Goal: Transaction & Acquisition: Purchase product/service

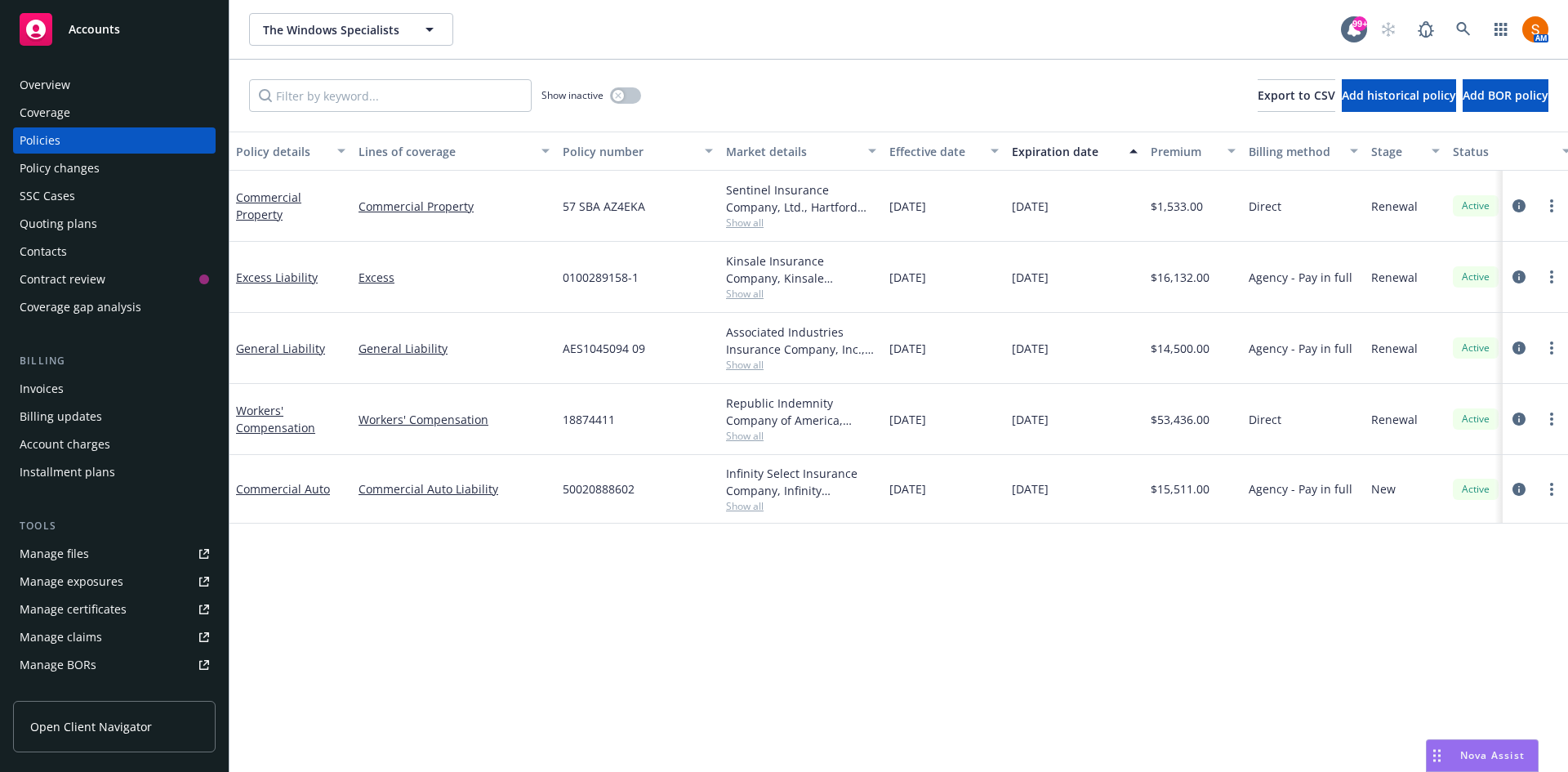
click at [801, 56] on div "The Windows Specialists The Windows Specialists 99+ AM" at bounding box center [898, 29] width 1338 height 59
click at [1454, 29] on link at bounding box center [1463, 29] width 33 height 33
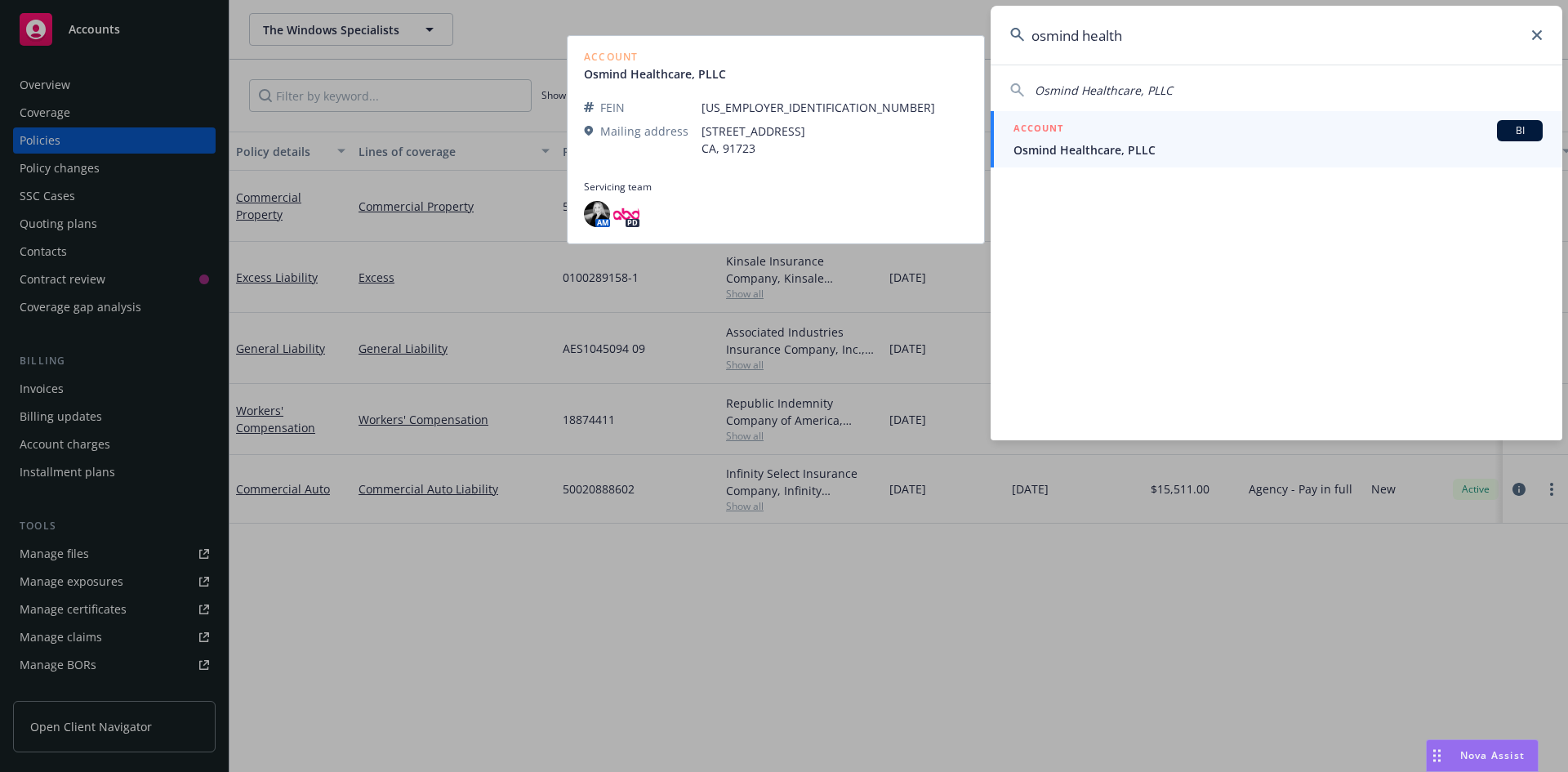
type input "osmind health"
click at [1154, 148] on span "Osmind Healthcare, PLLC" at bounding box center [1278, 149] width 530 height 17
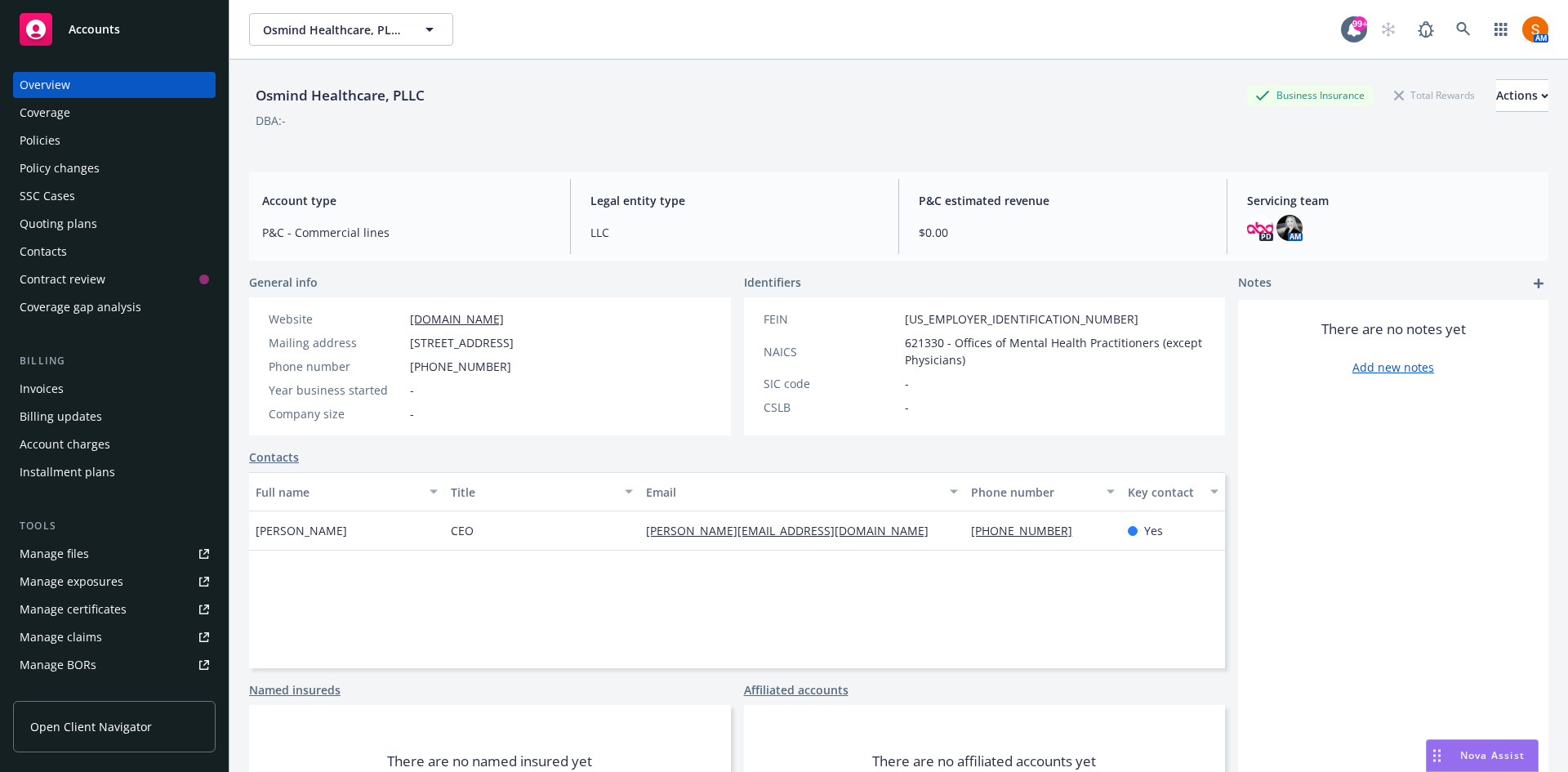
click at [70, 386] on div "Invoices" at bounding box center [115, 389] width 190 height 26
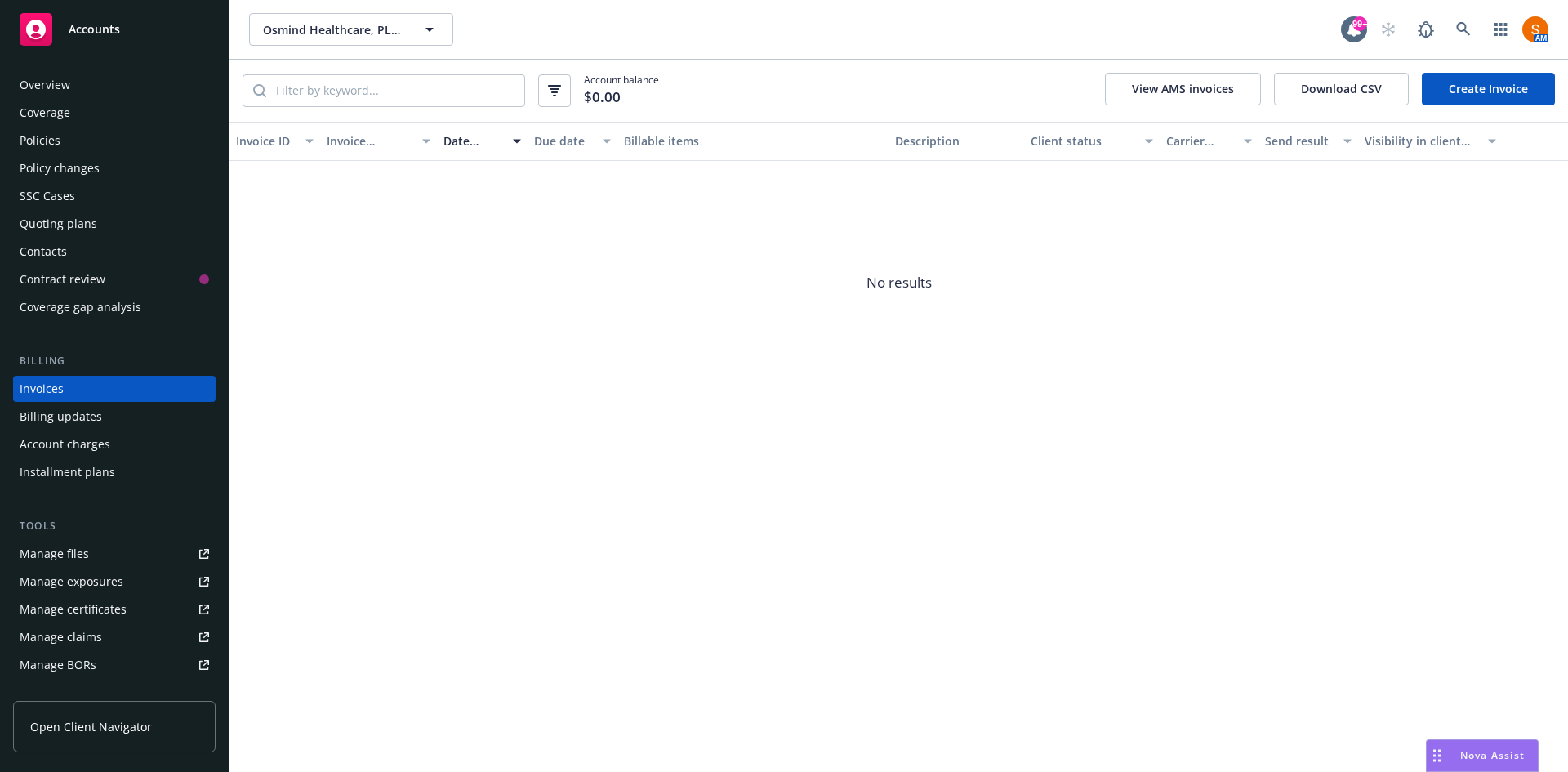
click at [63, 226] on div "Quoting plans" at bounding box center [59, 224] width 78 height 26
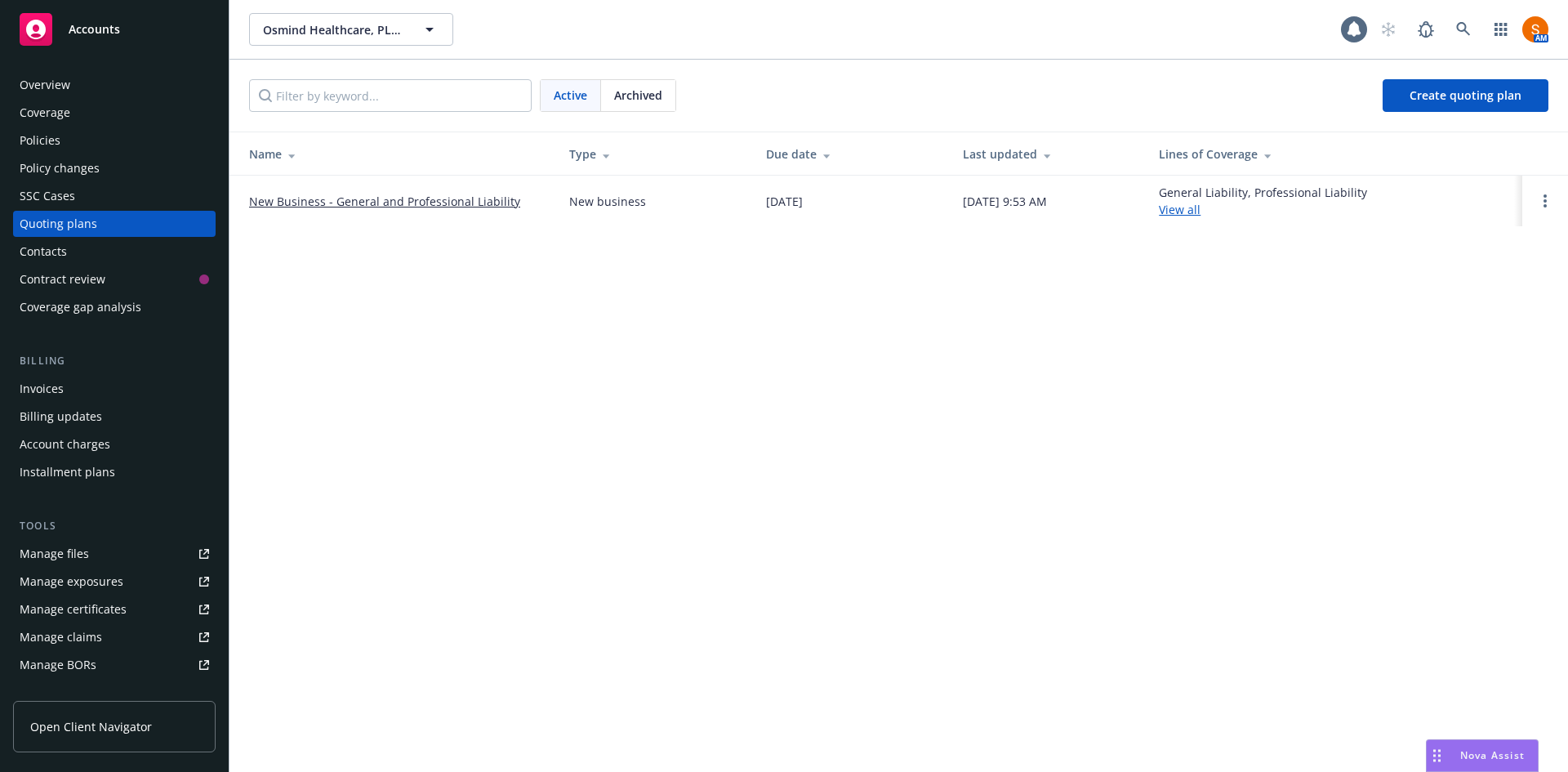
click at [355, 202] on link "New Business - General and Professional Liability" at bounding box center [384, 201] width 271 height 17
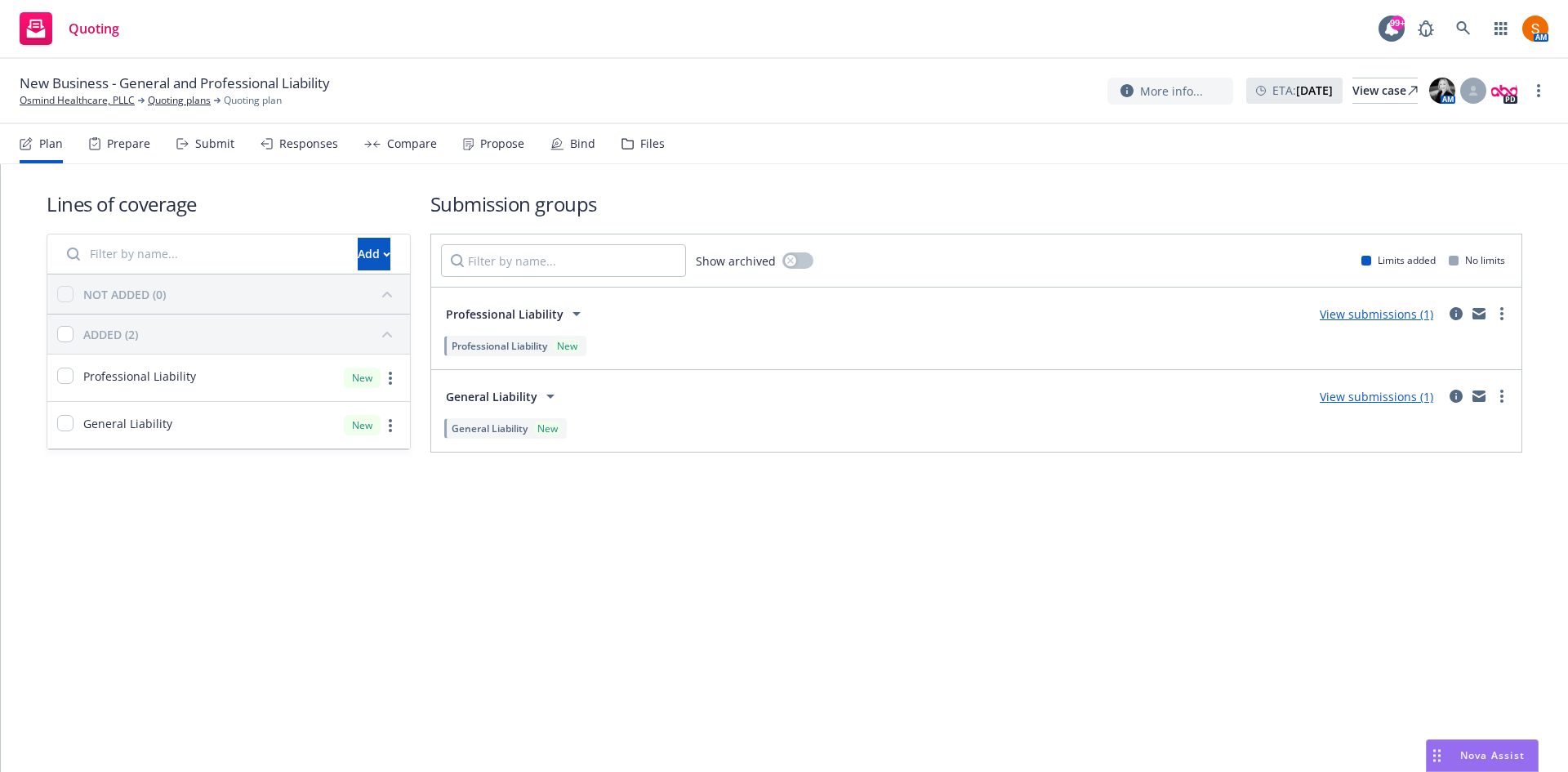
click at [504, 154] on div "Propose" at bounding box center [493, 143] width 61 height 39
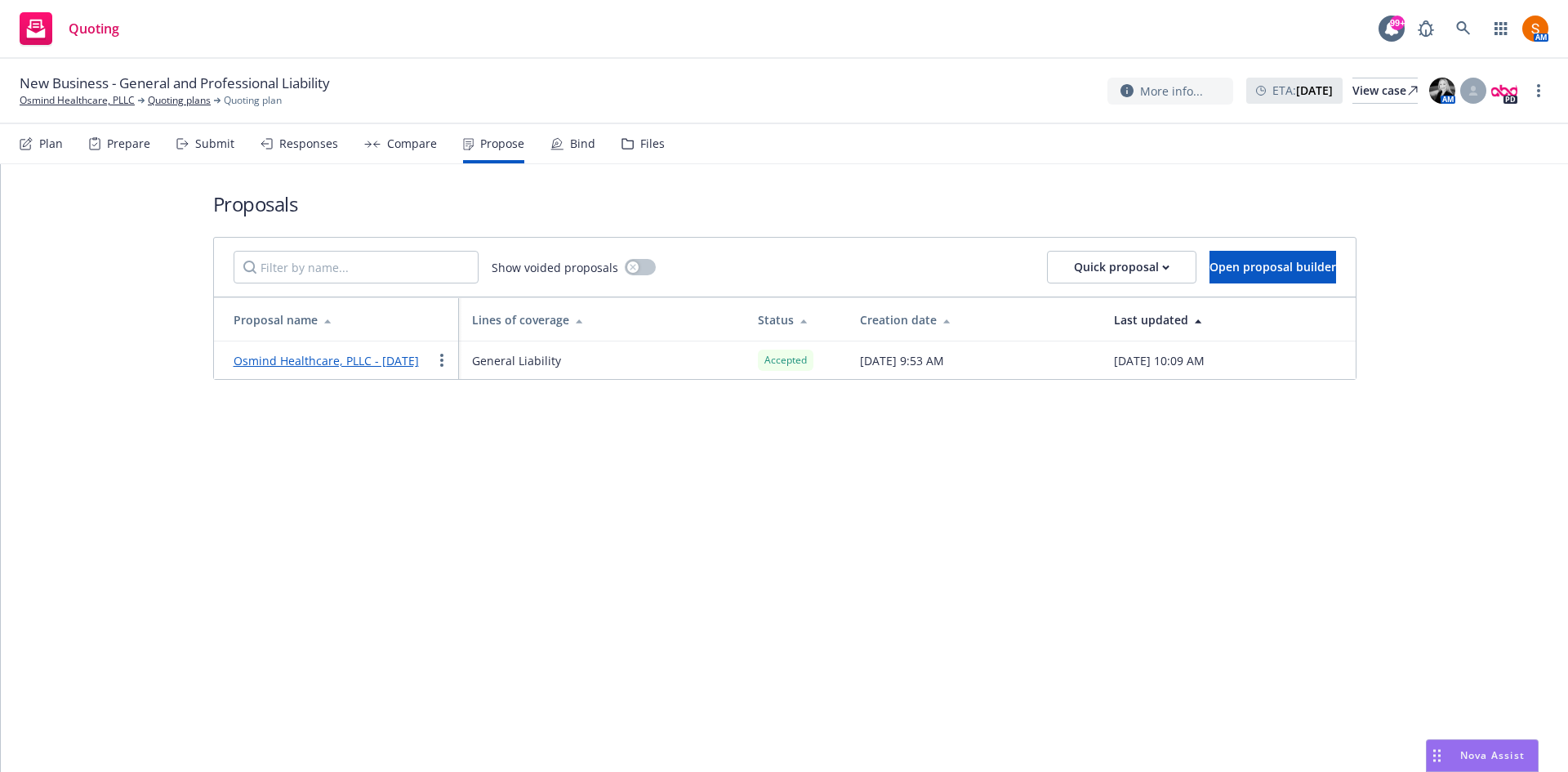
click at [577, 151] on div "Bind" at bounding box center [573, 143] width 45 height 39
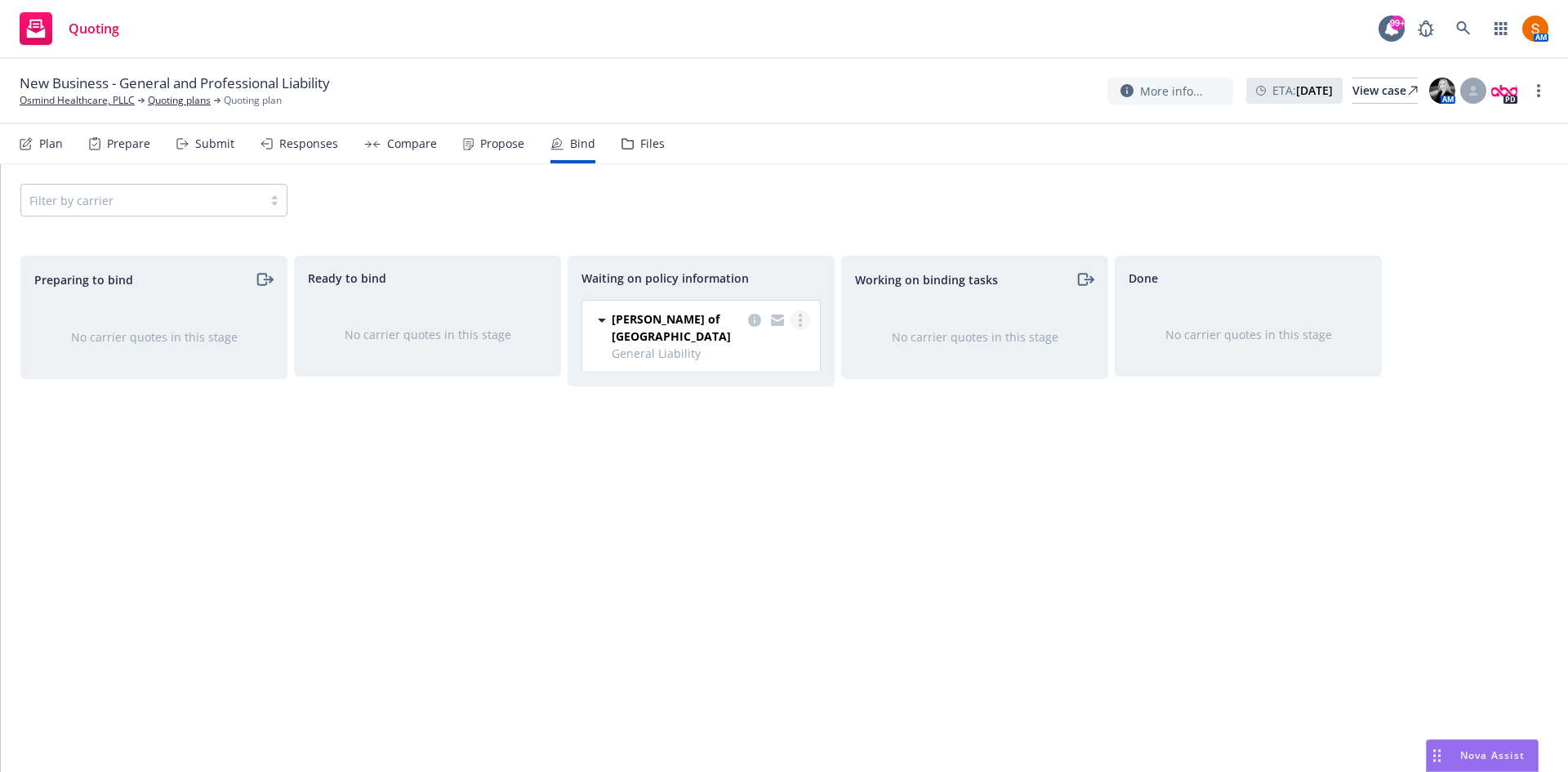
click at [806, 318] on link "more" at bounding box center [800, 321] width 20 height 20
click at [729, 352] on span "Create policies" at bounding box center [722, 354] width 120 height 16
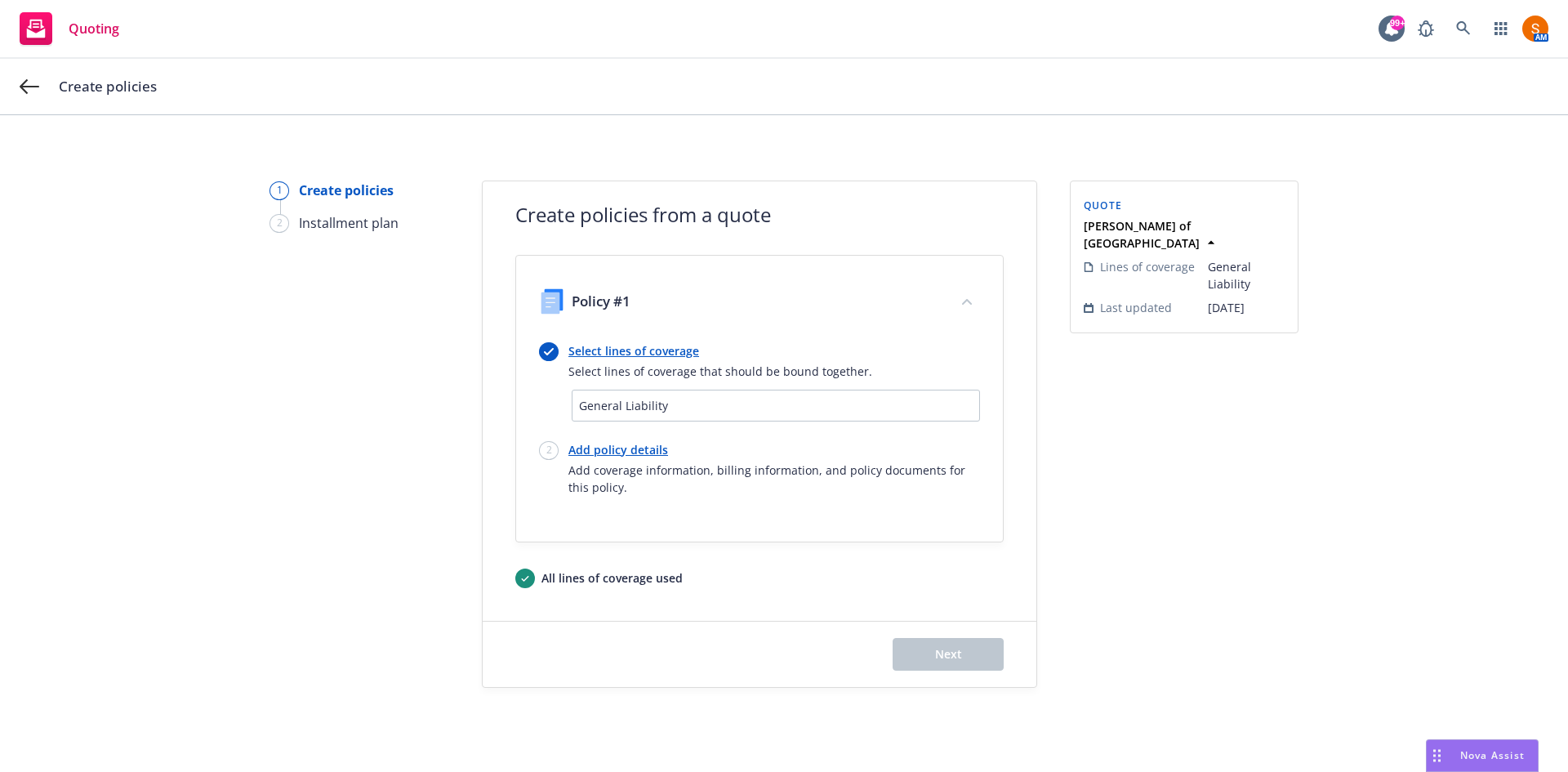
click at [632, 453] on link "Add policy details" at bounding box center [775, 449] width 412 height 17
select select "12"
select select "CA"
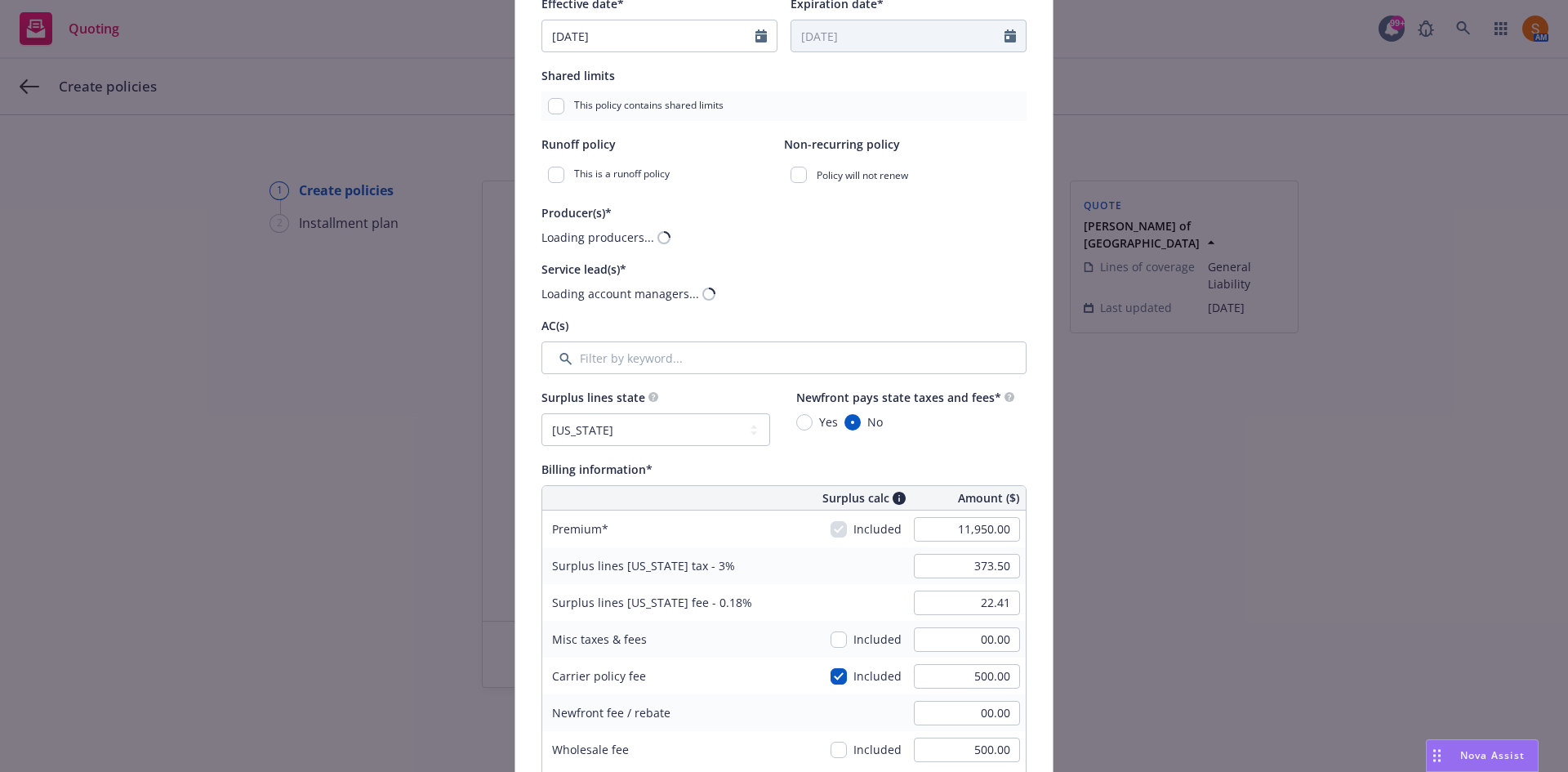
scroll to position [390, 0]
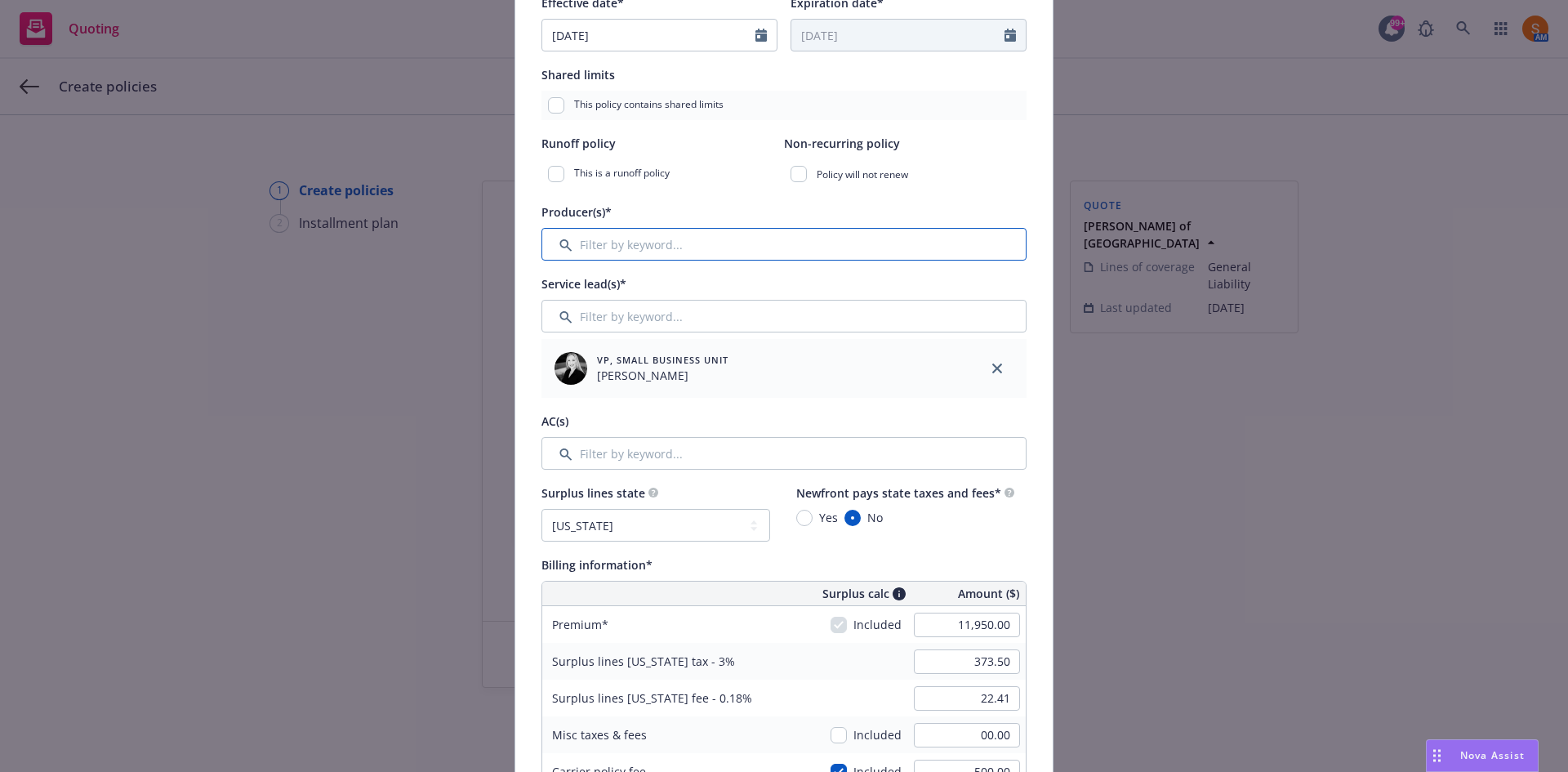
click at [636, 252] on input "Filter by keyword..." at bounding box center [784, 244] width 485 height 33
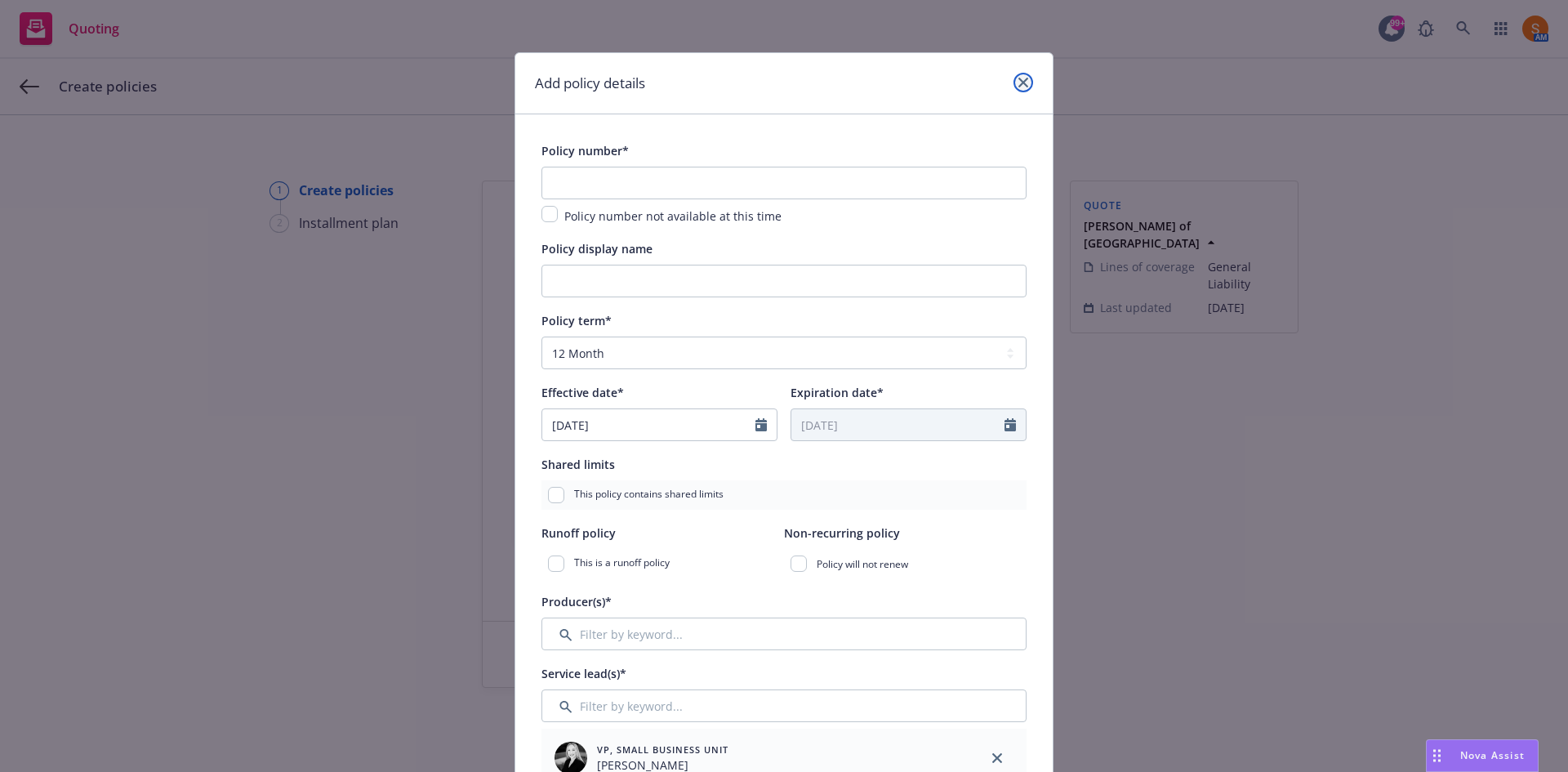
click at [1023, 83] on link "close" at bounding box center [1023, 83] width 20 height 20
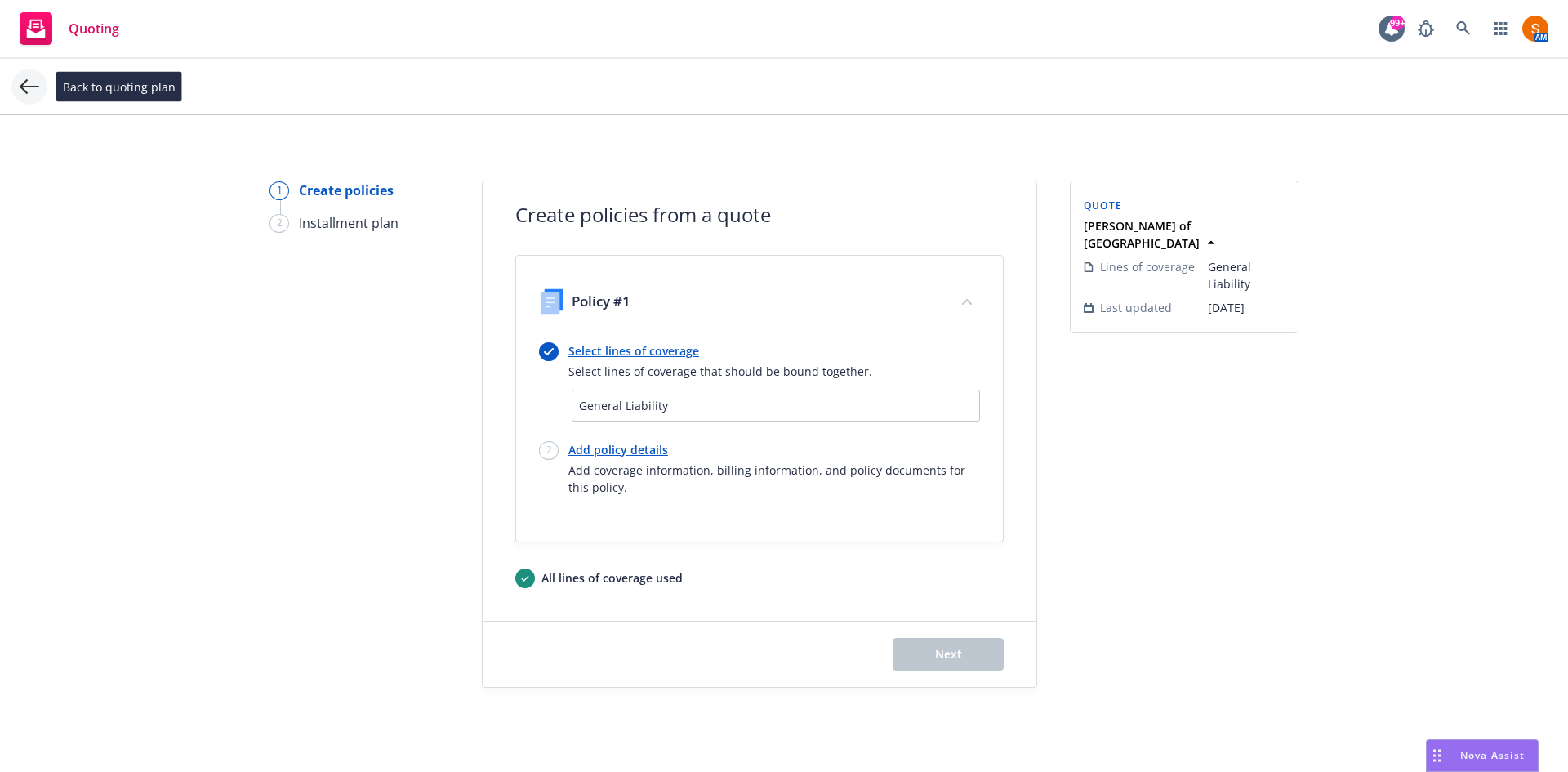
click at [22, 96] on icon at bounding box center [30, 87] width 20 height 20
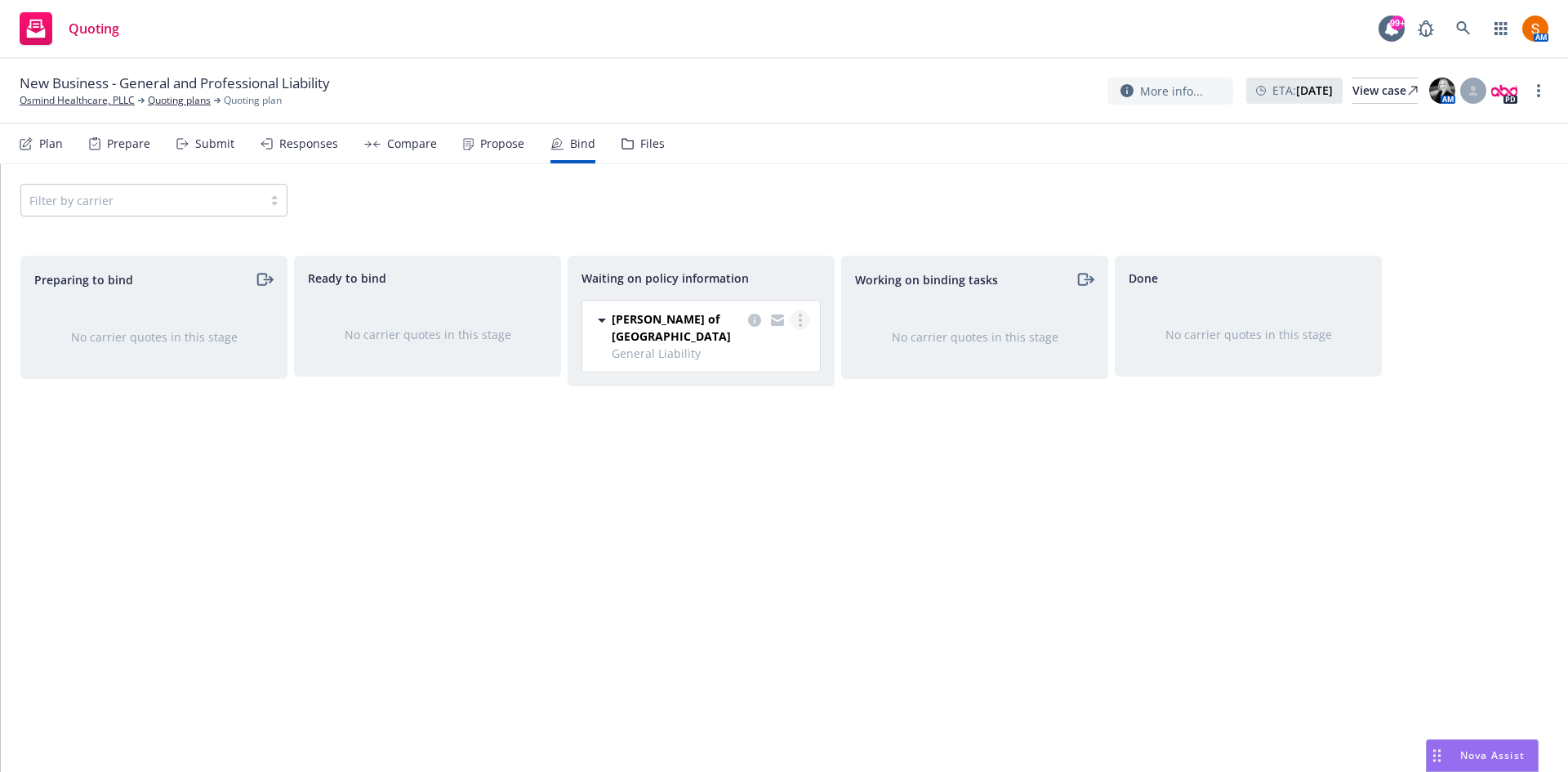
click at [799, 315] on circle "more" at bounding box center [799, 315] width 3 height 3
click at [757, 345] on link "Create policies" at bounding box center [736, 353] width 148 height 33
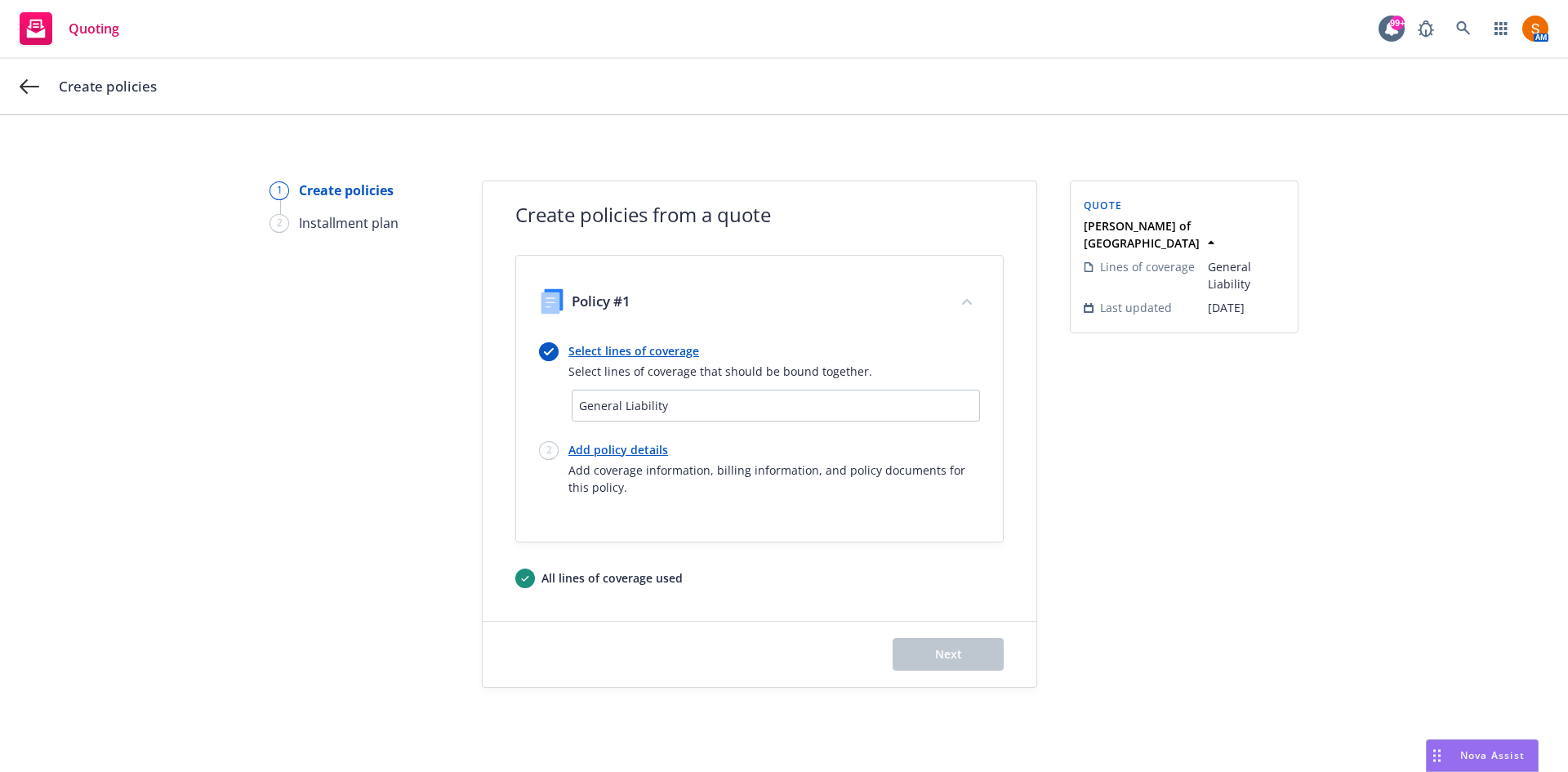
click at [622, 450] on link "Add policy details" at bounding box center [775, 449] width 412 height 17
select select "12"
select select "CA"
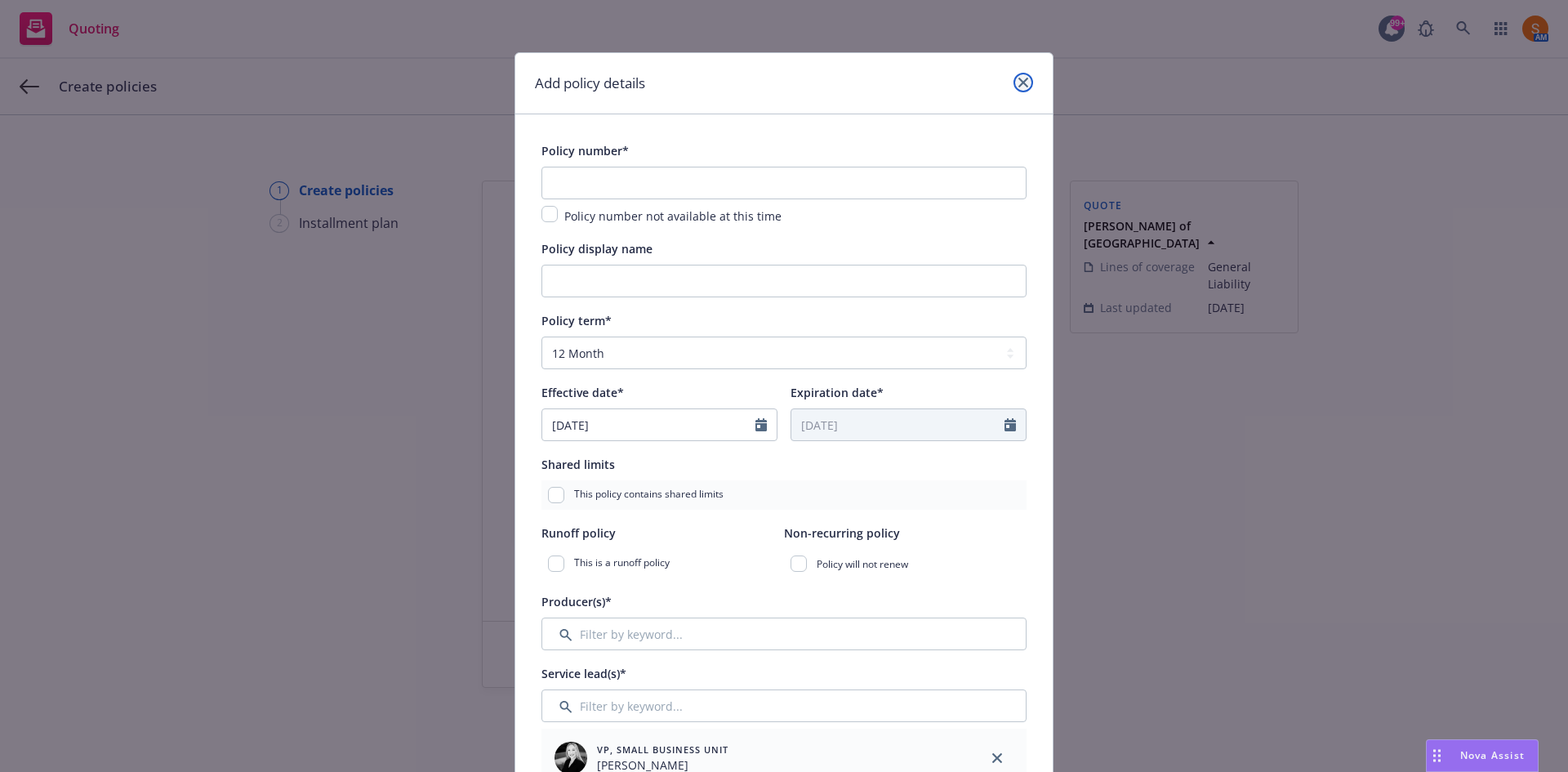
click at [1020, 81] on icon "close" at bounding box center [1023, 83] width 10 height 10
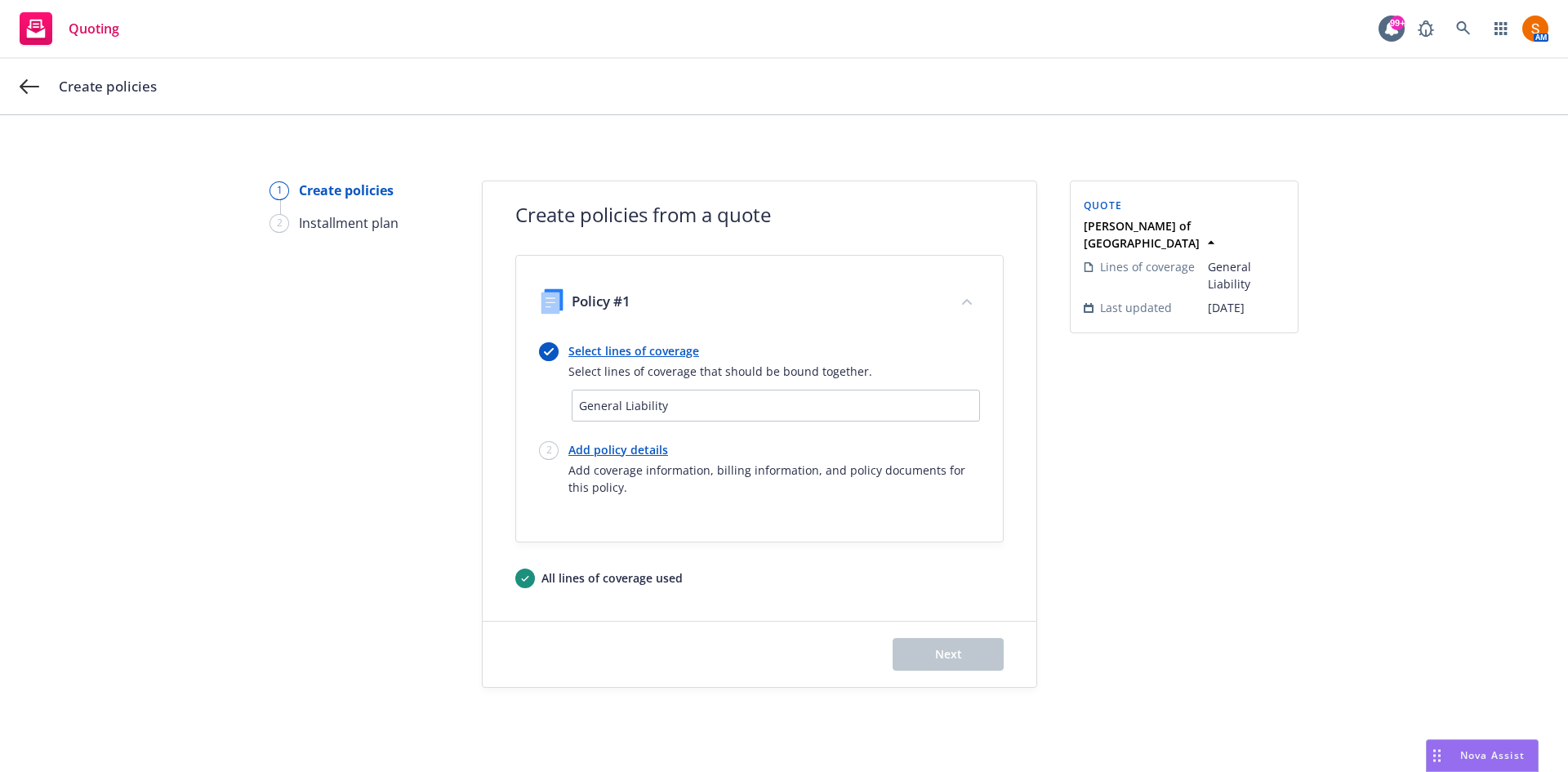
click at [629, 454] on link "Add policy details" at bounding box center [775, 449] width 412 height 17
select select "12"
select select "CA"
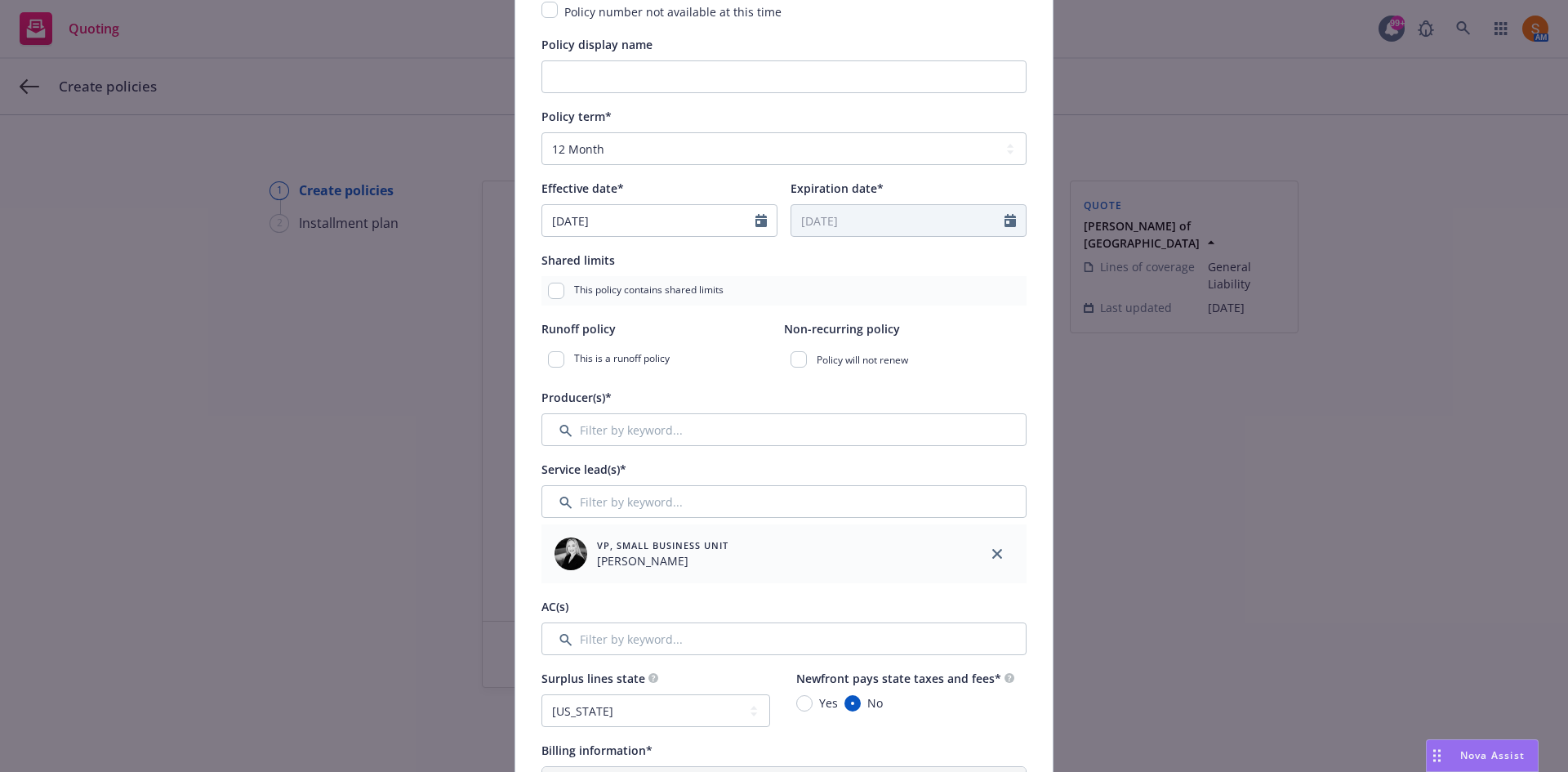
scroll to position [205, 0]
click at [656, 431] on input "Filter by keyword..." at bounding box center [784, 429] width 485 height 33
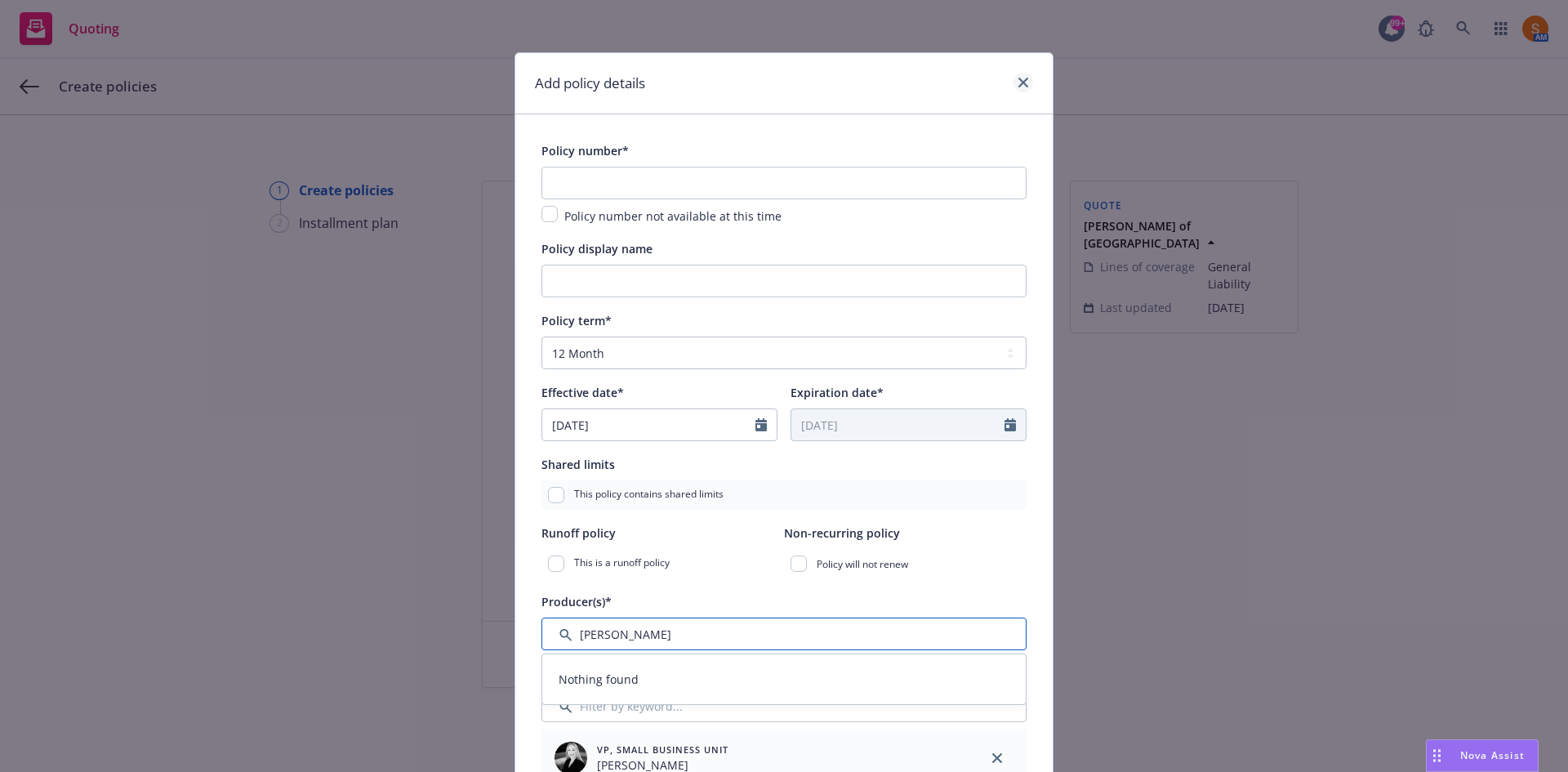
type input "john robers"
click at [1018, 78] on icon "close" at bounding box center [1023, 83] width 10 height 10
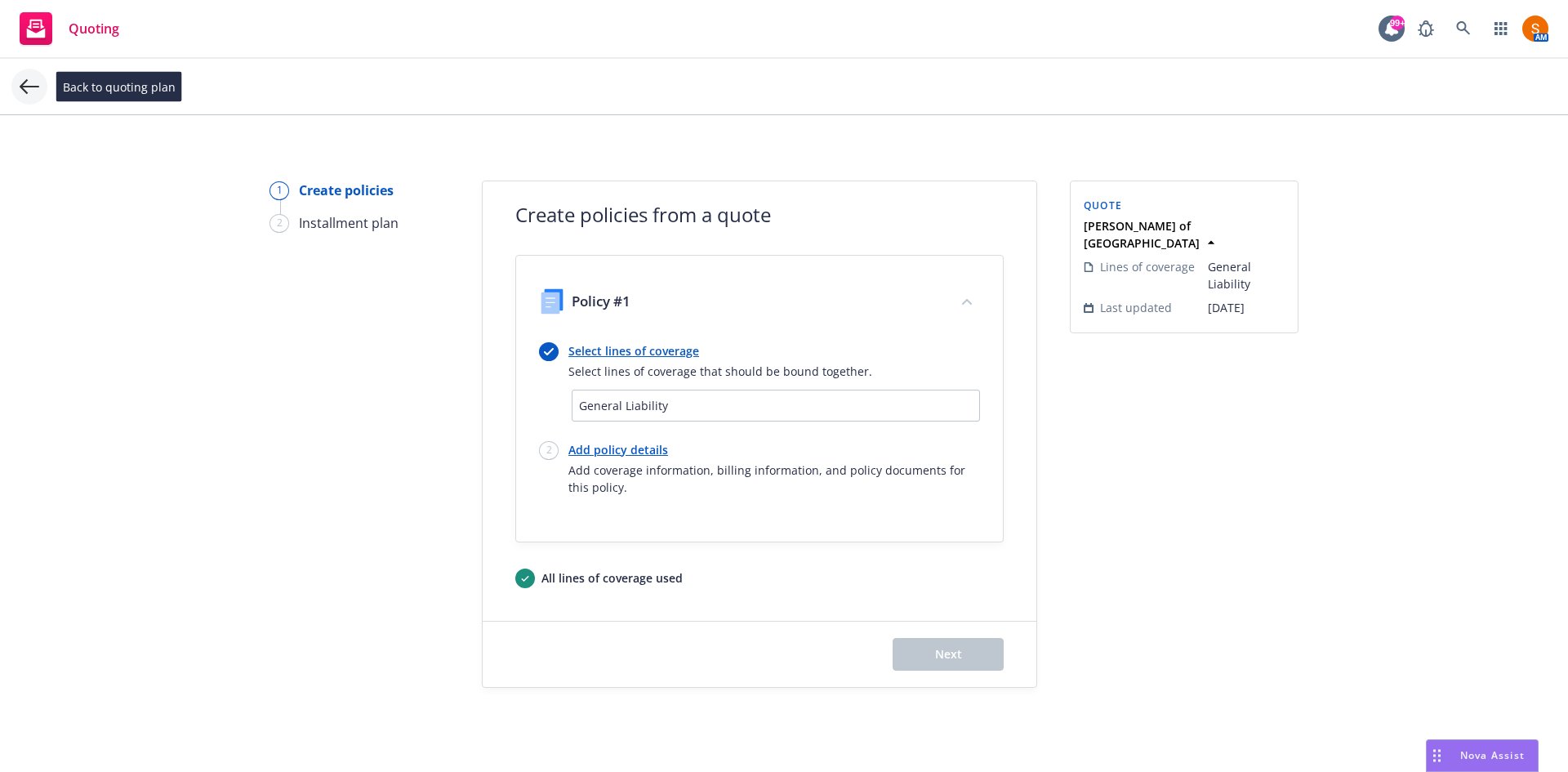
click at [32, 90] on icon at bounding box center [30, 87] width 20 height 20
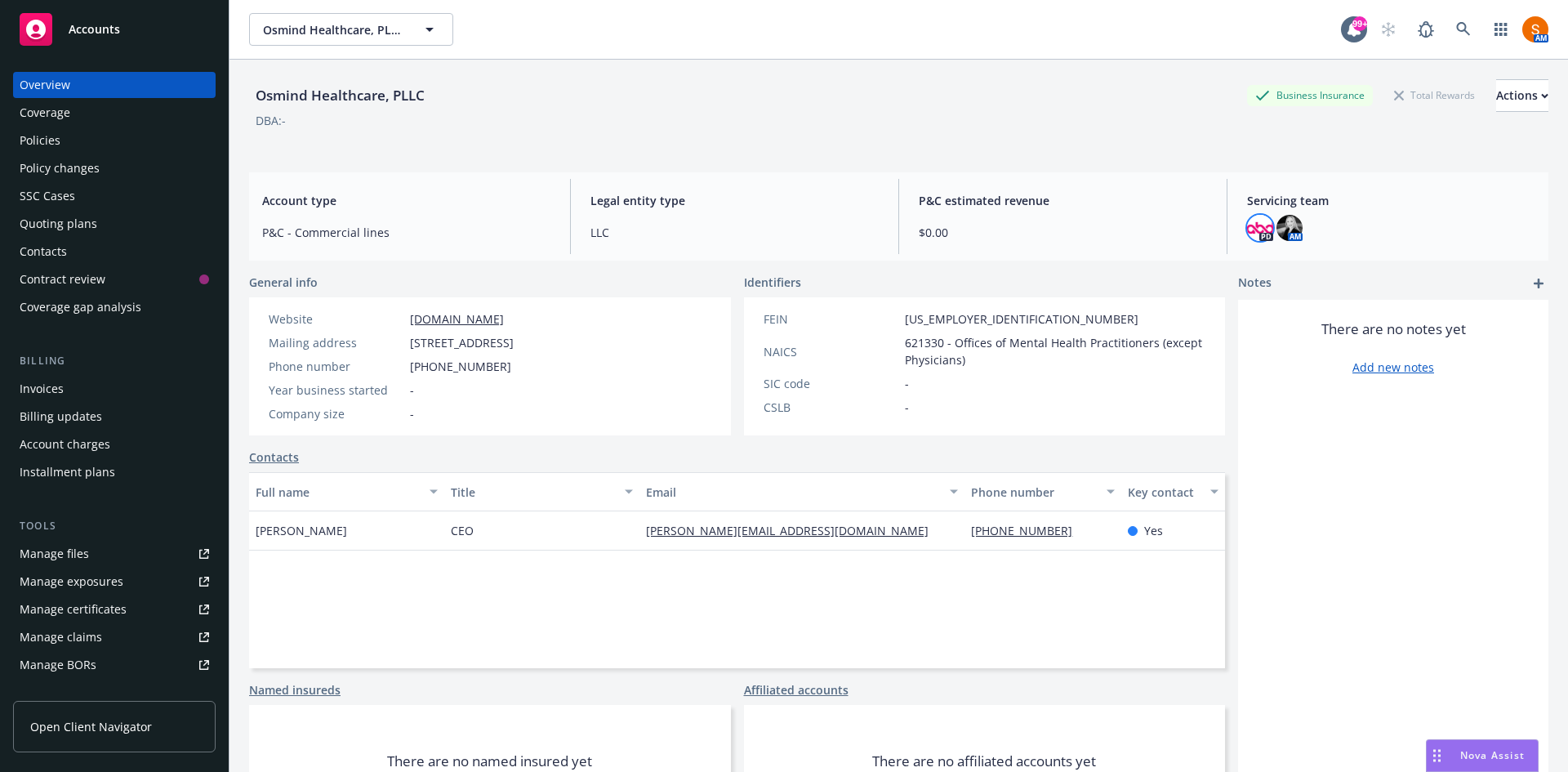
click at [1257, 236] on img at bounding box center [1260, 228] width 26 height 26
click at [1111, 156] on div "Osmind Healthcare, PLLC Business Insurance Total Rewards Actions DBA: -" at bounding box center [898, 110] width 1299 height 100
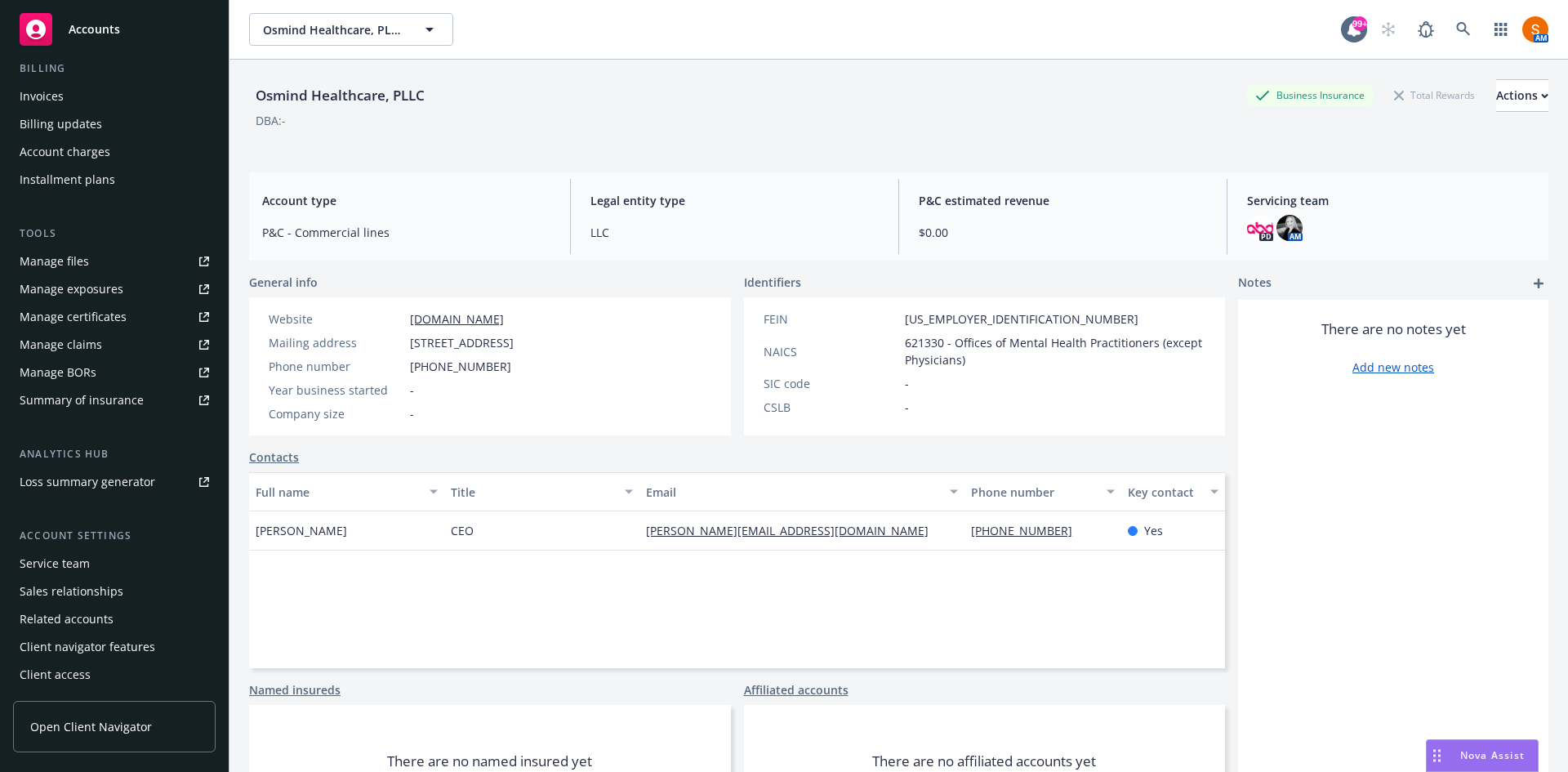
click at [92, 561] on div "Service team" at bounding box center [115, 564] width 190 height 26
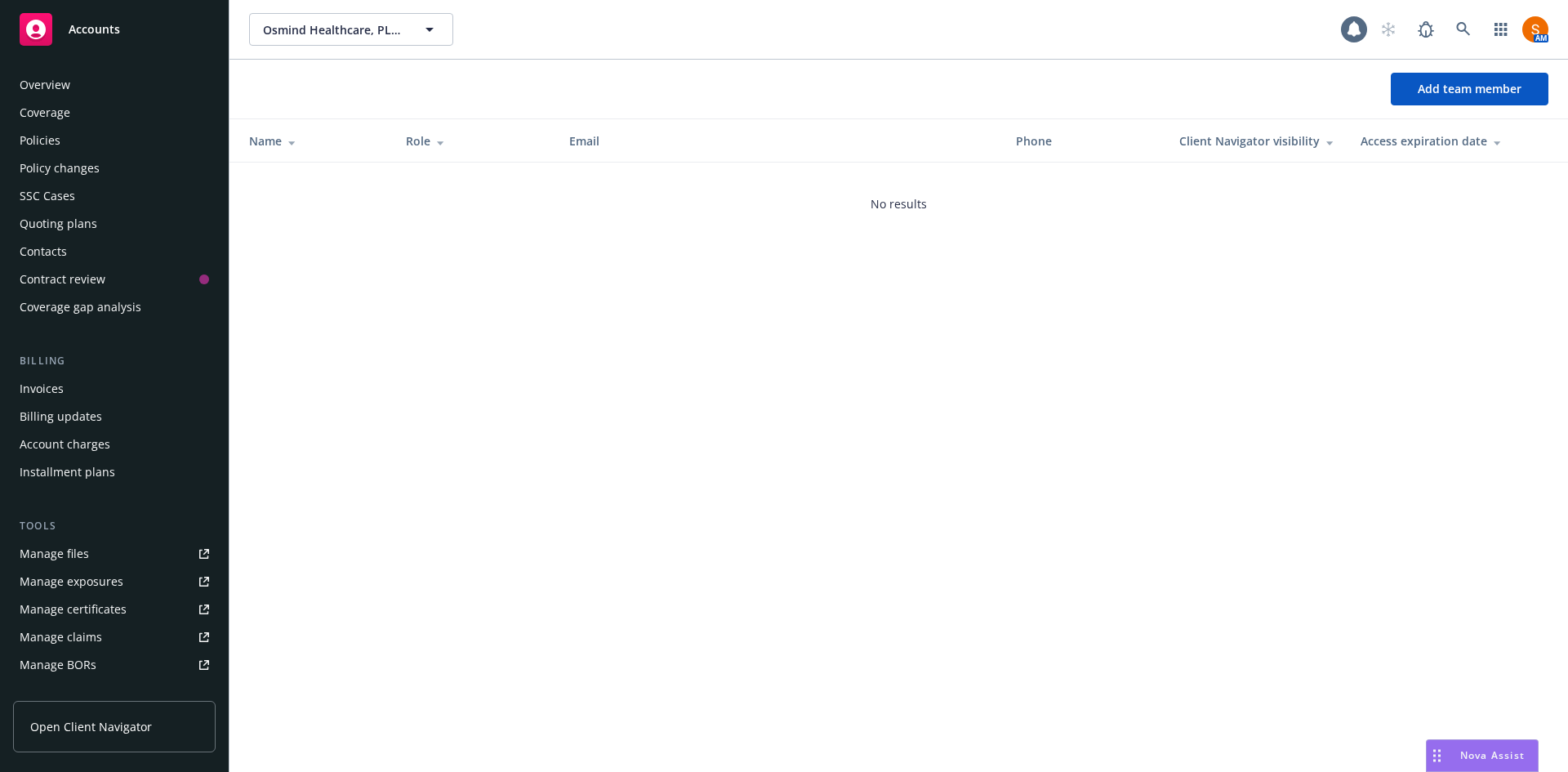
scroll to position [293, 0]
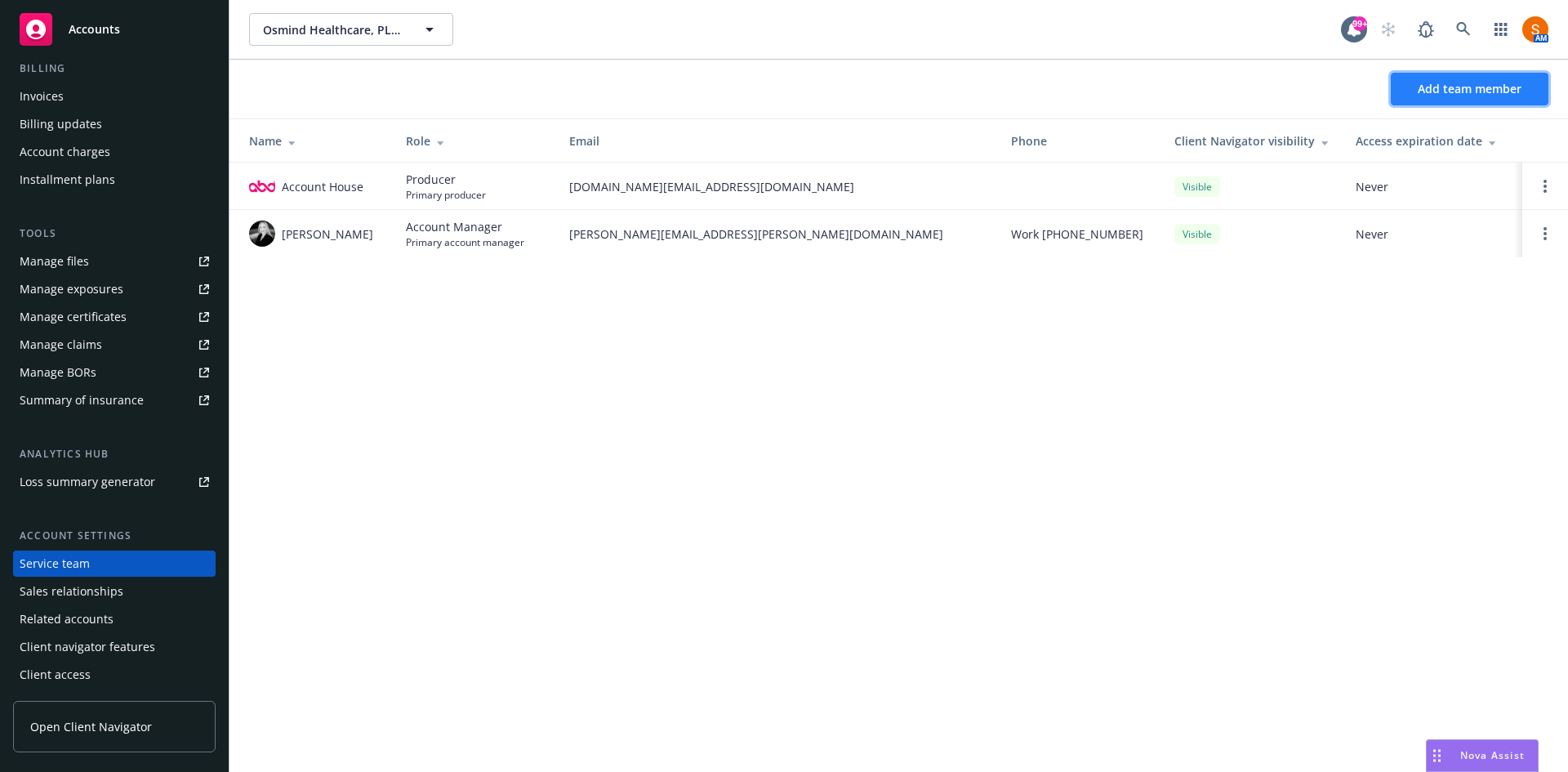
click at [1462, 73] on button "Add team member" at bounding box center [1470, 89] width 158 height 33
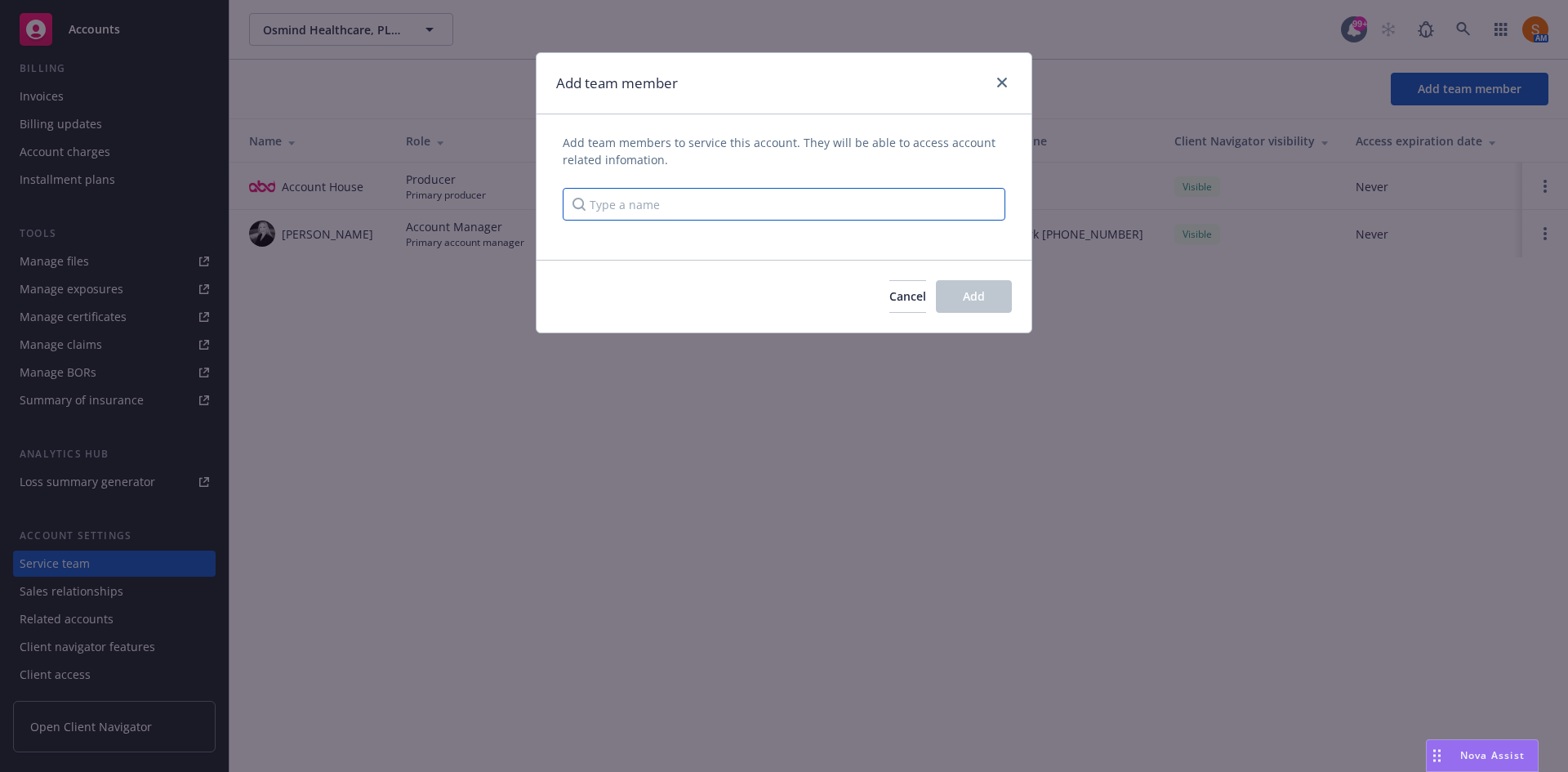
click at [707, 200] on input "Type a name" at bounding box center [784, 204] width 443 height 33
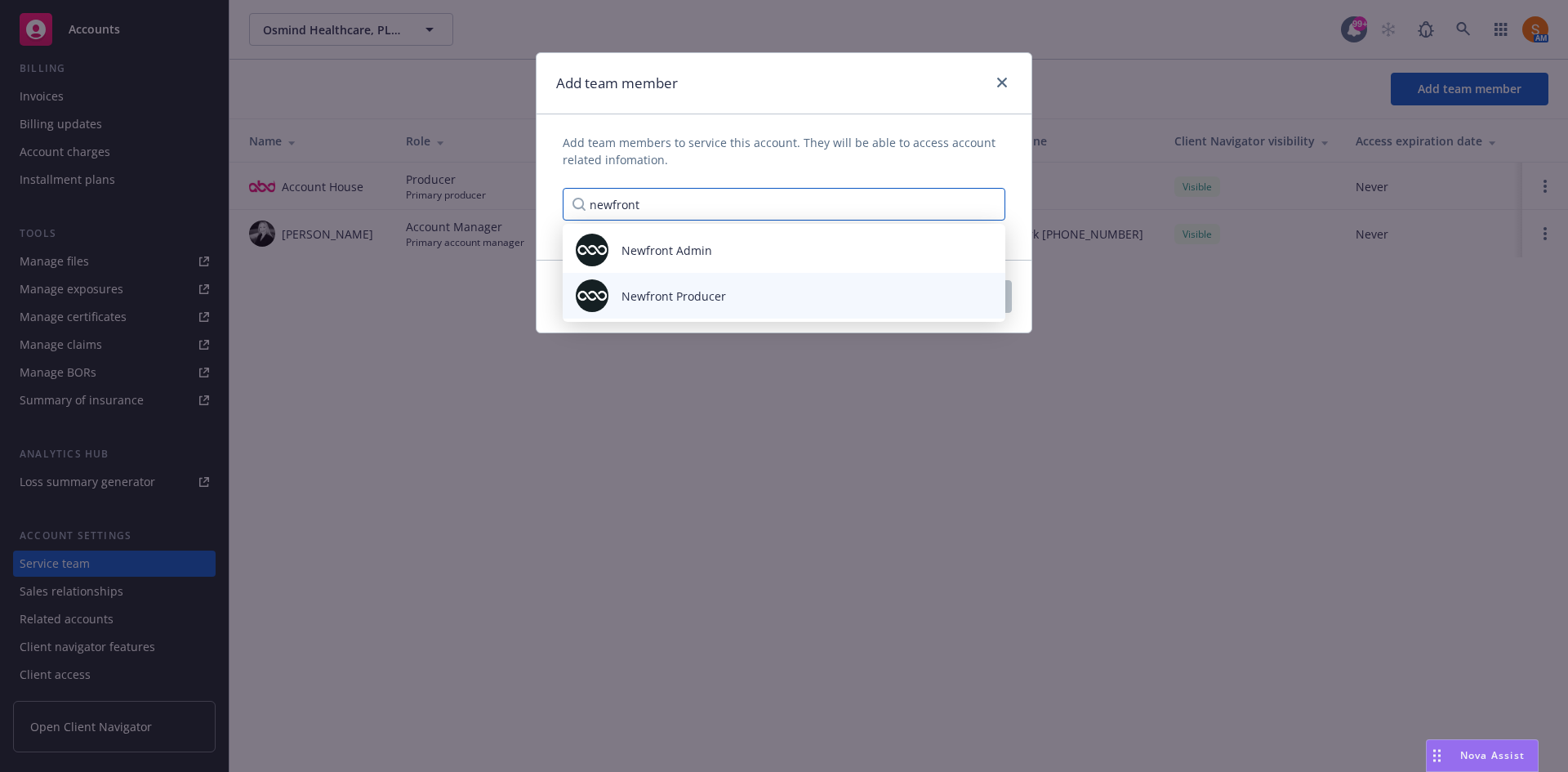
type input "newfront"
click at [700, 302] on span "Newfront Producer" at bounding box center [674, 296] width 105 height 17
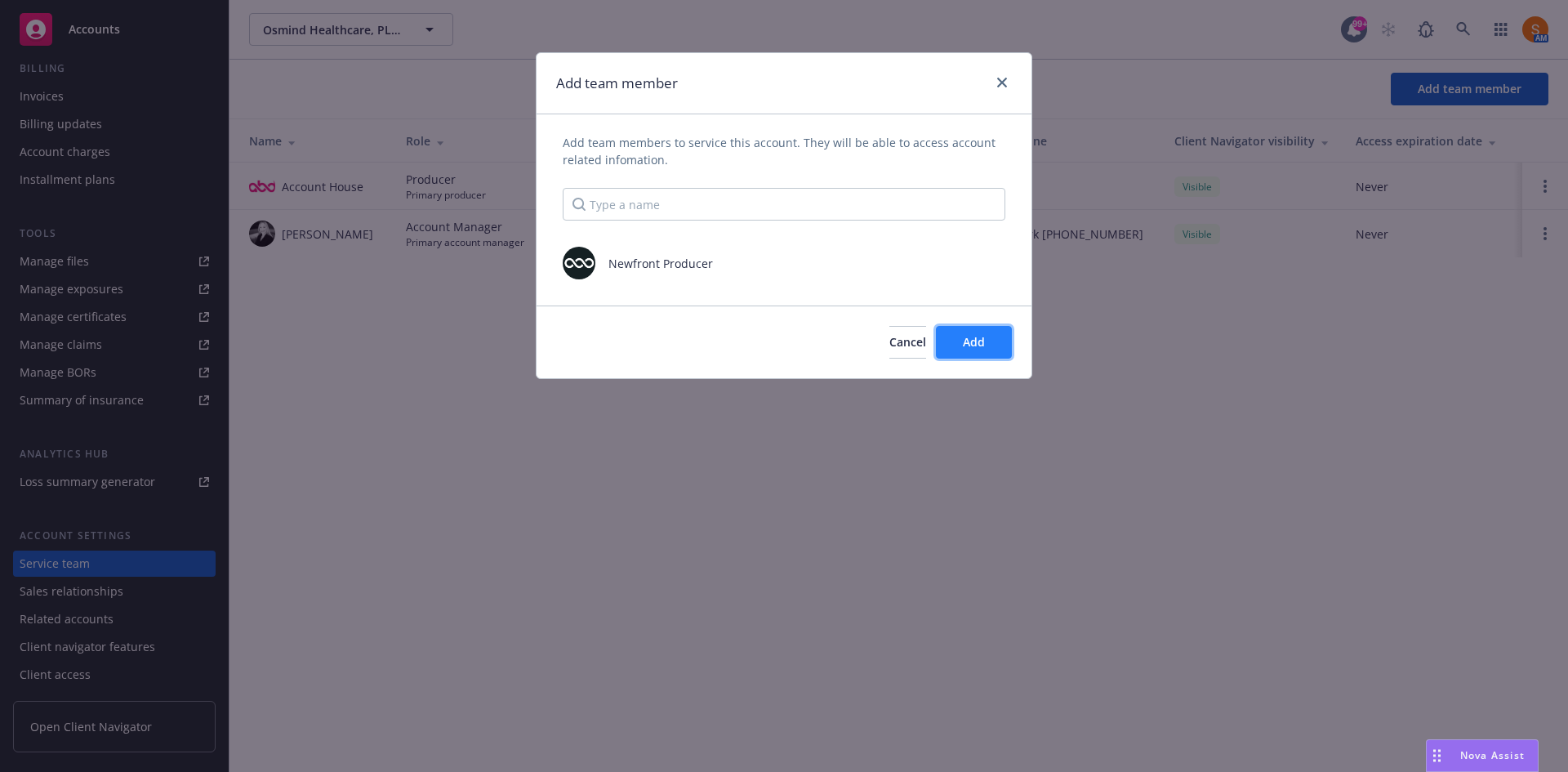
click at [978, 352] on button "Add" at bounding box center [973, 342] width 76 height 33
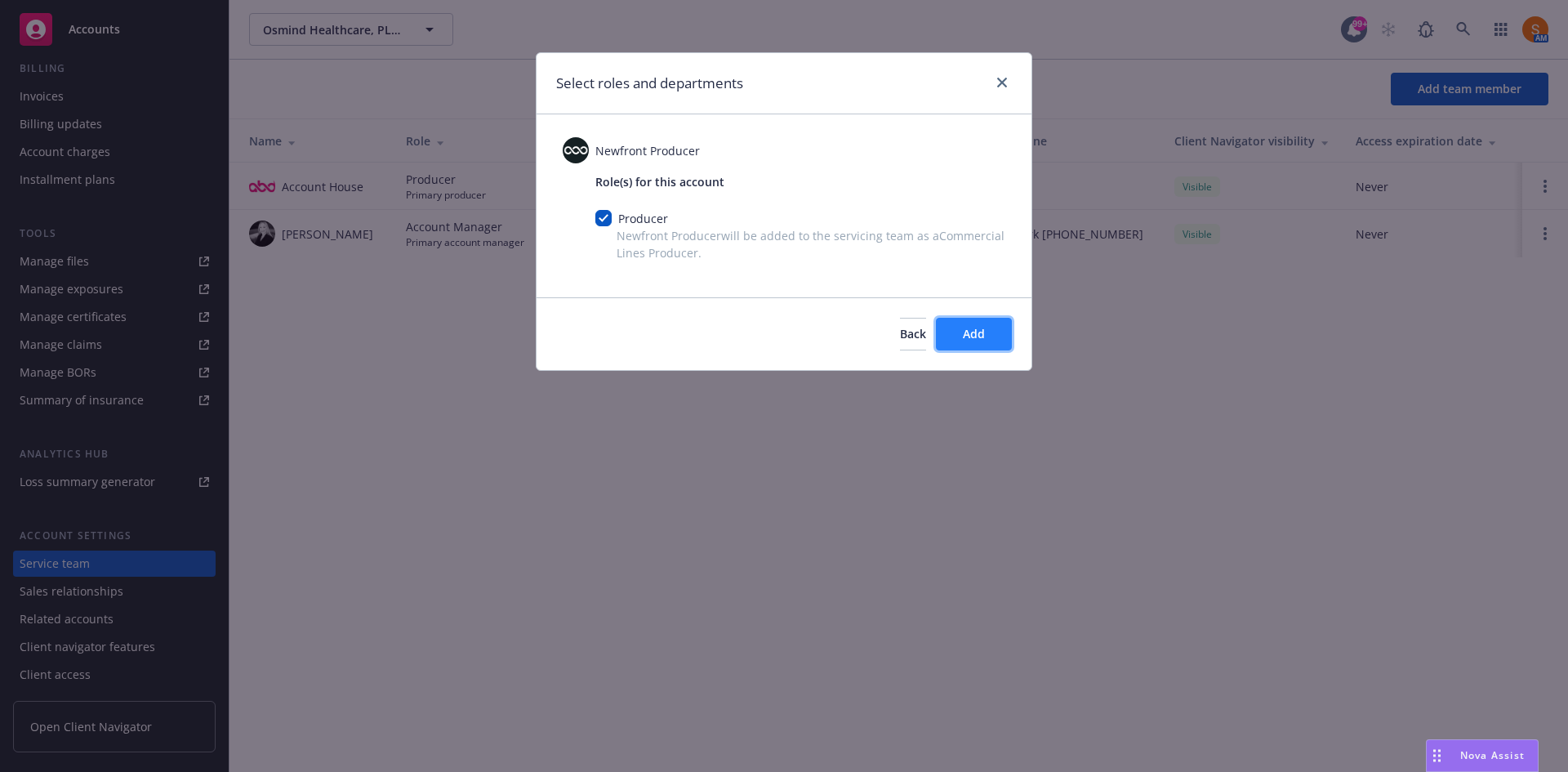
click at [1011, 338] on button "Add" at bounding box center [973, 334] width 76 height 33
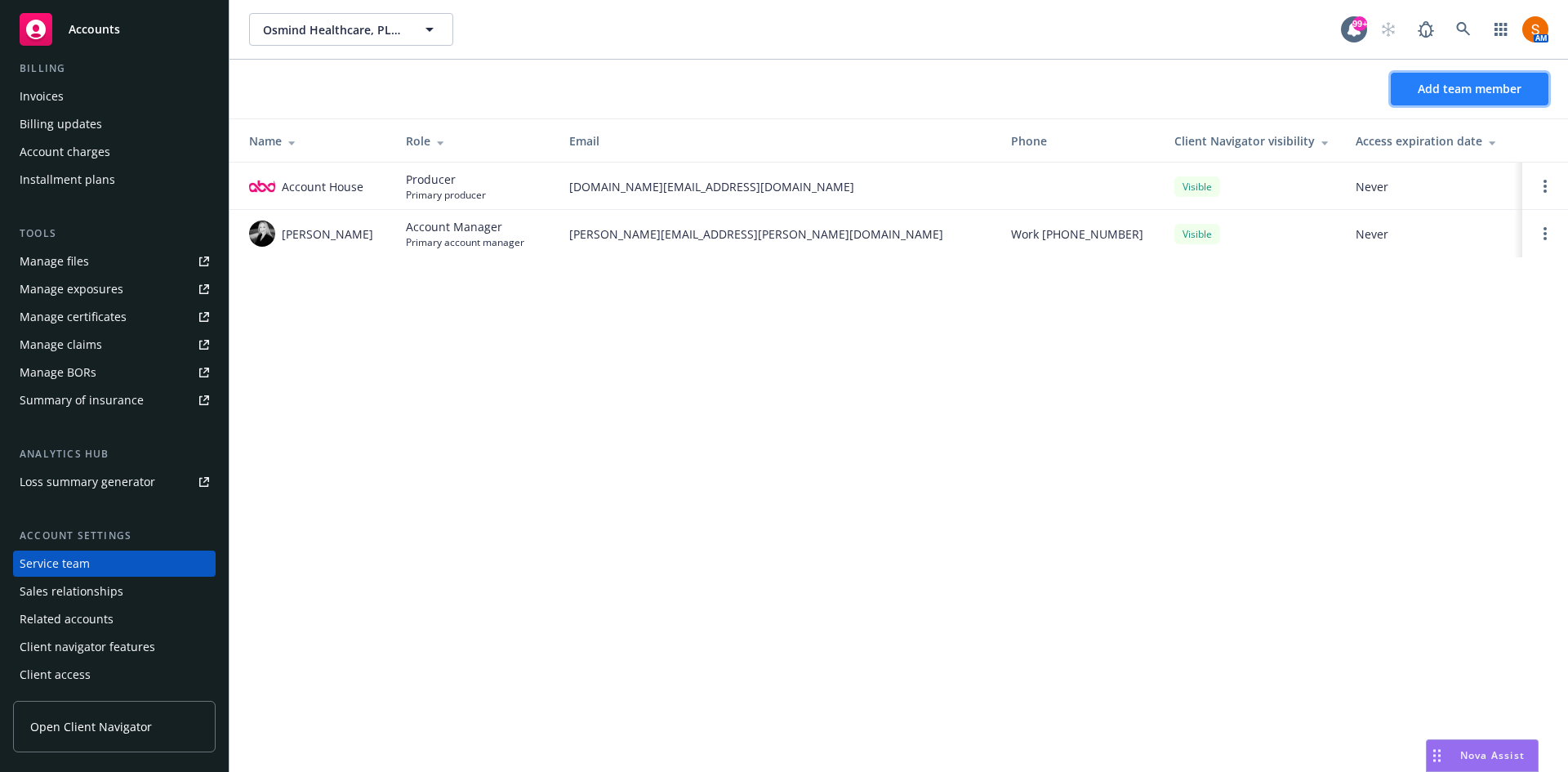
click at [1469, 98] on button "Add team member" at bounding box center [1470, 89] width 158 height 33
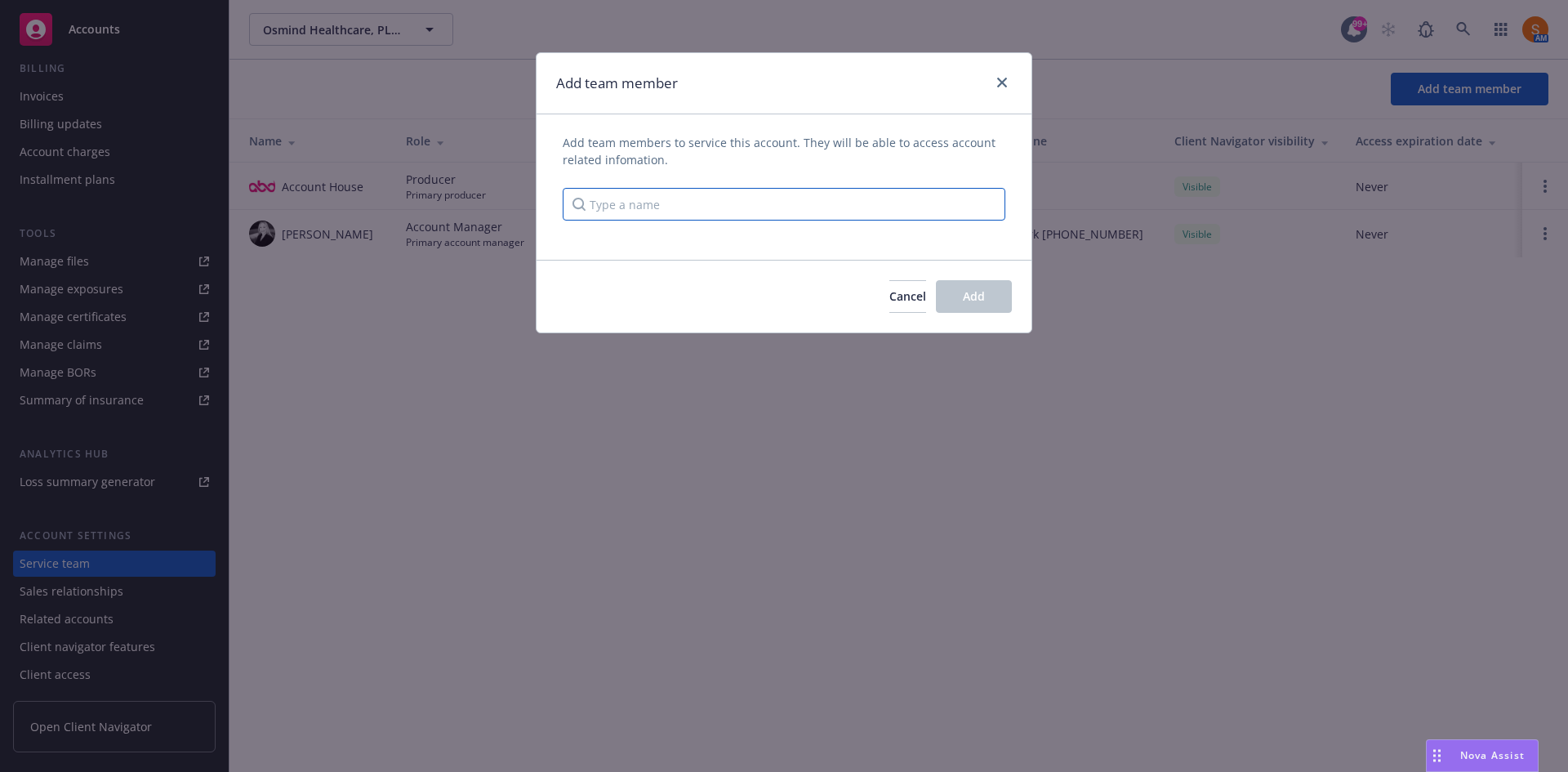
click at [704, 204] on input "Type a name" at bounding box center [784, 204] width 443 height 33
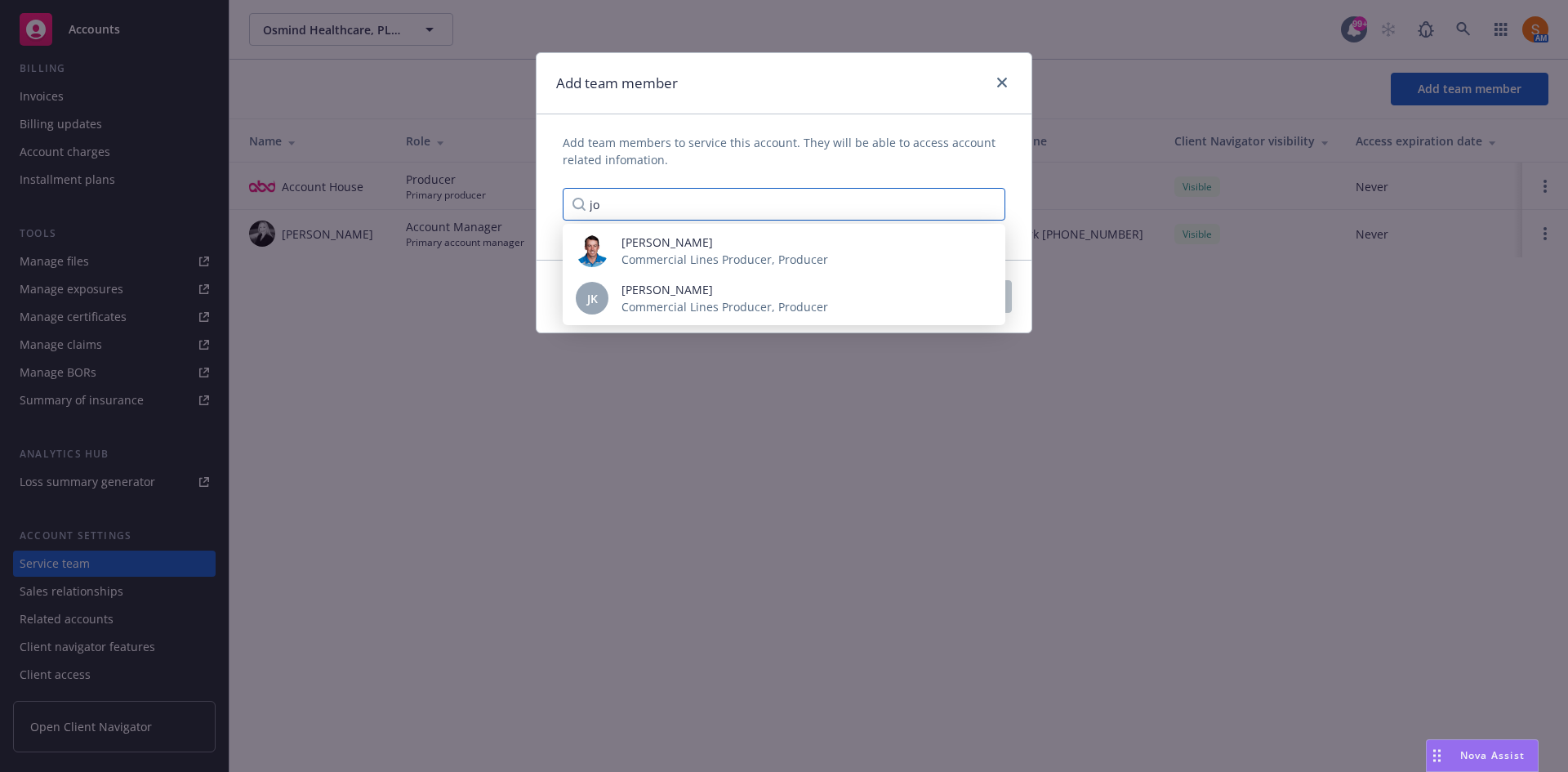
type input "j"
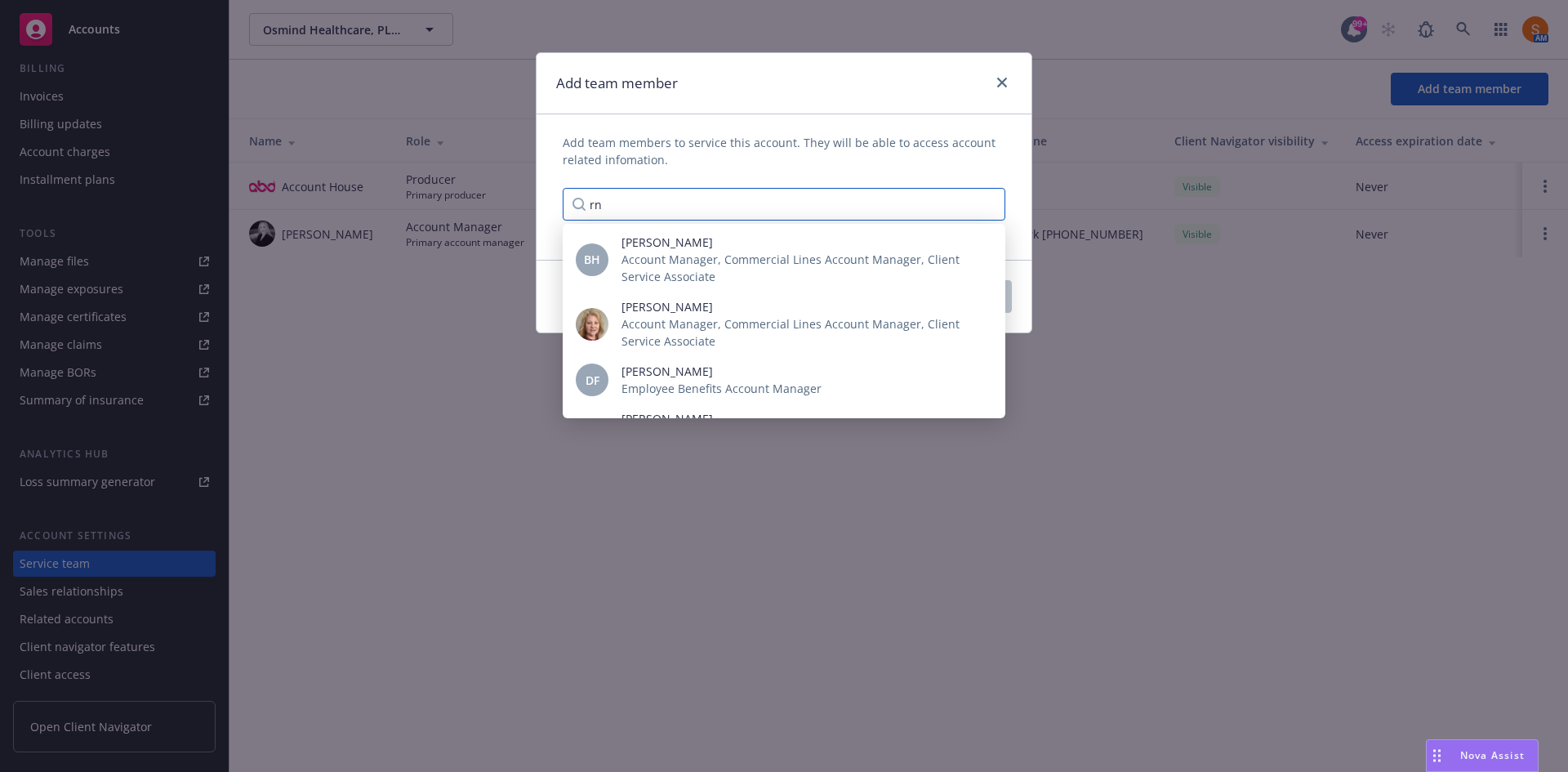
type input "r"
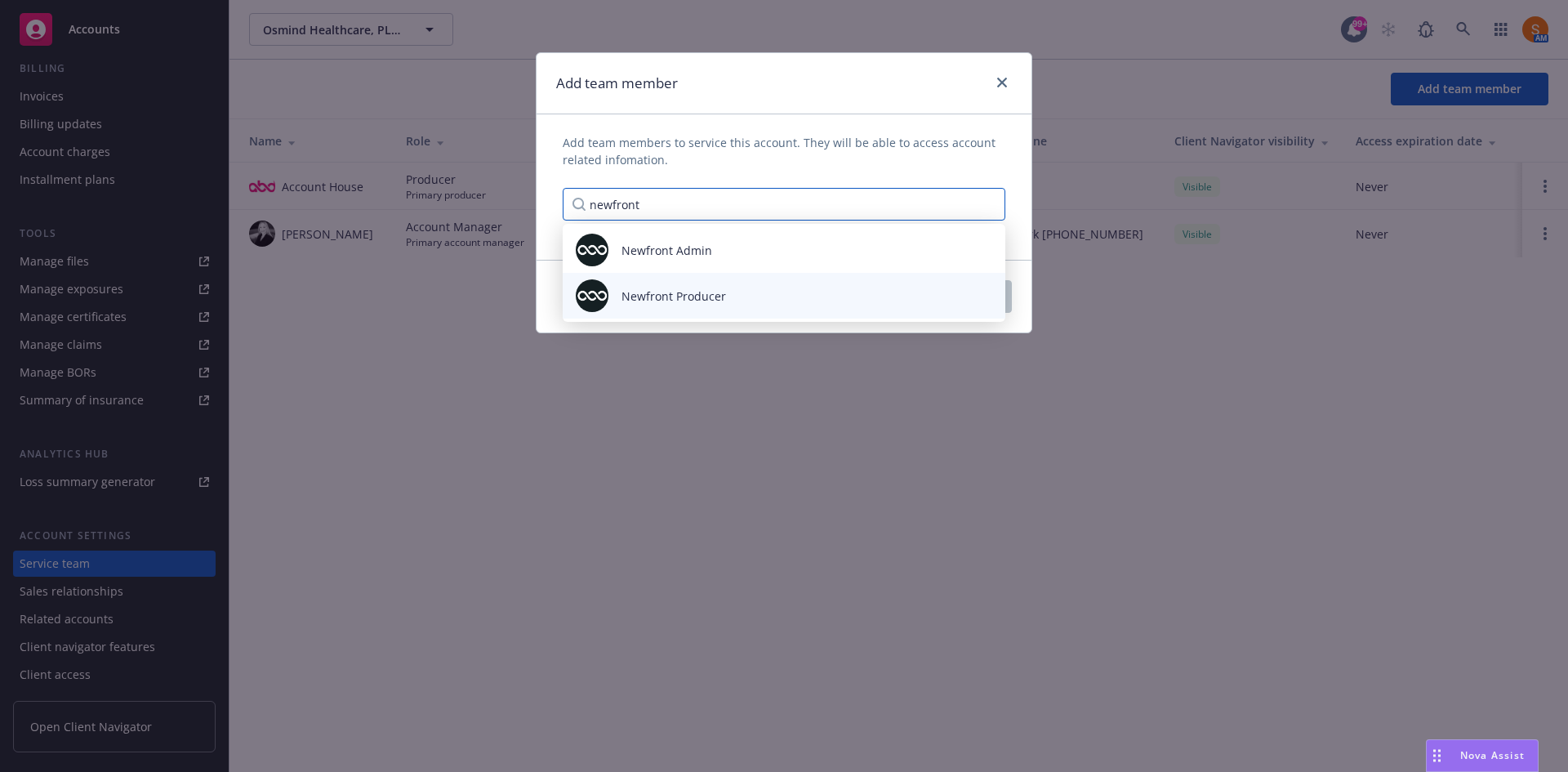
type input "newfront"
click at [705, 300] on span "Newfront Producer" at bounding box center [674, 296] width 105 height 17
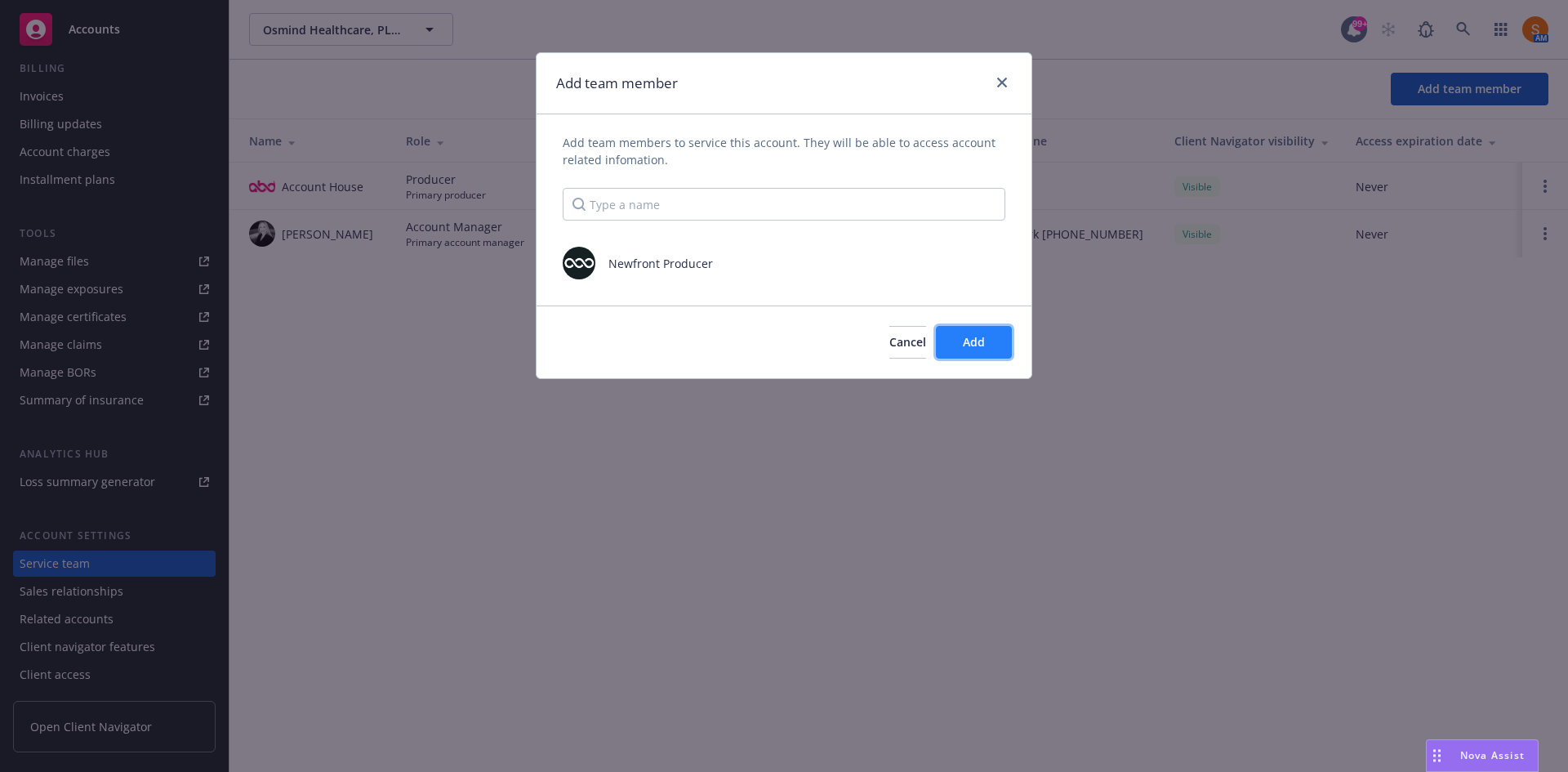
click at [982, 355] on button "Add" at bounding box center [973, 342] width 76 height 33
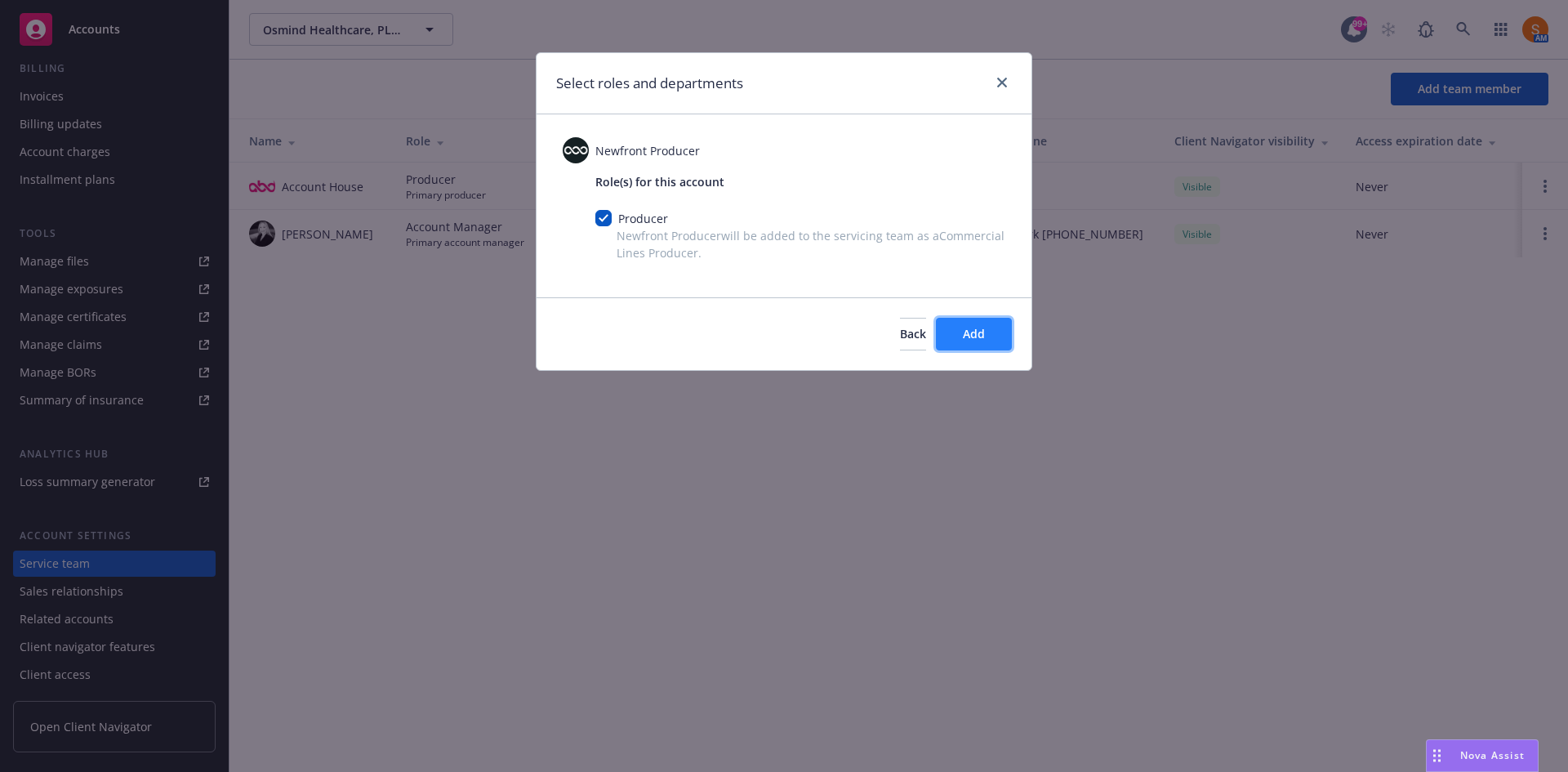
click at [959, 341] on button "Add" at bounding box center [973, 334] width 76 height 33
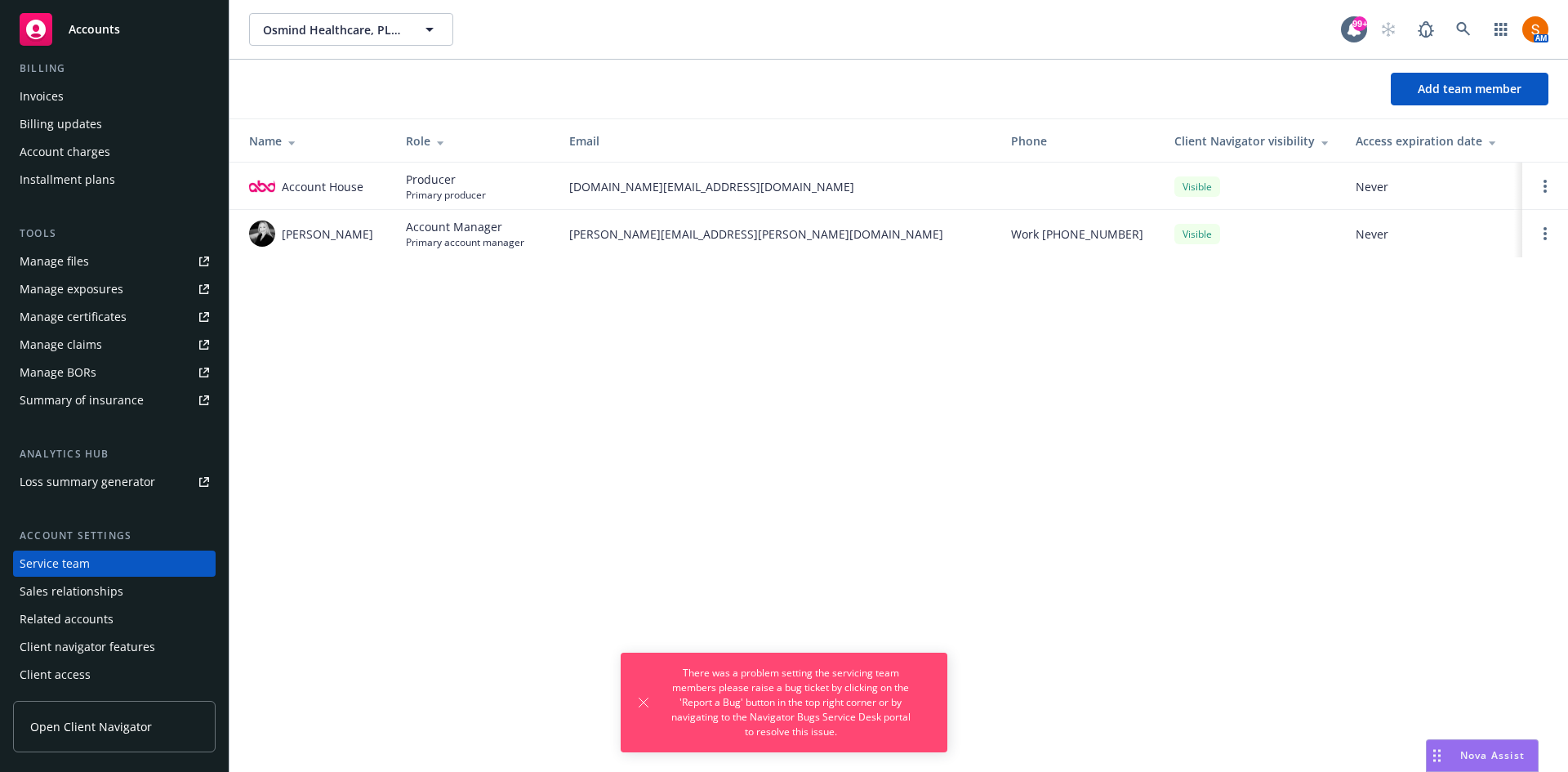
click at [1270, 333] on div "Osmind Healthcare, PLLC Osmind Healthcare, PLLC 99+ AM Add team member Name Rol…" at bounding box center [898, 386] width 1338 height 772
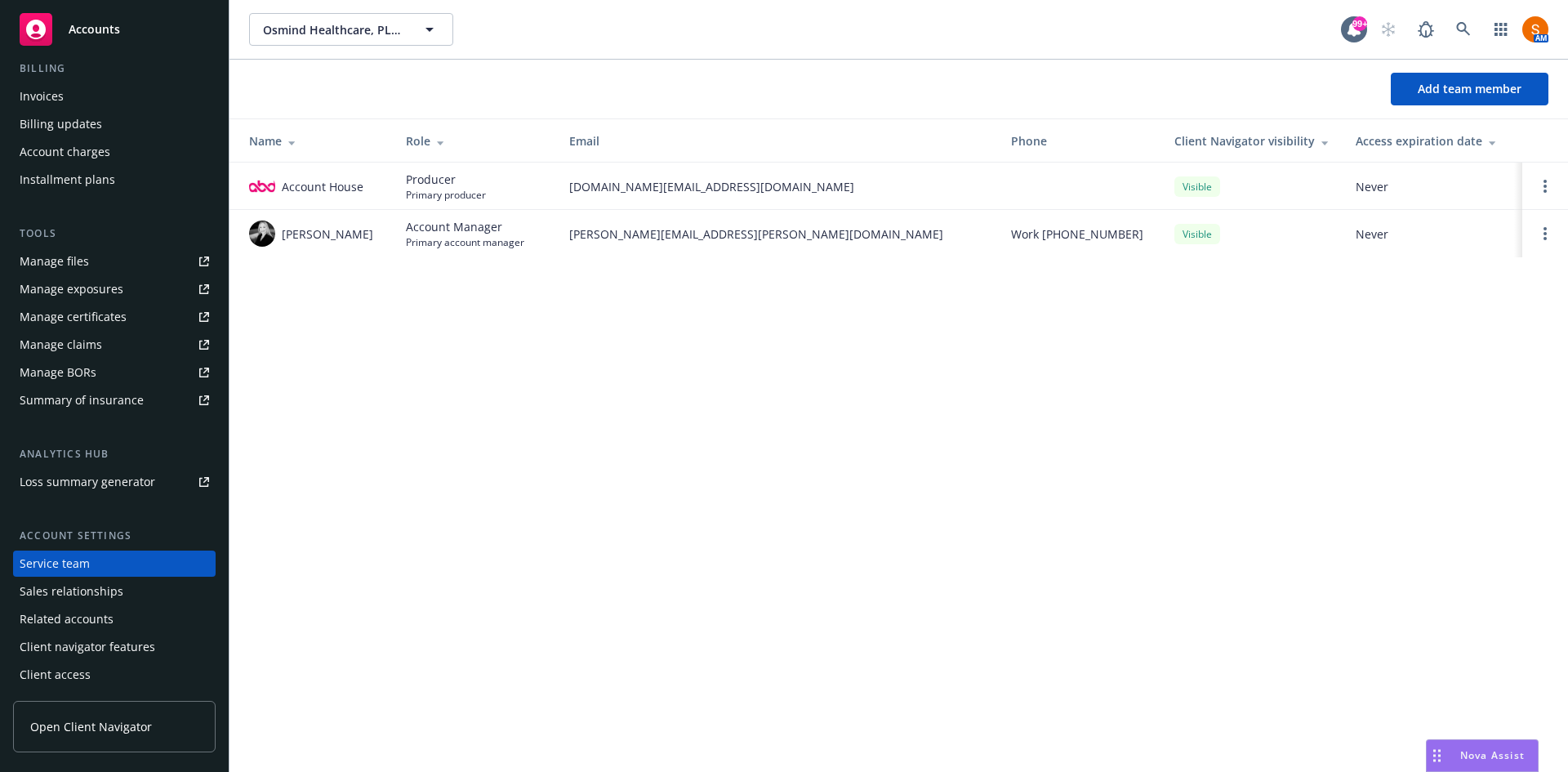
scroll to position [0, 0]
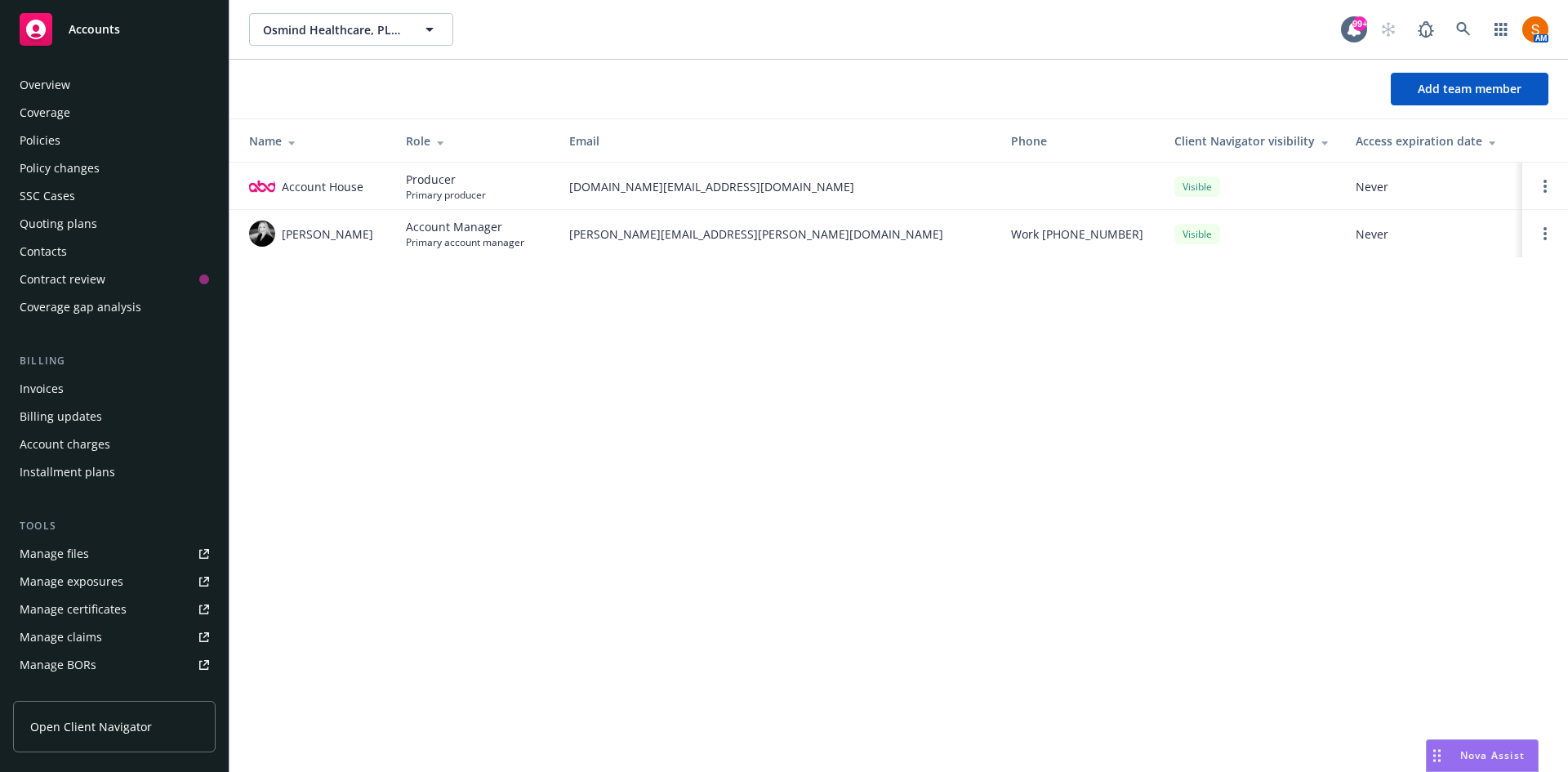
click at [92, 77] on div "Overview" at bounding box center [115, 85] width 190 height 26
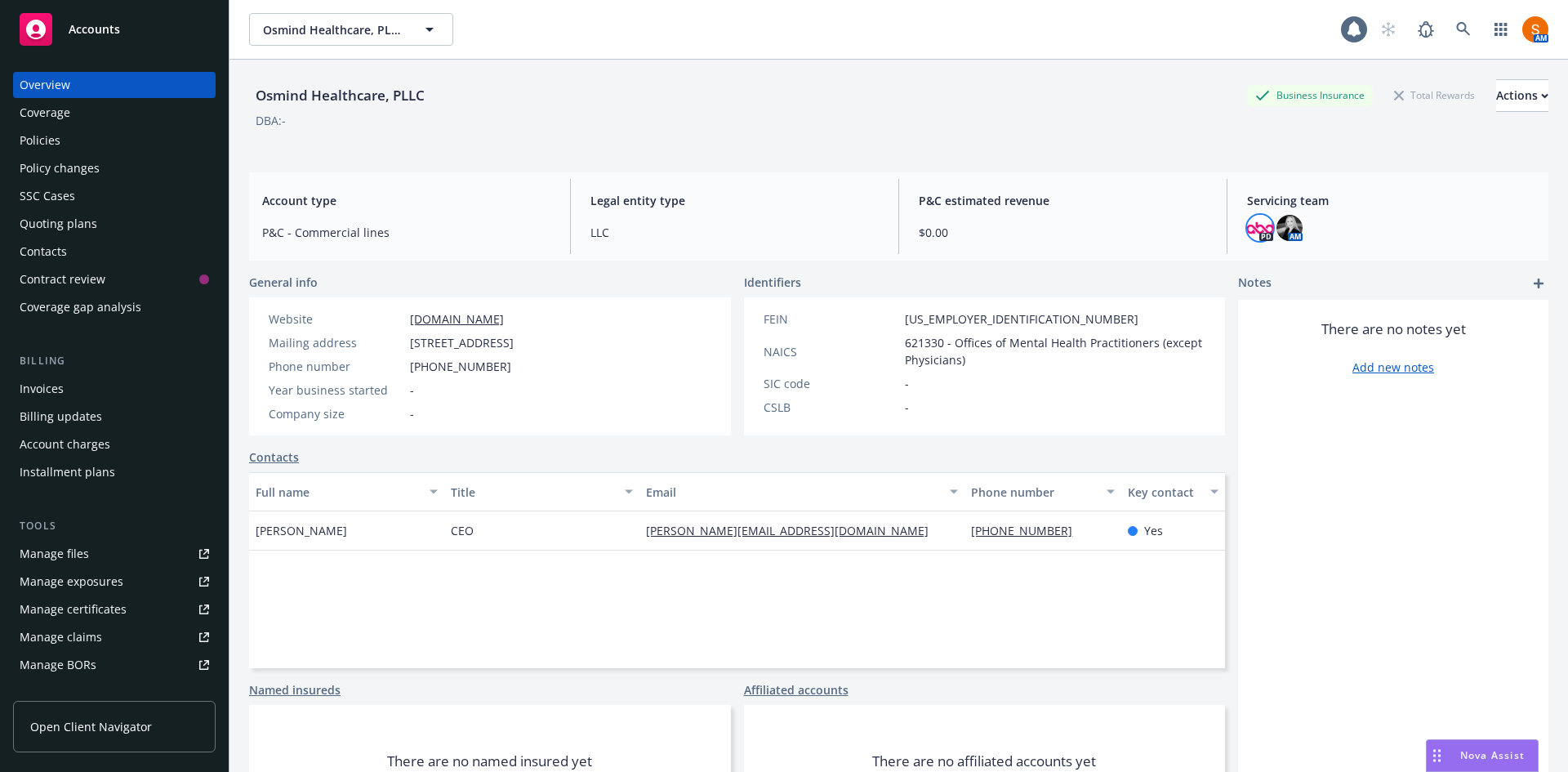
click at [1247, 217] on img at bounding box center [1260, 228] width 26 height 26
click at [1068, 190] on div "P&C estimated revenue $0.00" at bounding box center [1062, 216] width 315 height 75
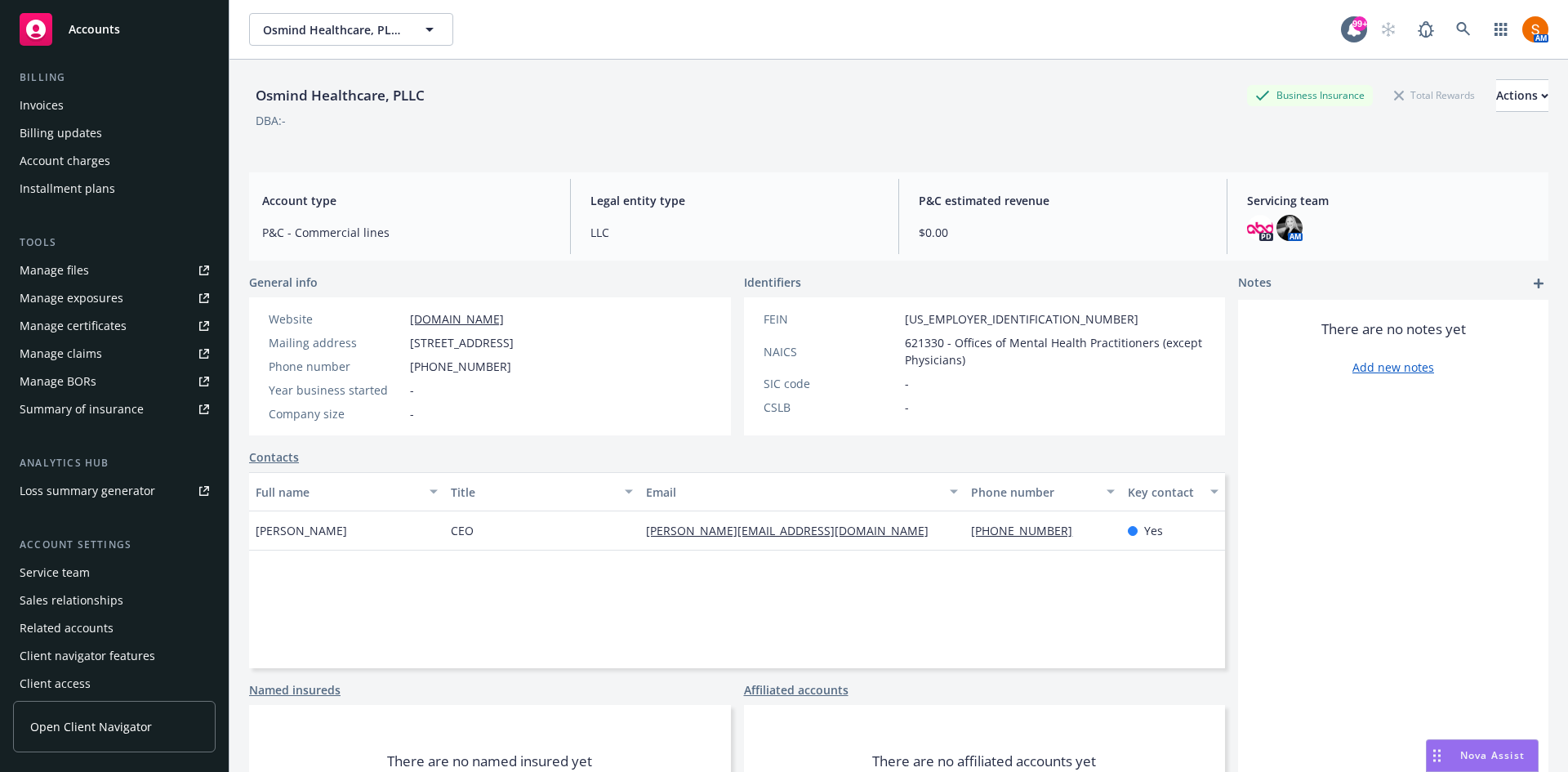
scroll to position [293, 0]
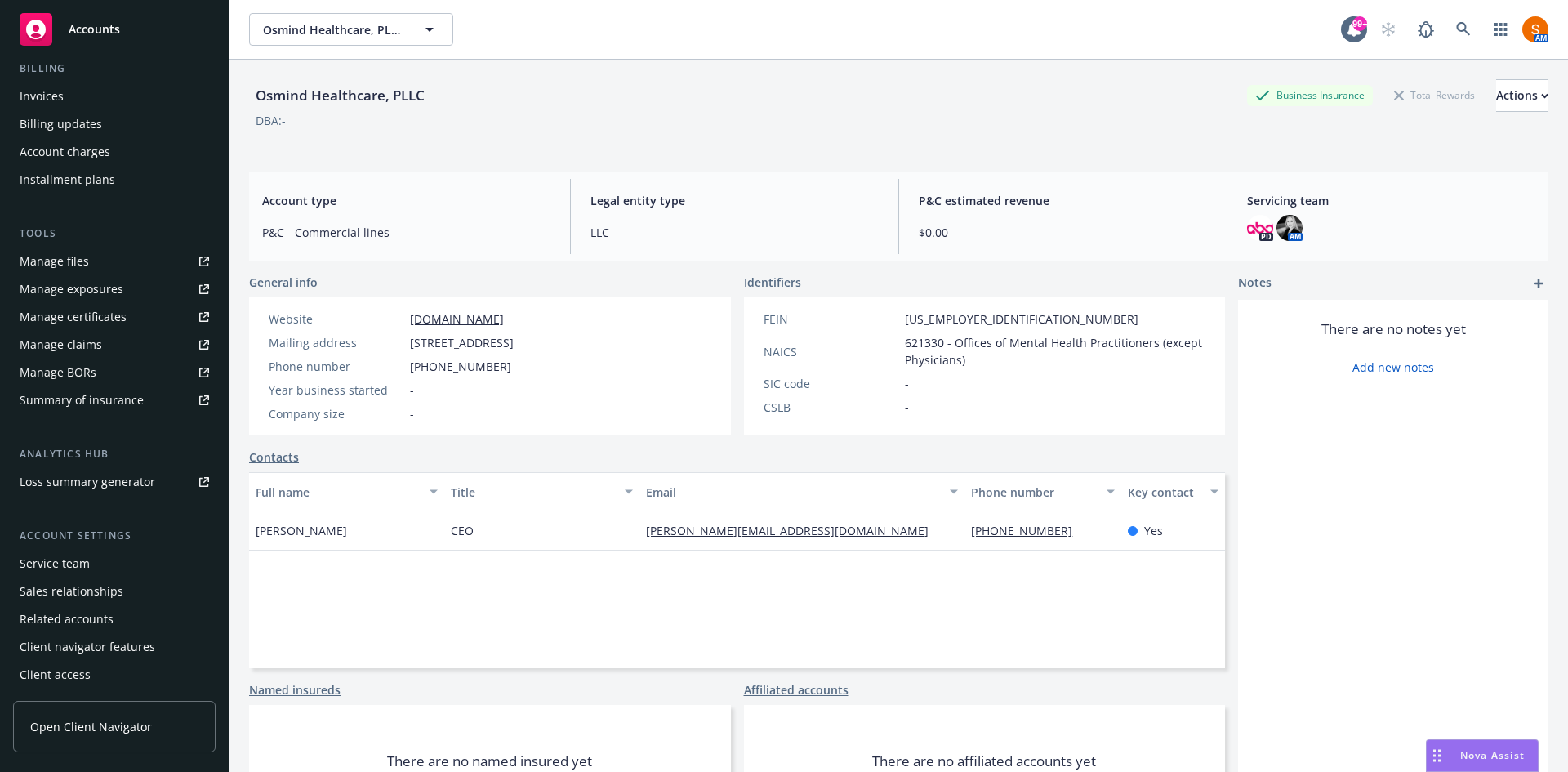
click at [75, 574] on div "Service team" at bounding box center [55, 564] width 70 height 26
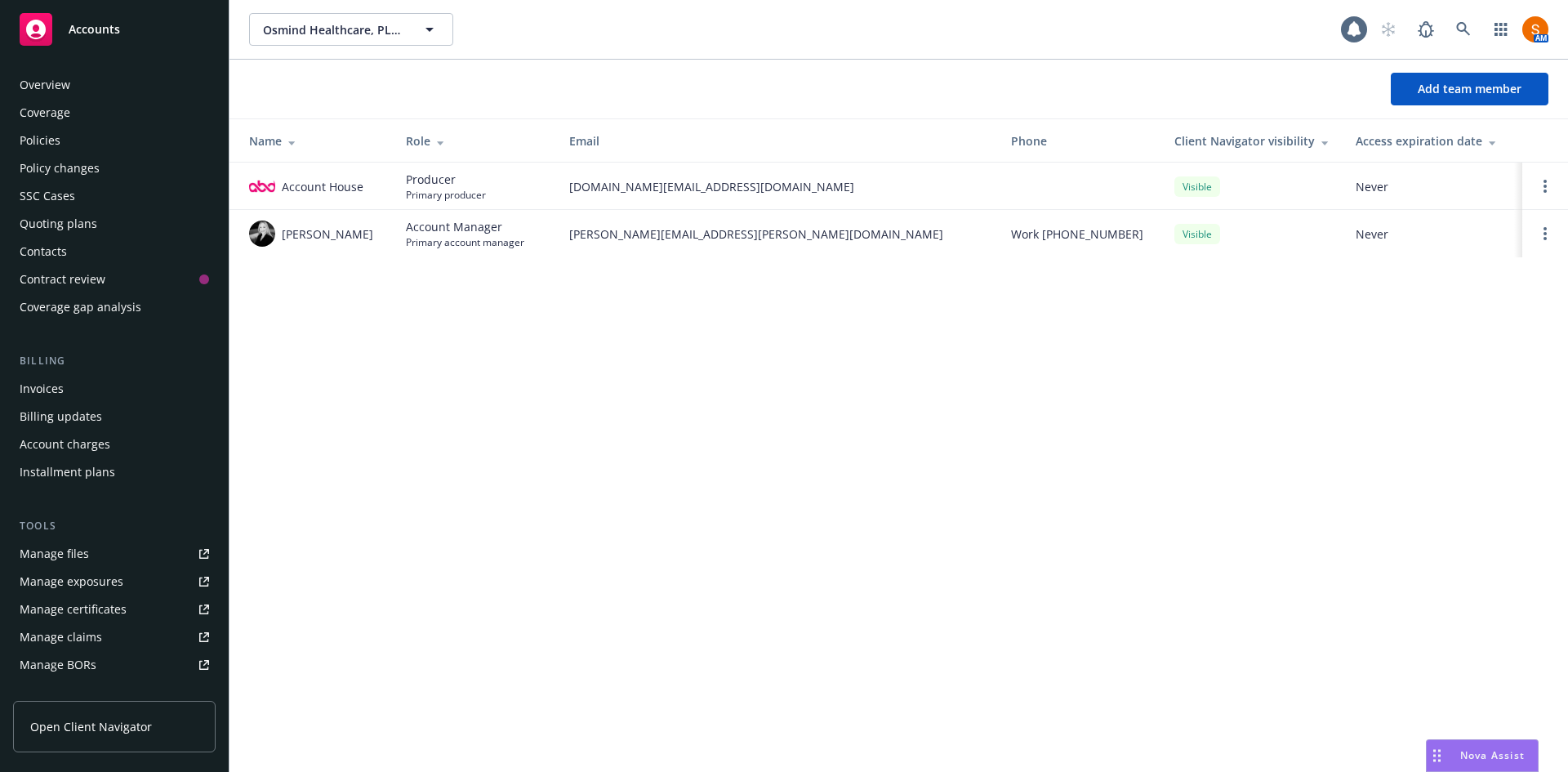
scroll to position [293, 0]
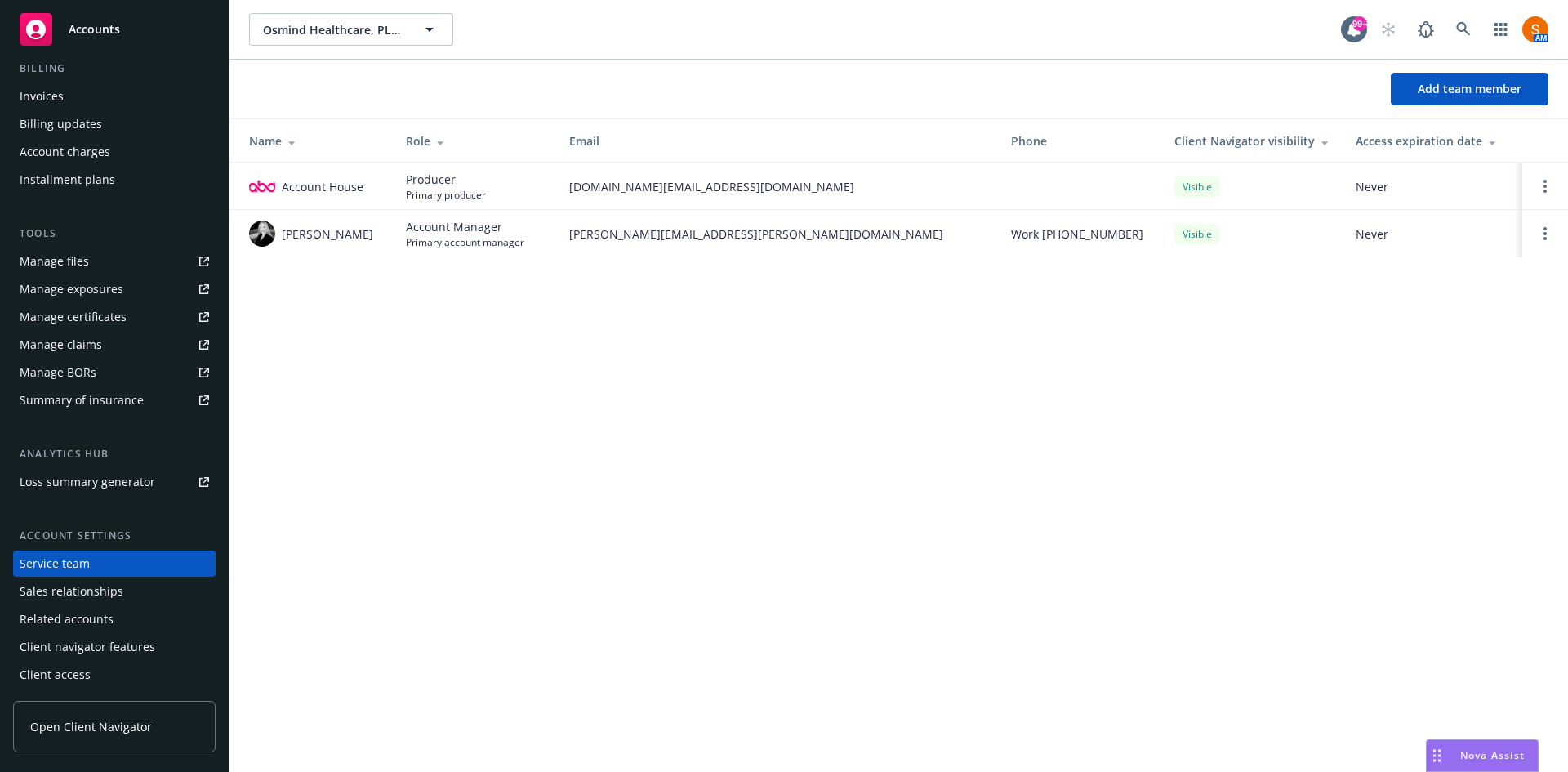
click at [1546, 176] on td at bounding box center [1545, 186] width 46 height 47
click at [1546, 178] on link "Open options" at bounding box center [1545, 187] width 20 height 20
click at [912, 266] on div "Add team member Name Role Email Phone Client Navigator visibility Access expira…" at bounding box center [898, 168] width 1338 height 217
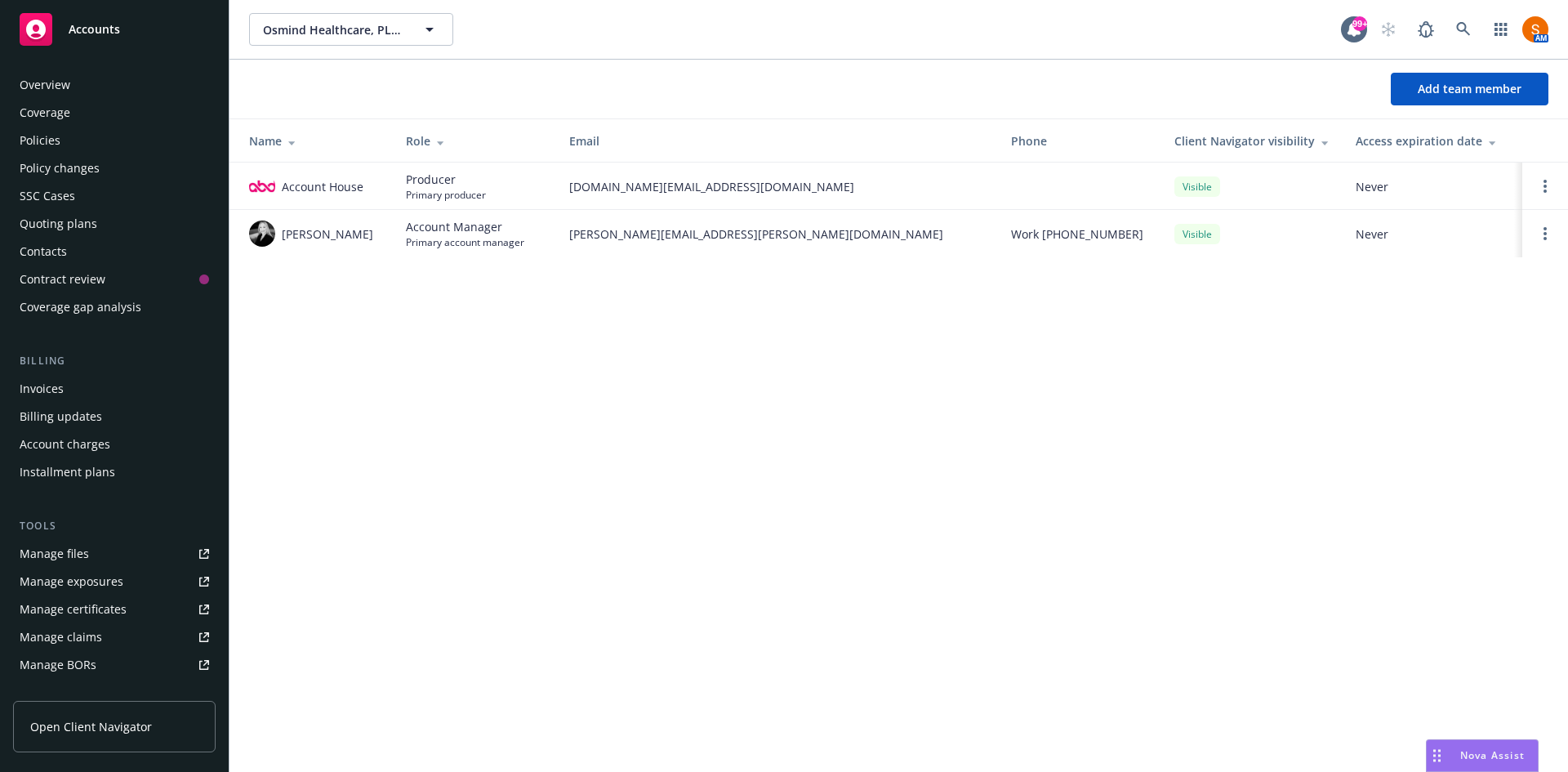
click at [82, 70] on div "Overview Coverage Policies Policy changes SSC Cases Quoting plans Contacts Cont…" at bounding box center [114, 412] width 229 height 720
click at [80, 78] on div "Overview" at bounding box center [115, 85] width 190 height 26
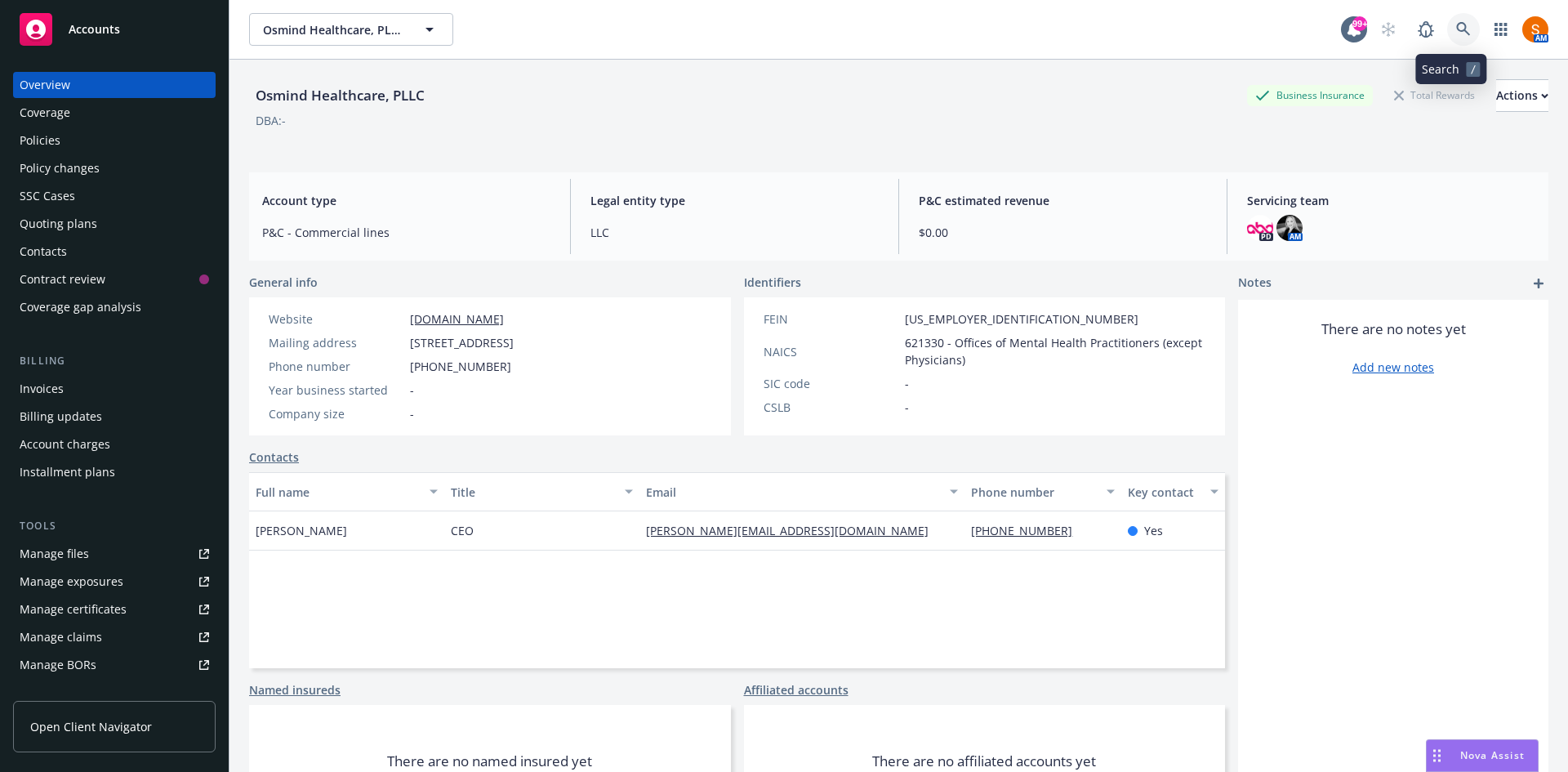
click at [1456, 36] on icon at bounding box center [1463, 29] width 15 height 15
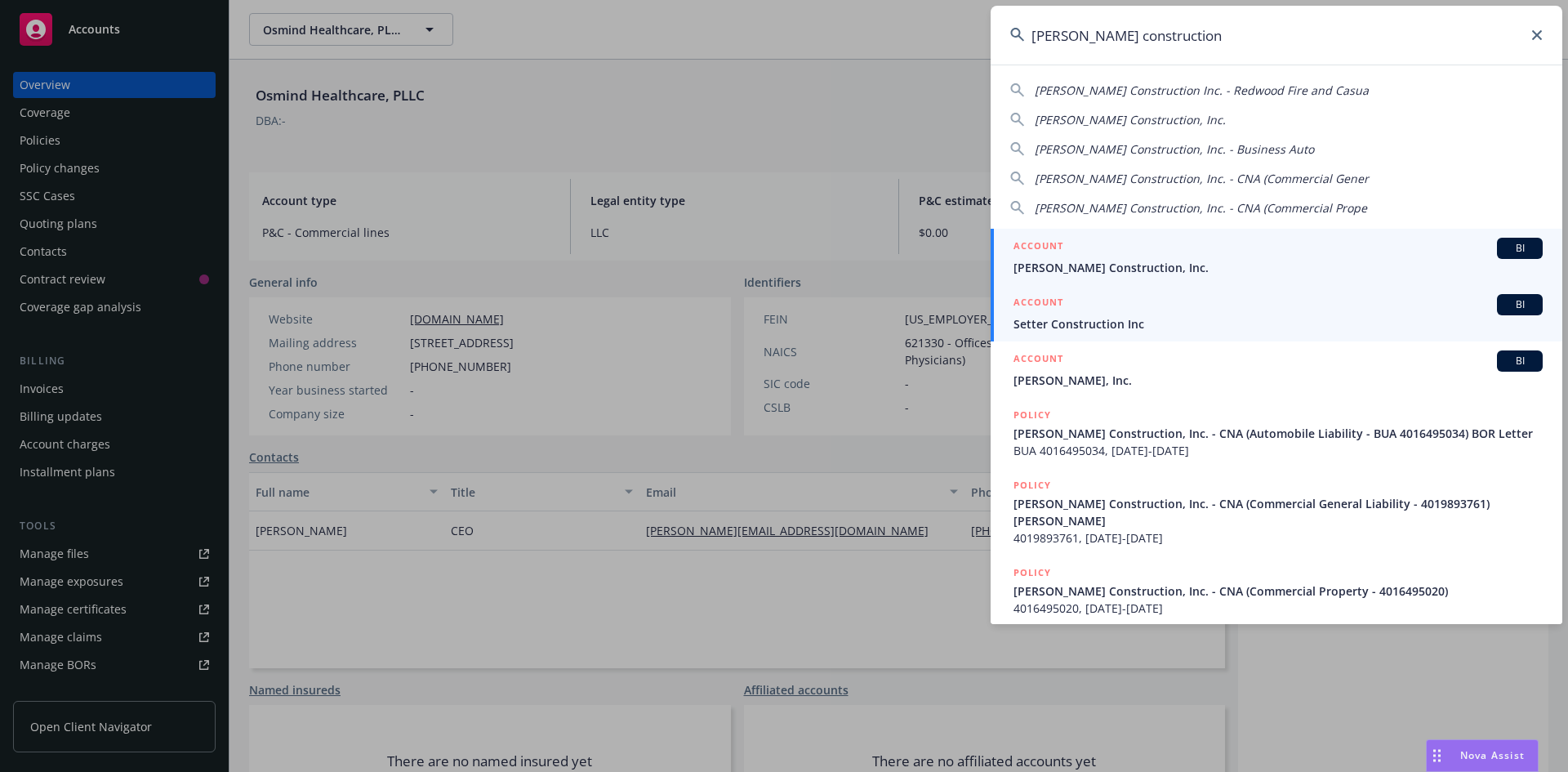
type input "slatter construction"
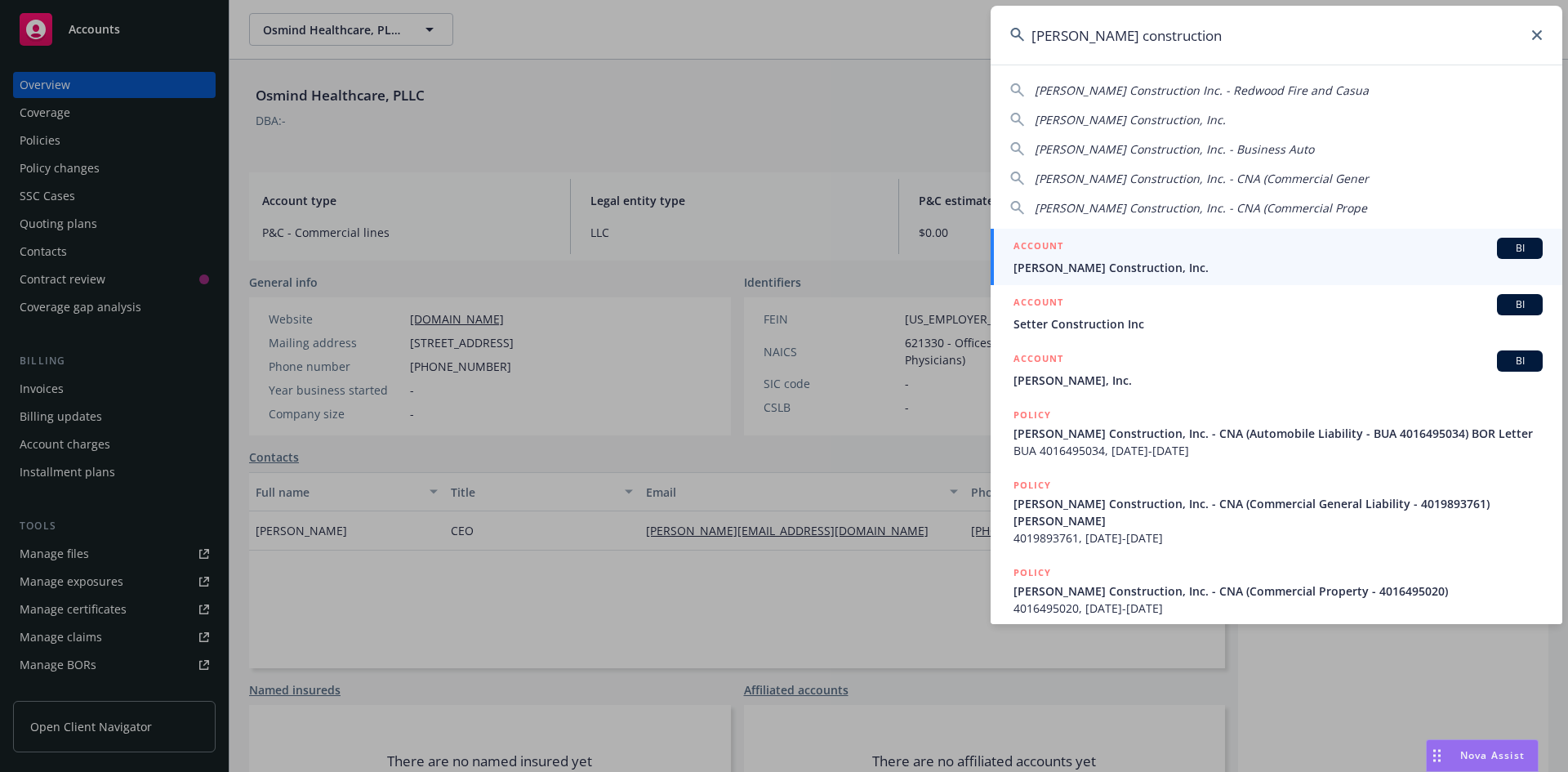
click at [1101, 271] on span "Slatter Construction, Inc." at bounding box center [1278, 267] width 530 height 17
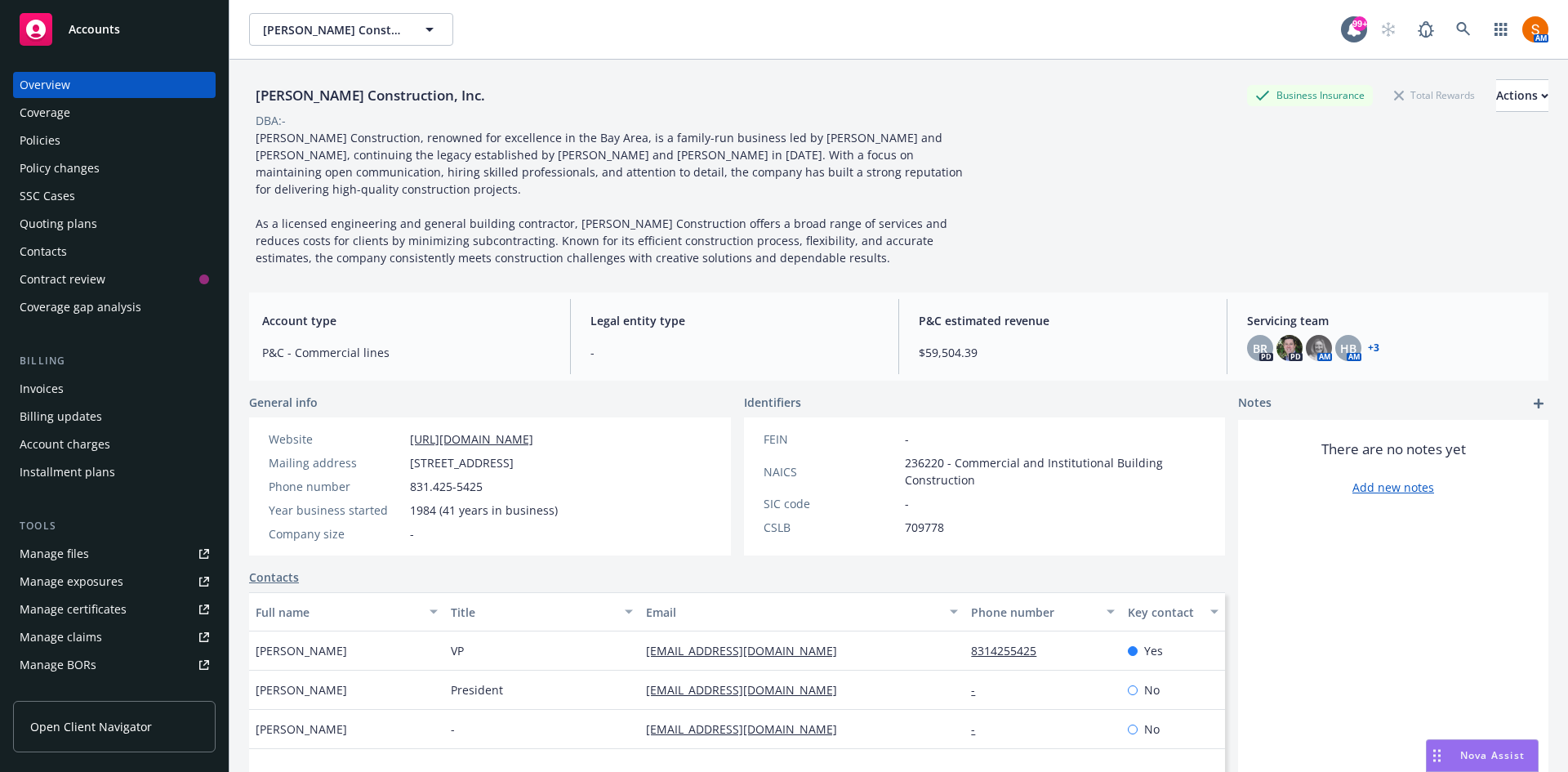
click at [94, 143] on div "Policies" at bounding box center [115, 140] width 190 height 26
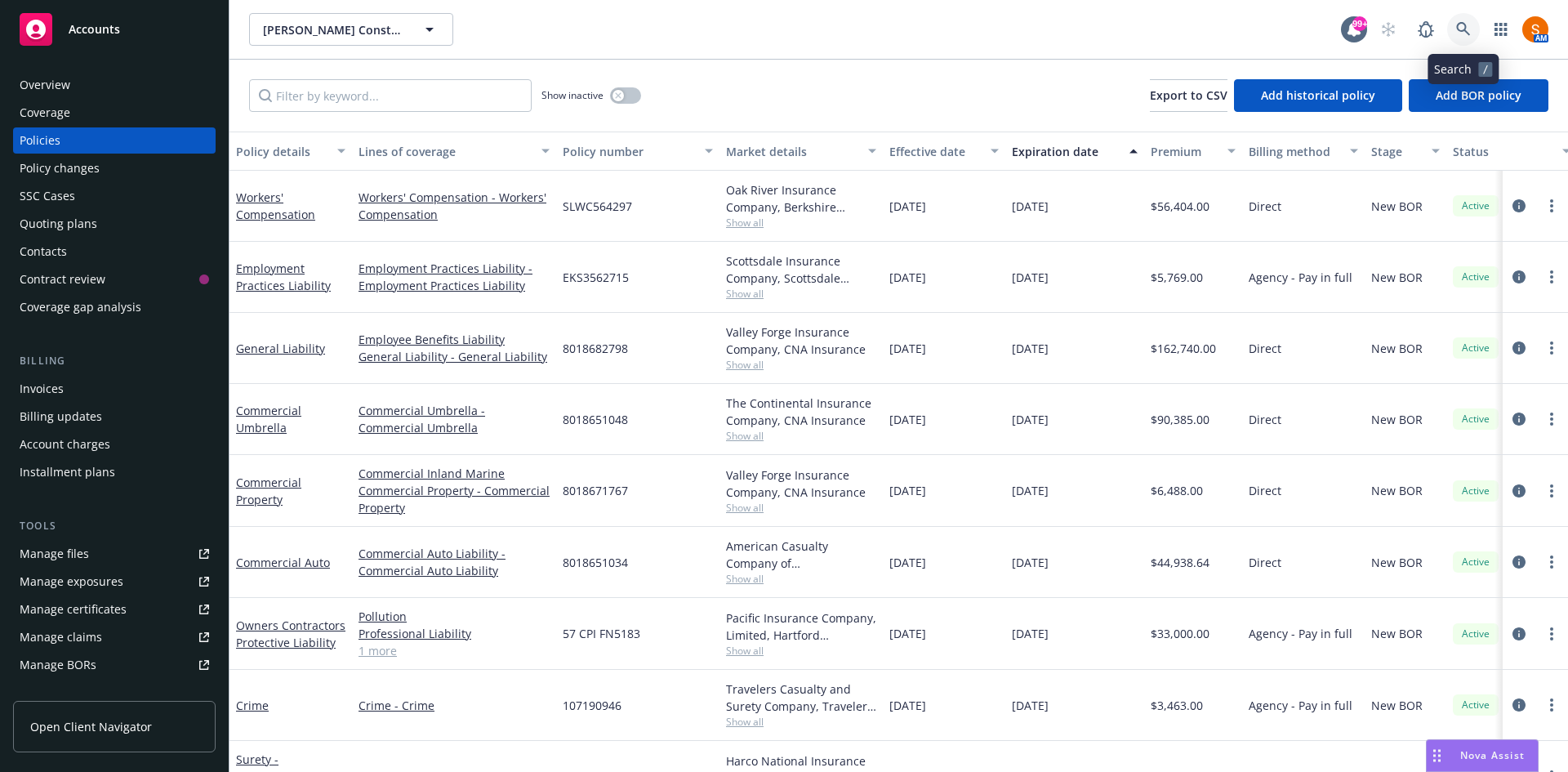
click at [1454, 28] on link at bounding box center [1463, 29] width 33 height 33
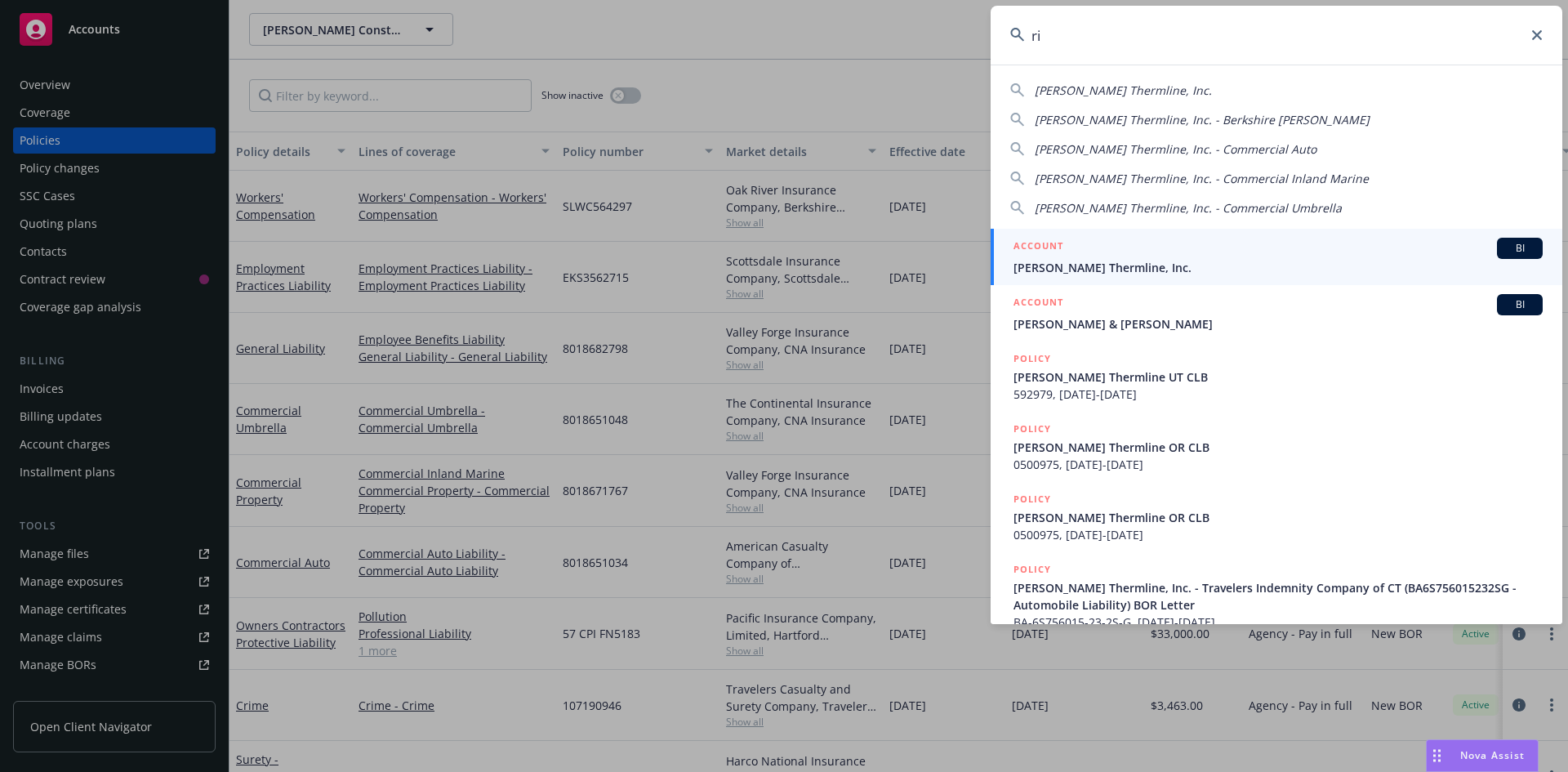
type input "r"
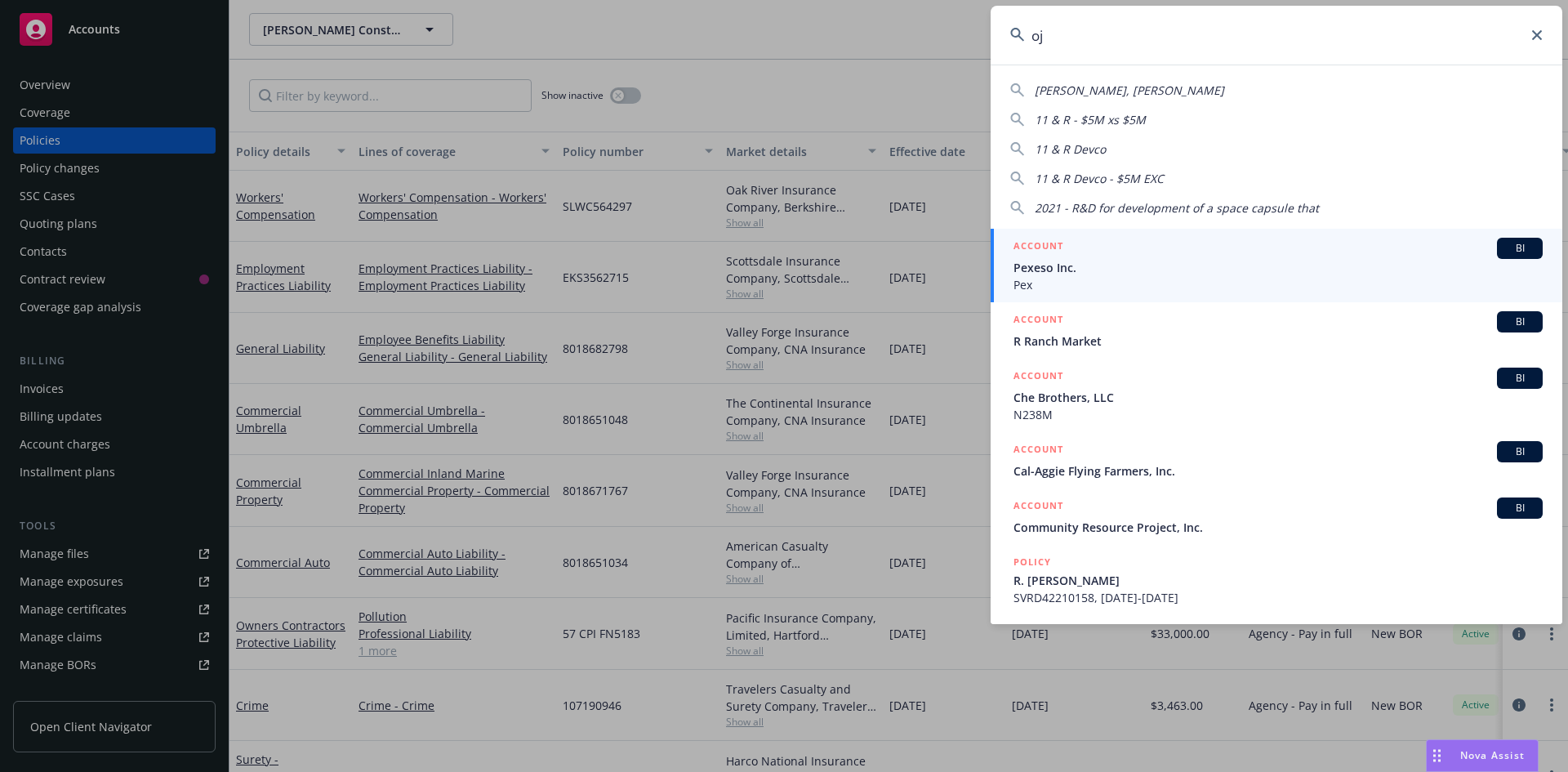
type input "o"
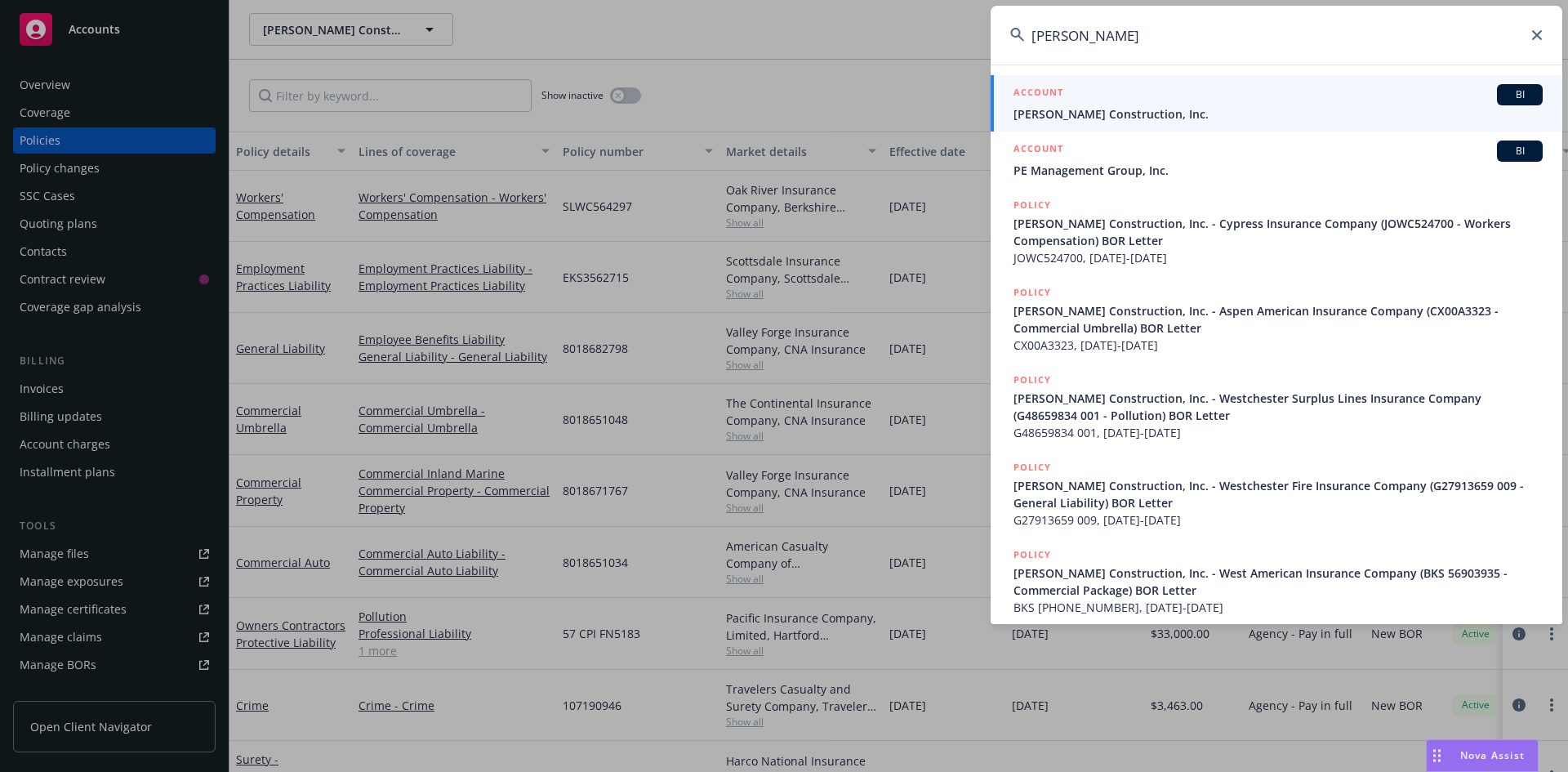
type input "joseph easl"
click at [1154, 114] on span "Joseph L. Easley Construction, Inc." at bounding box center [1278, 113] width 530 height 17
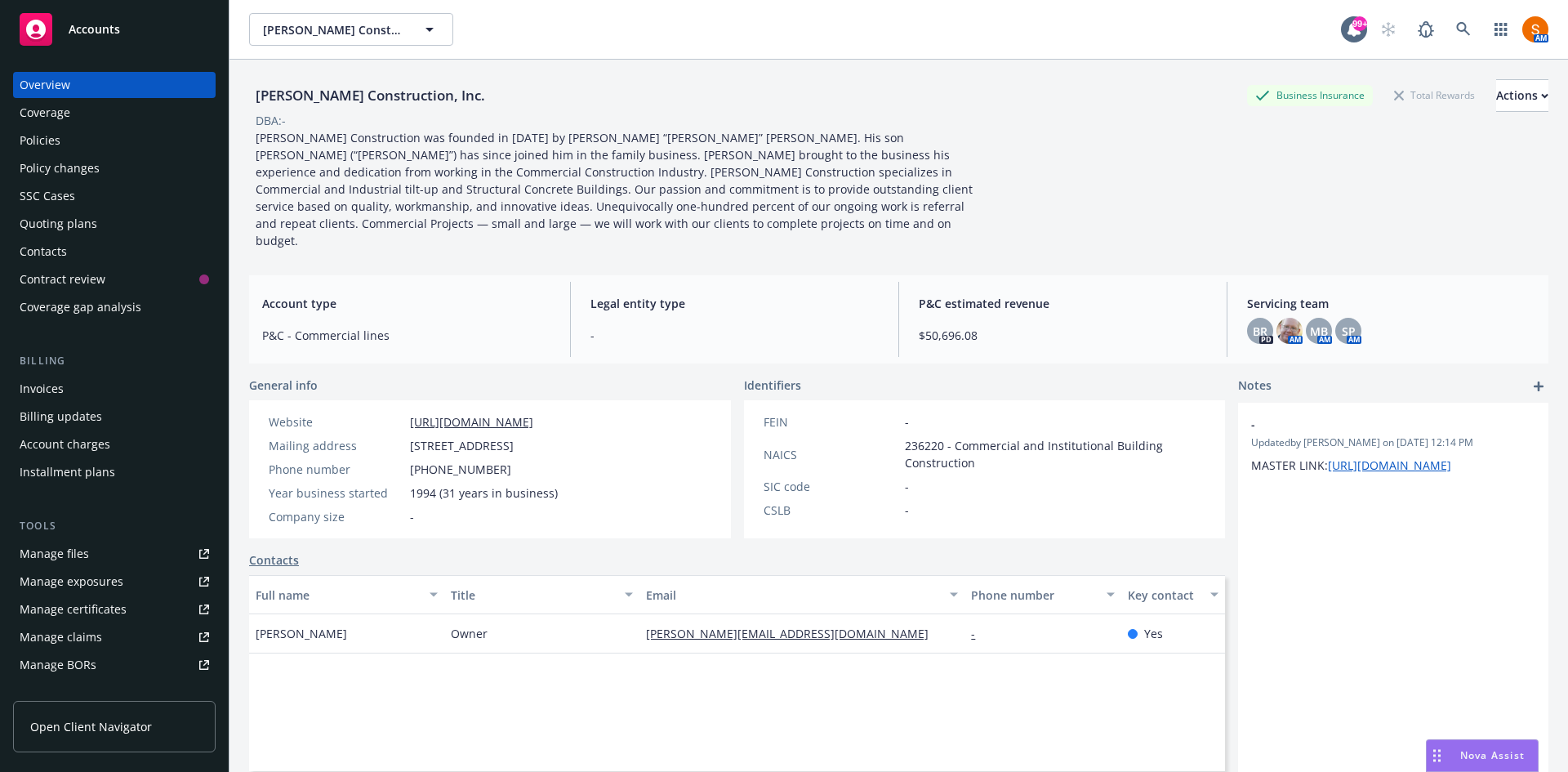
click at [105, 144] on div "Policies" at bounding box center [115, 140] width 190 height 26
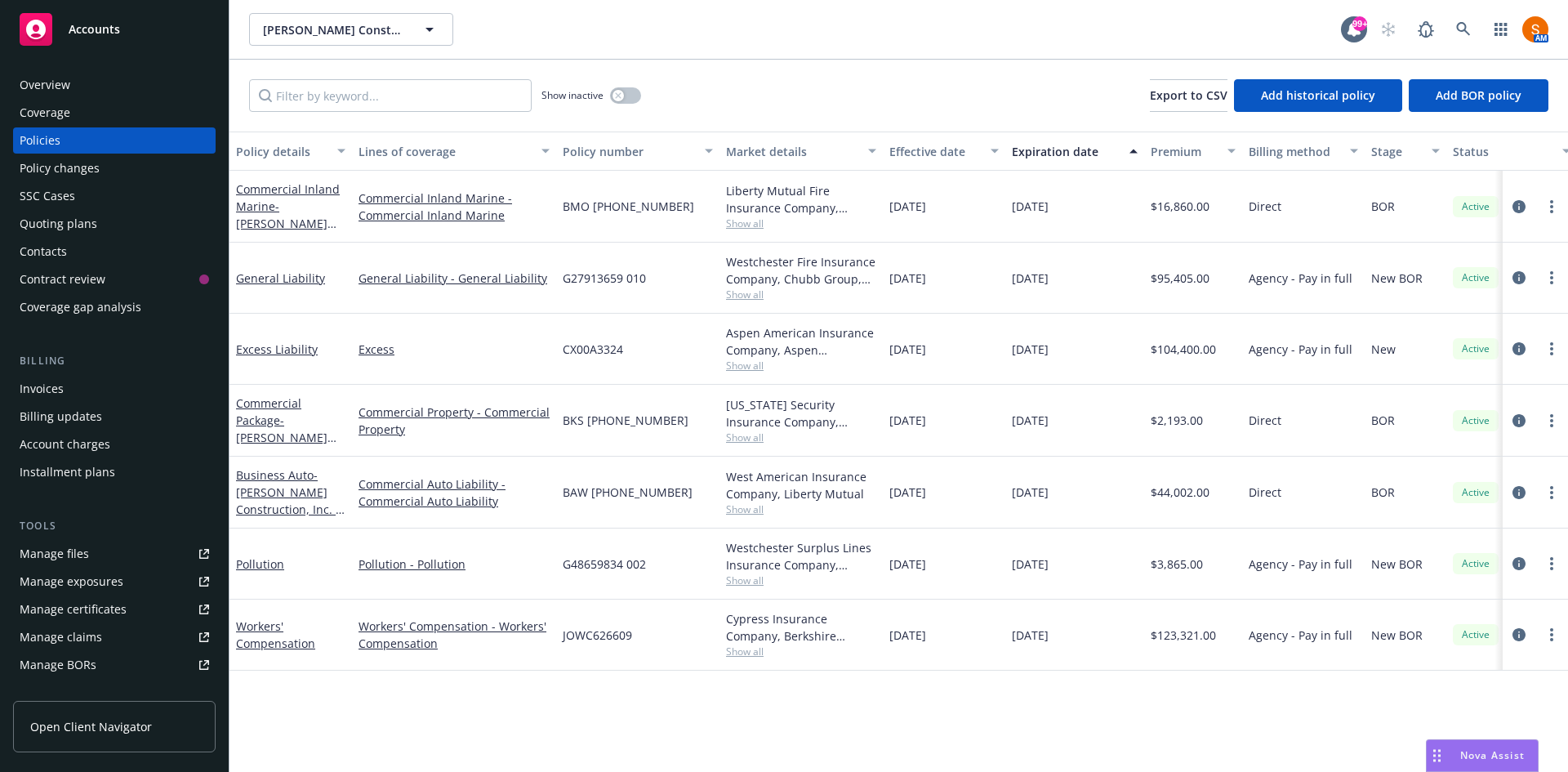
click at [752, 287] on div "Westchester Fire Insurance Company, Chubb Group, Amwins" at bounding box center [800, 270] width 150 height 34
click at [751, 289] on span "Show all" at bounding box center [800, 295] width 150 height 14
click at [810, 256] on div "Westchester Fire Insurance Company, Chubb Group, Amwins" at bounding box center [800, 270] width 150 height 34
click at [742, 368] on span "Show all" at bounding box center [800, 366] width 150 height 14
click at [809, 324] on div "Aspen American Insurance Company, Aspen Insurance, Amwins Show all" at bounding box center [800, 349] width 163 height 71
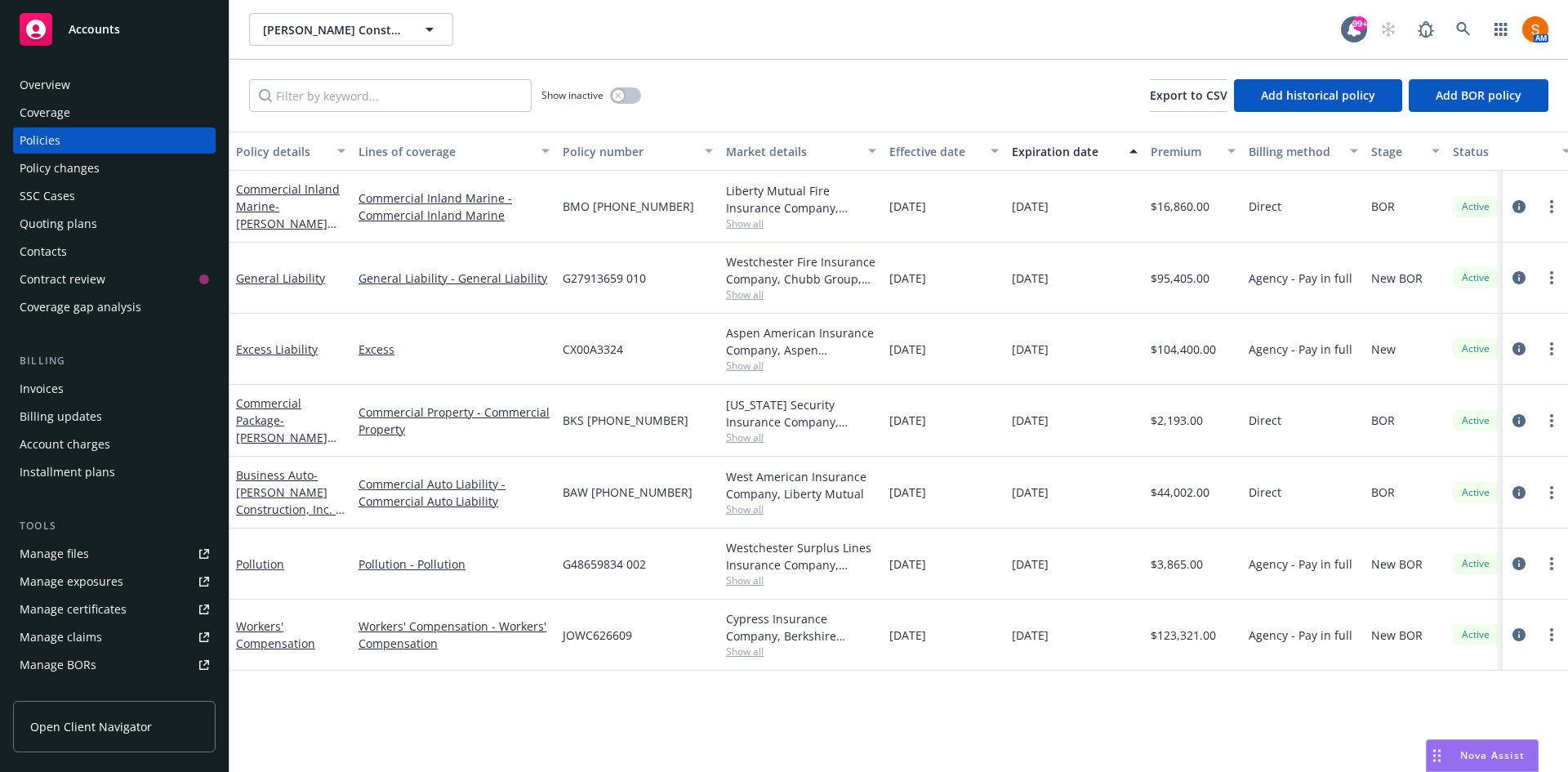
click at [757, 364] on span "Show all" at bounding box center [800, 366] width 150 height 14
click at [750, 291] on span "Show all" at bounding box center [800, 295] width 150 height 14
click at [628, 284] on span "G27913659 010" at bounding box center [604, 278] width 83 height 17
click at [1468, 35] on icon at bounding box center [1463, 29] width 15 height 15
click at [755, 516] on span "Show all" at bounding box center [800, 510] width 150 height 14
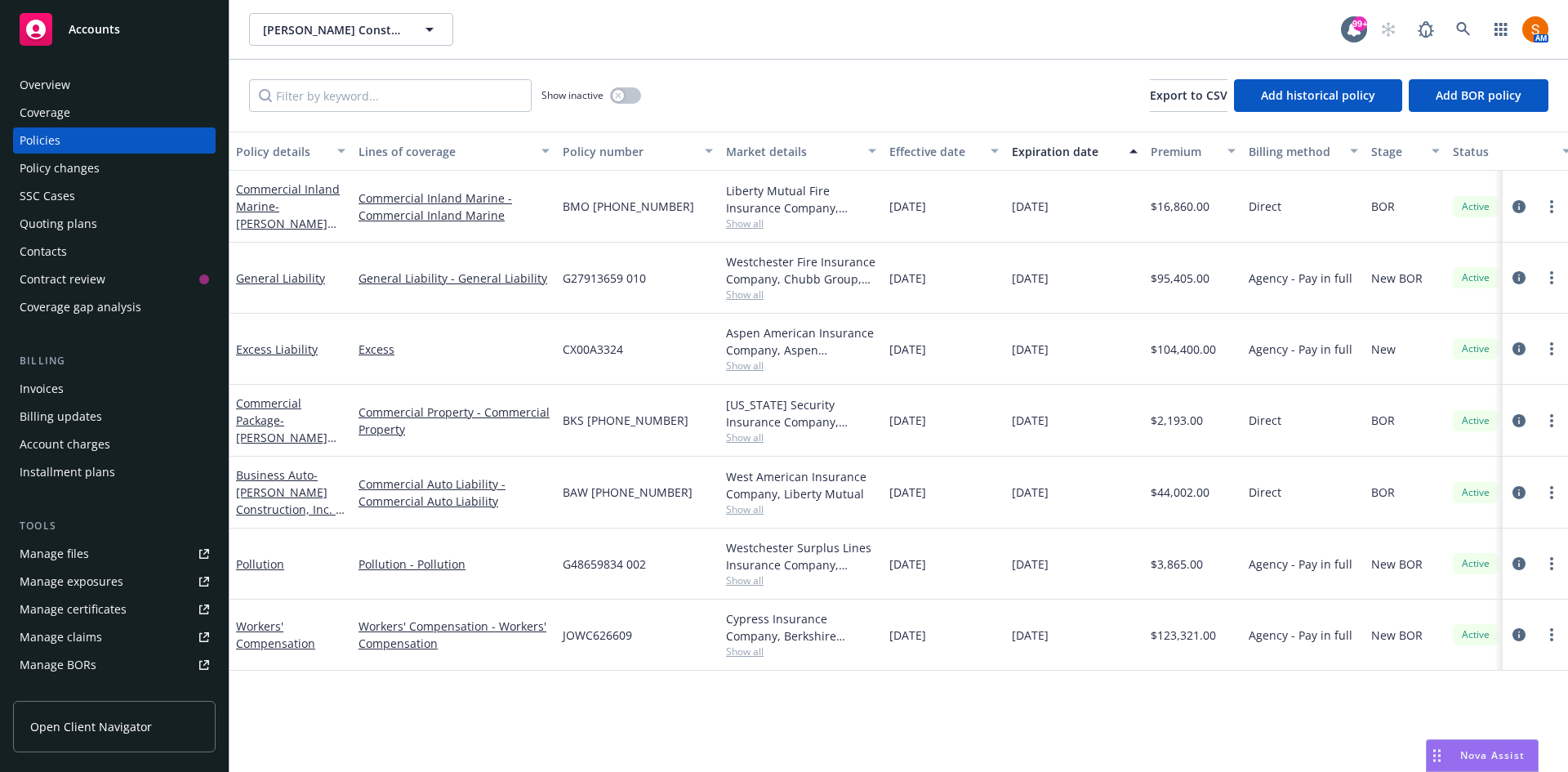
click at [739, 439] on span "Show all" at bounding box center [800, 438] width 150 height 14
click at [757, 369] on span "Show all" at bounding box center [800, 366] width 150 height 14
click at [698, 310] on div "G27913659 010" at bounding box center [637, 278] width 163 height 71
click at [740, 223] on span "Show all" at bounding box center [800, 224] width 150 height 14
click at [681, 199] on div "BMO (25) 56903935" at bounding box center [637, 207] width 163 height 72
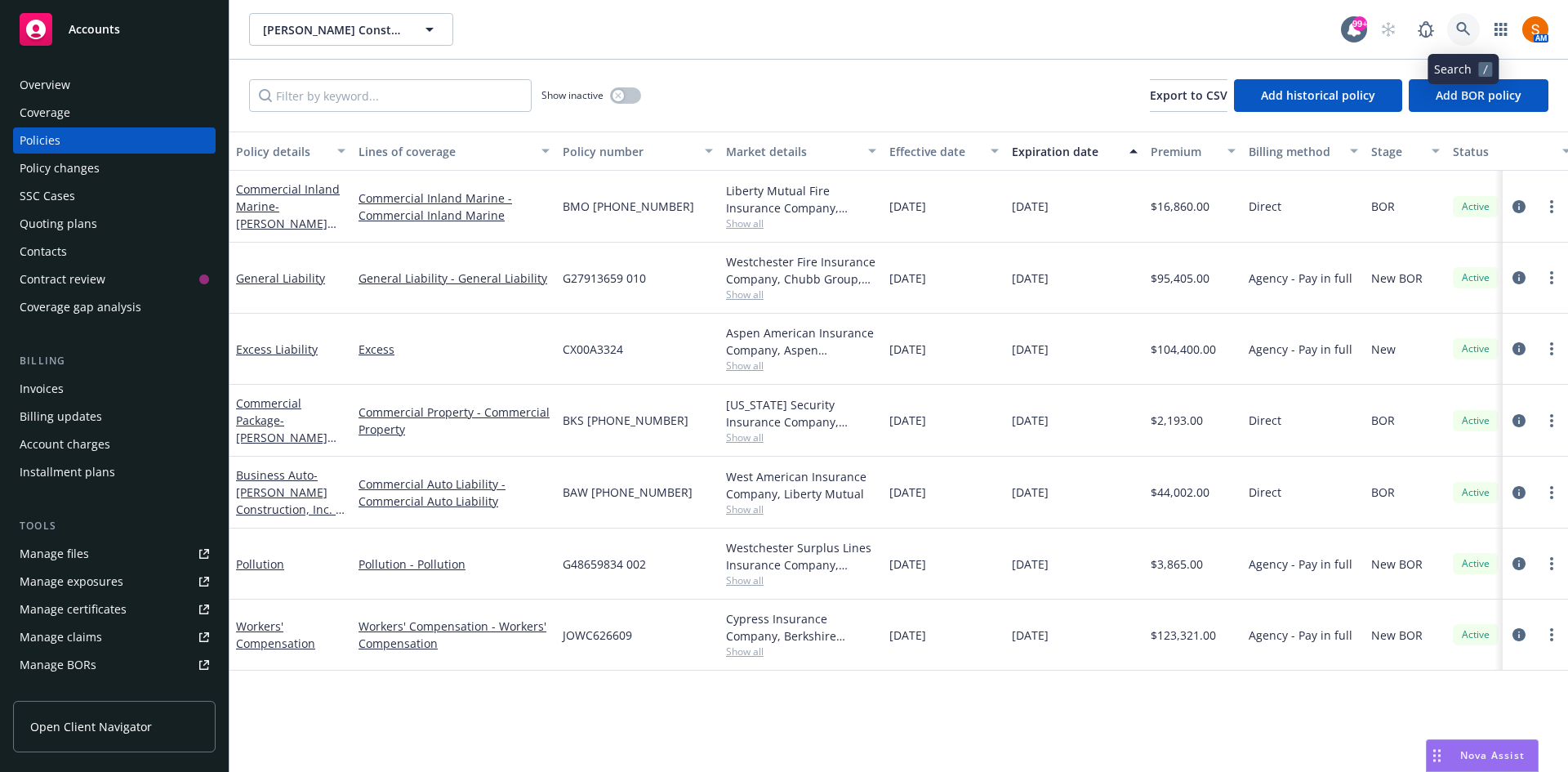
click at [1458, 36] on icon at bounding box center [1463, 29] width 15 height 15
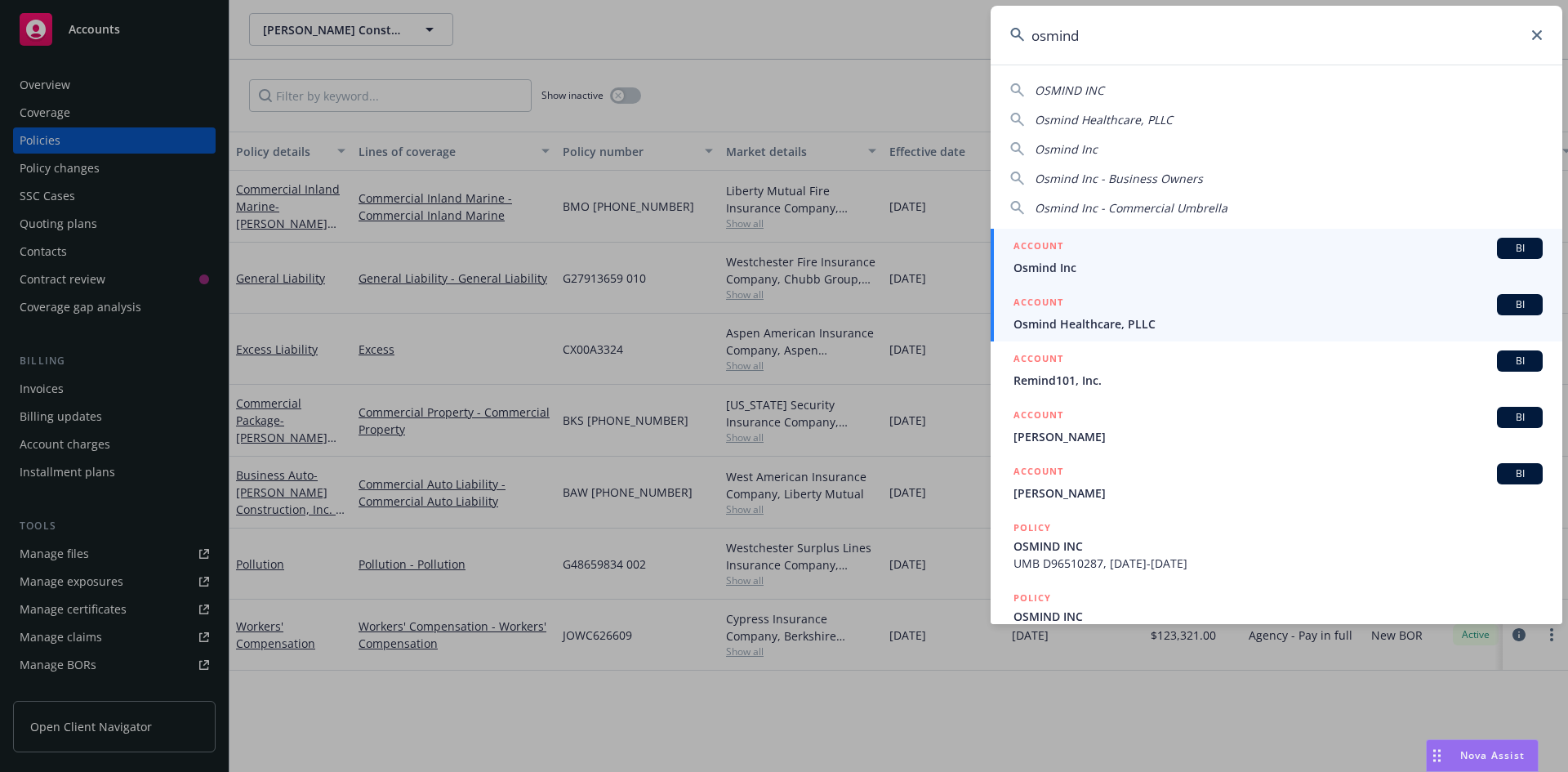
type input "osmind"
click at [1144, 324] on span "Osmind Healthcare, PLLC" at bounding box center [1278, 323] width 530 height 17
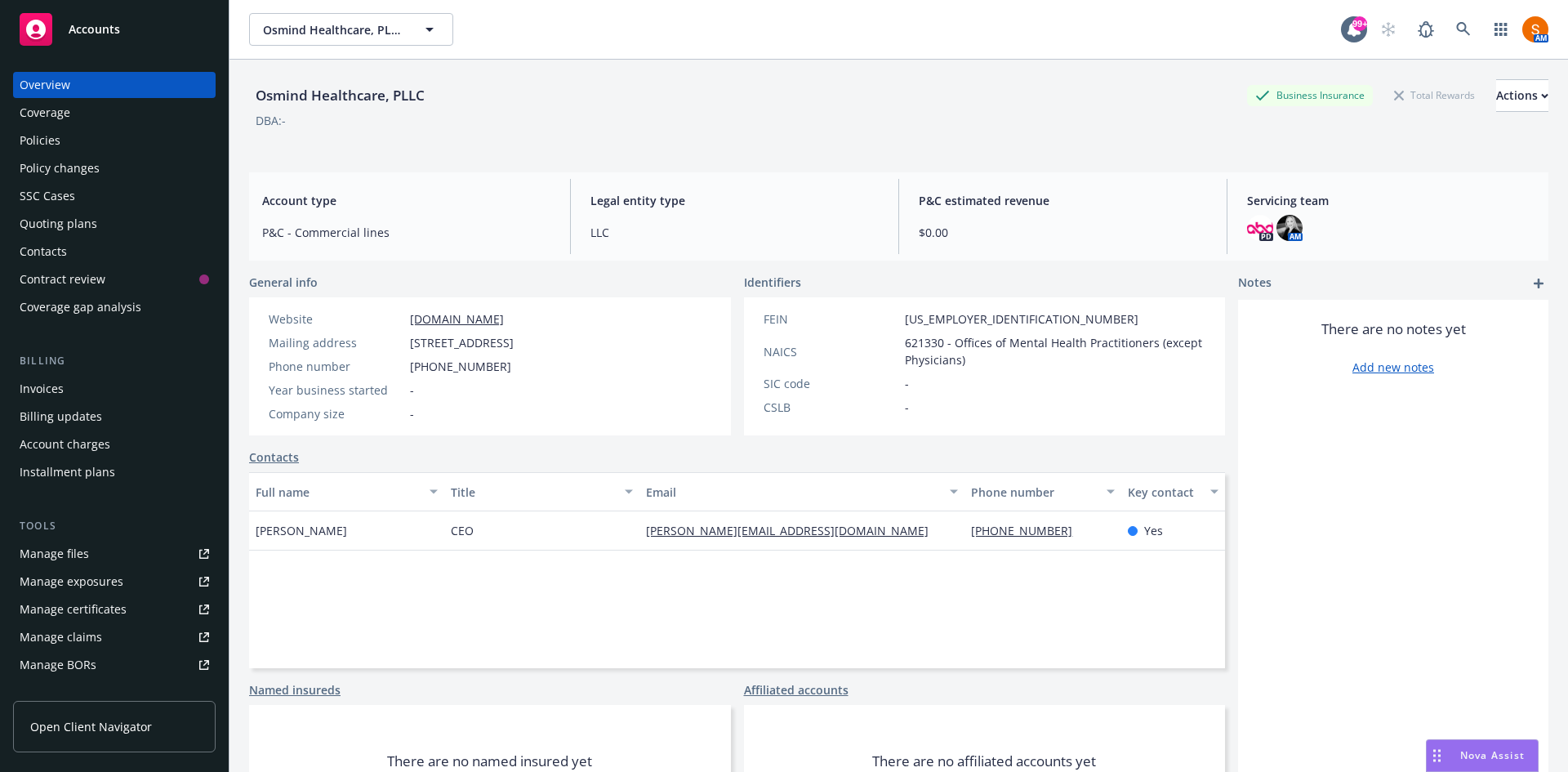
click at [80, 386] on div "Invoices" at bounding box center [115, 389] width 190 height 26
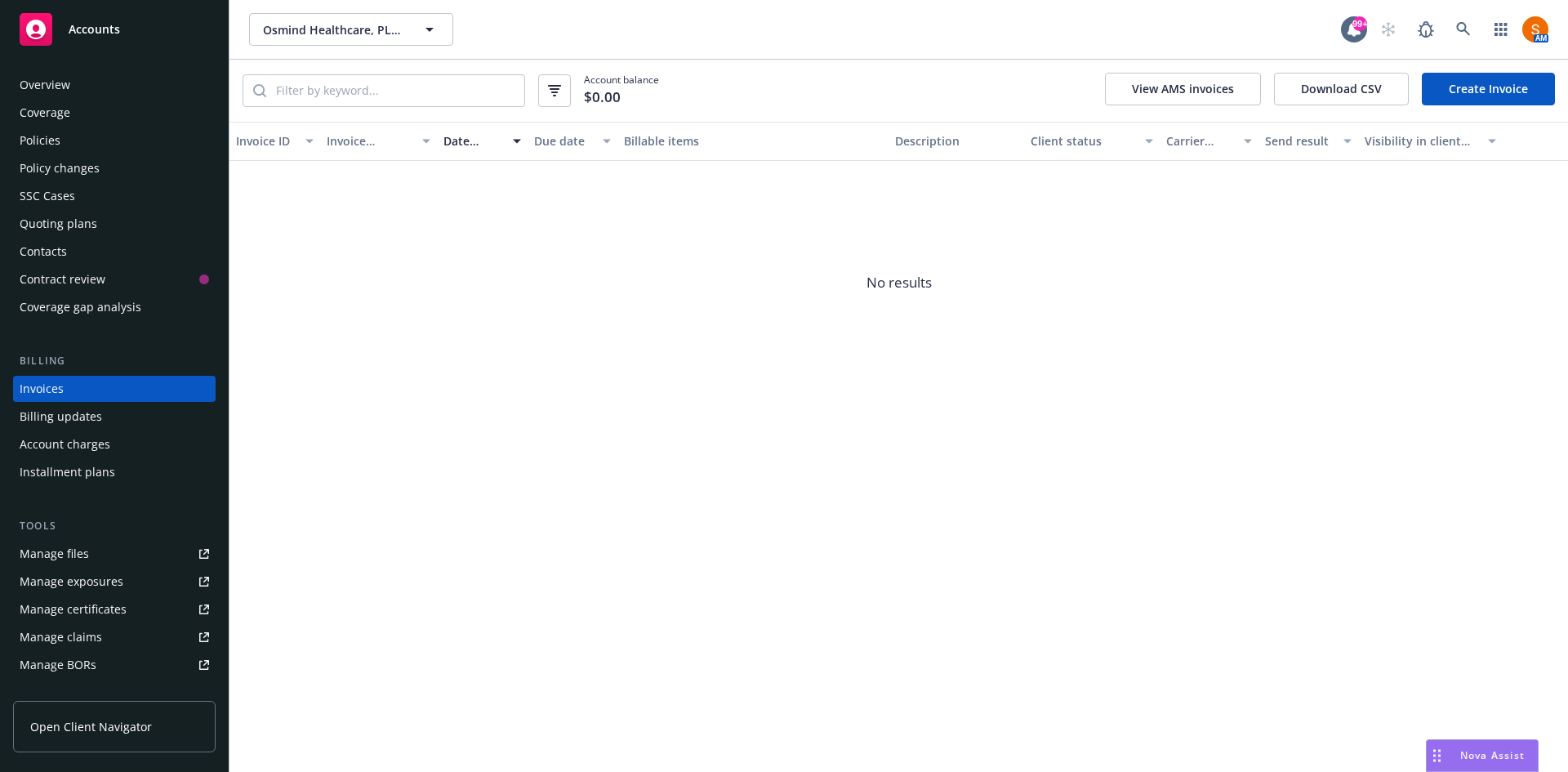
click at [96, 88] on div "Overview" at bounding box center [115, 85] width 190 height 26
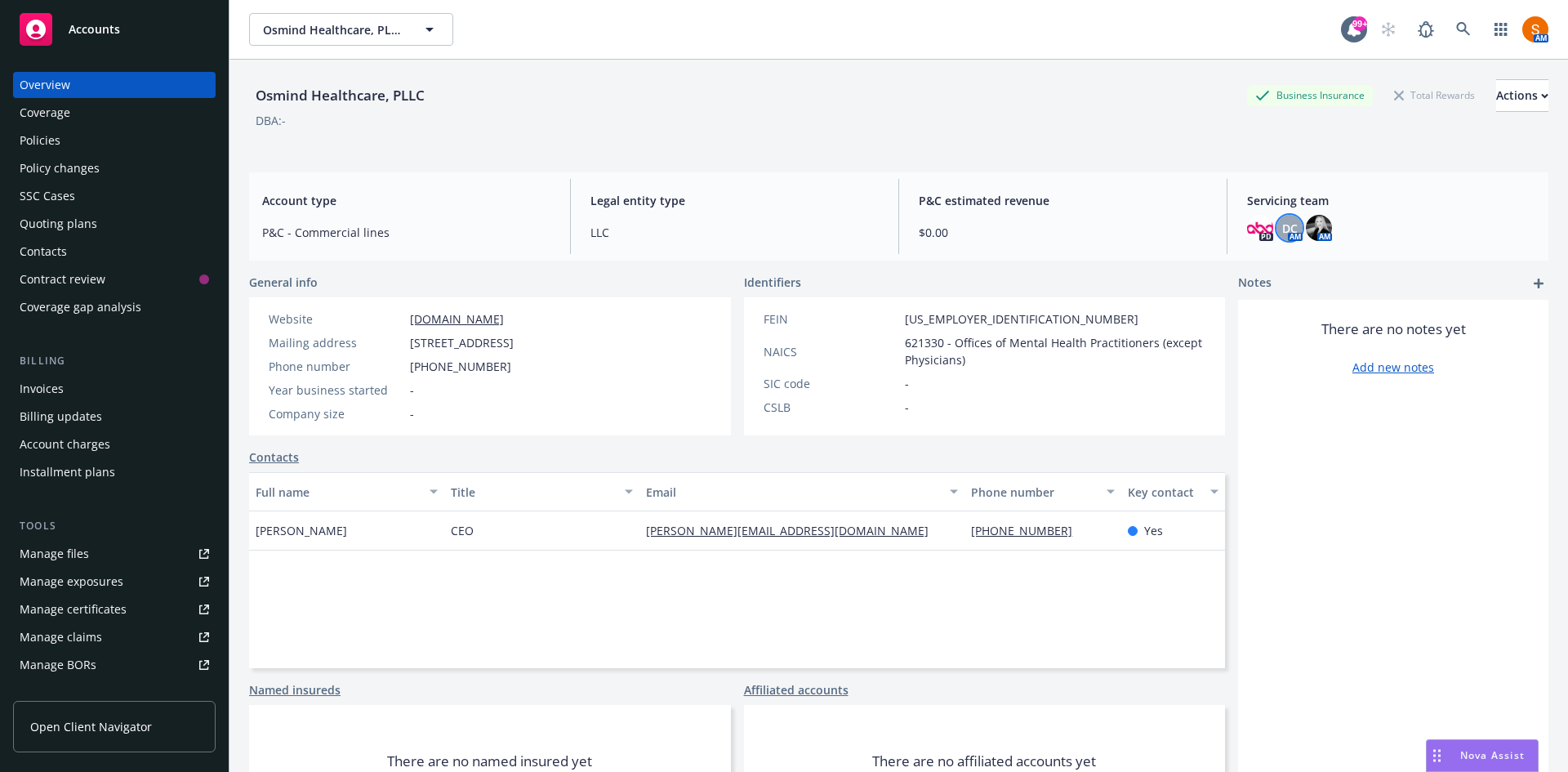
click at [1290, 225] on div "DC" at bounding box center [1289, 228] width 26 height 26
click at [1175, 168] on div "Osmind Healthcare, PLLC Business Insurance Total Rewards Actions DBA: - Account…" at bounding box center [898, 436] width 1299 height 753
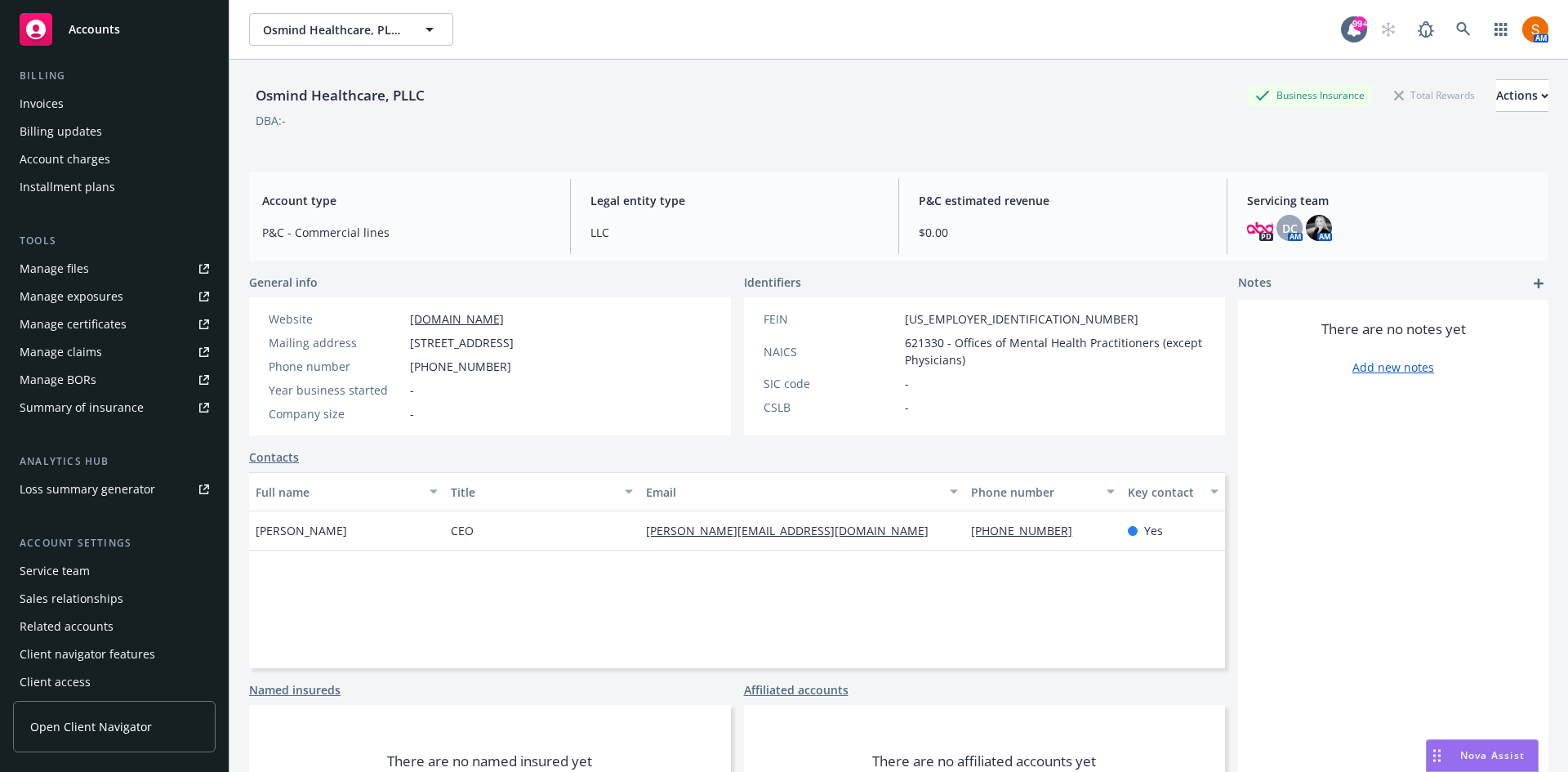
scroll to position [293, 0]
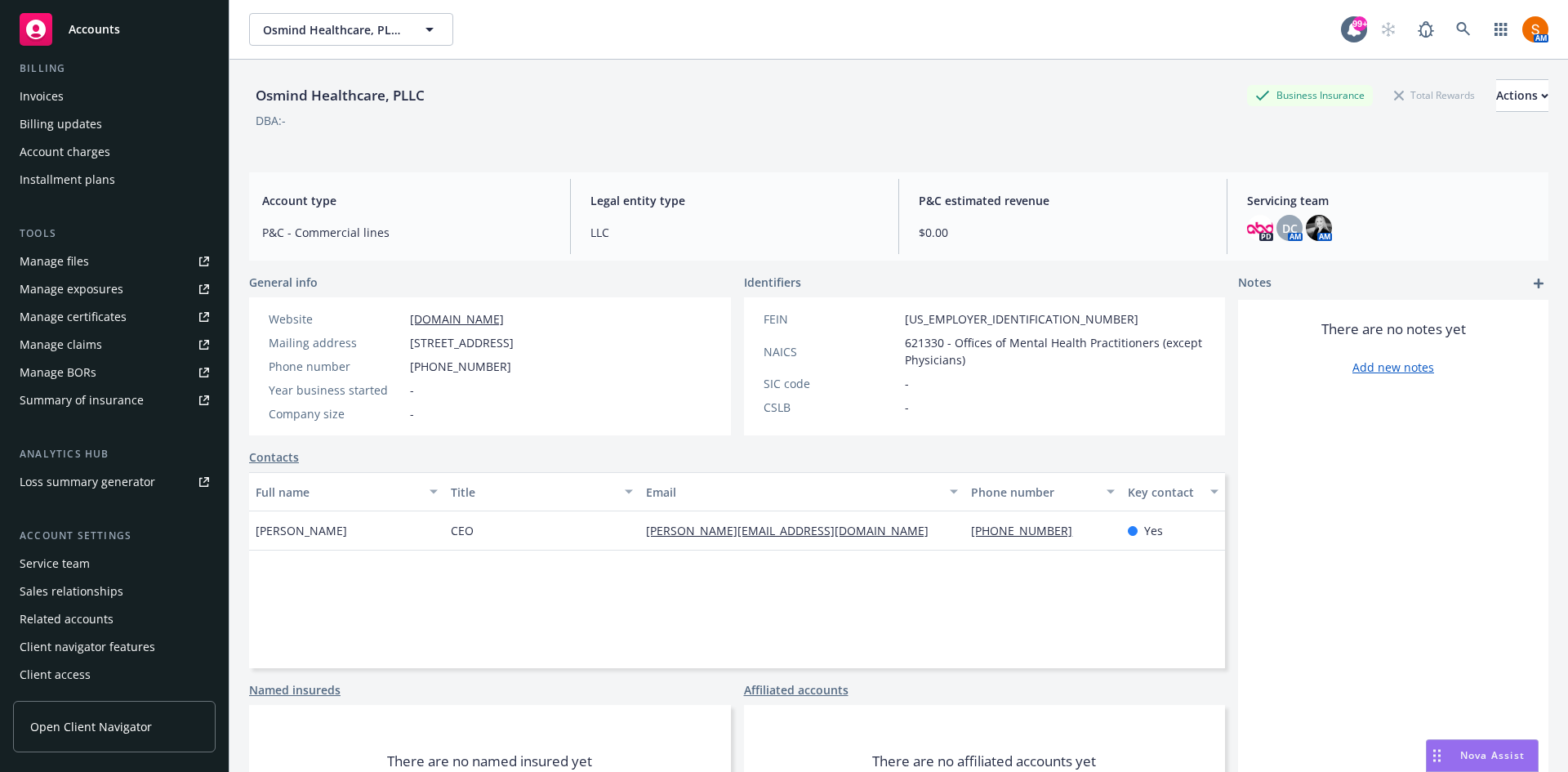
click at [89, 554] on div "Service team" at bounding box center [115, 564] width 190 height 26
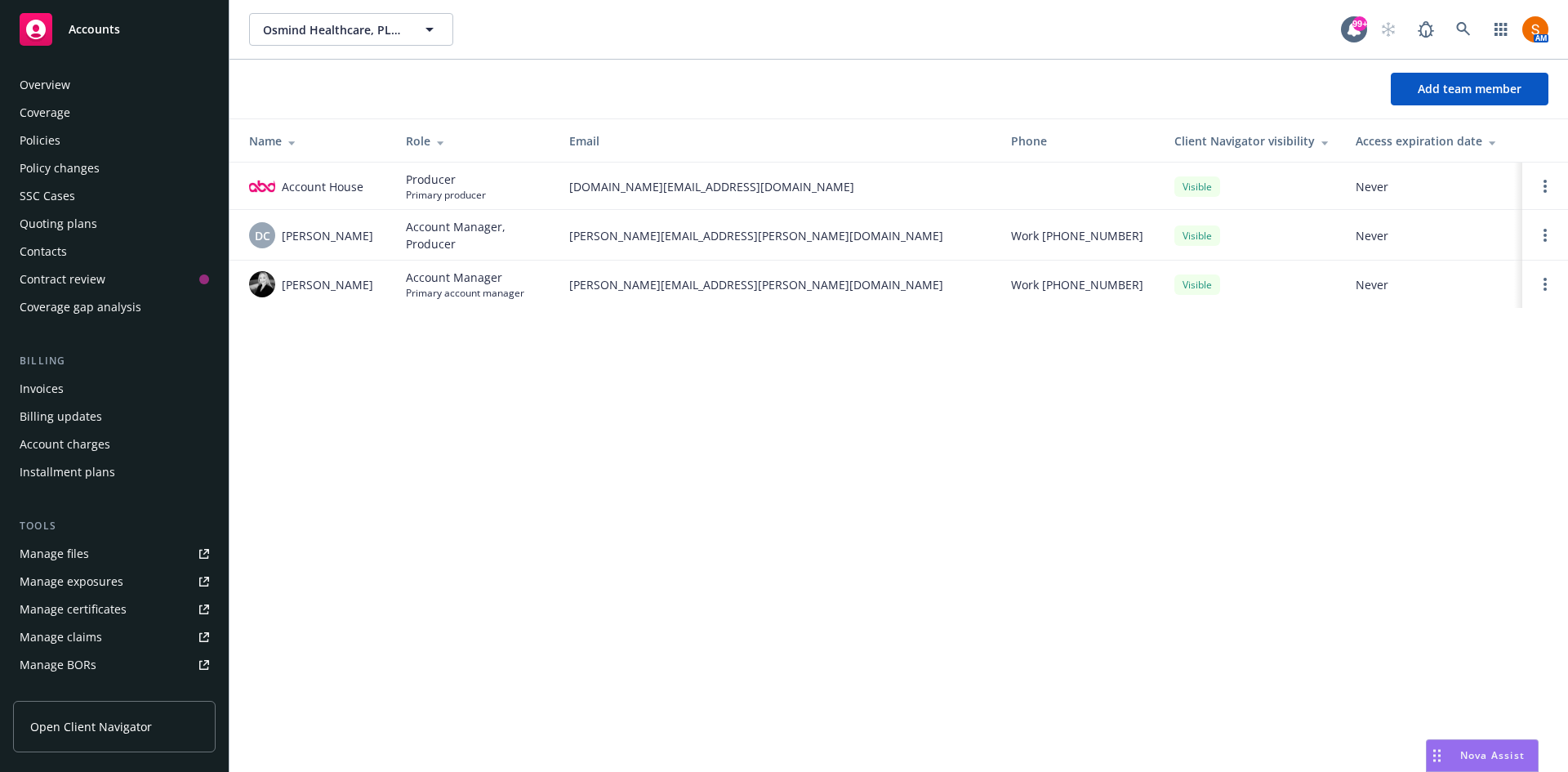
click at [100, 222] on div "Quoting plans" at bounding box center [115, 224] width 190 height 26
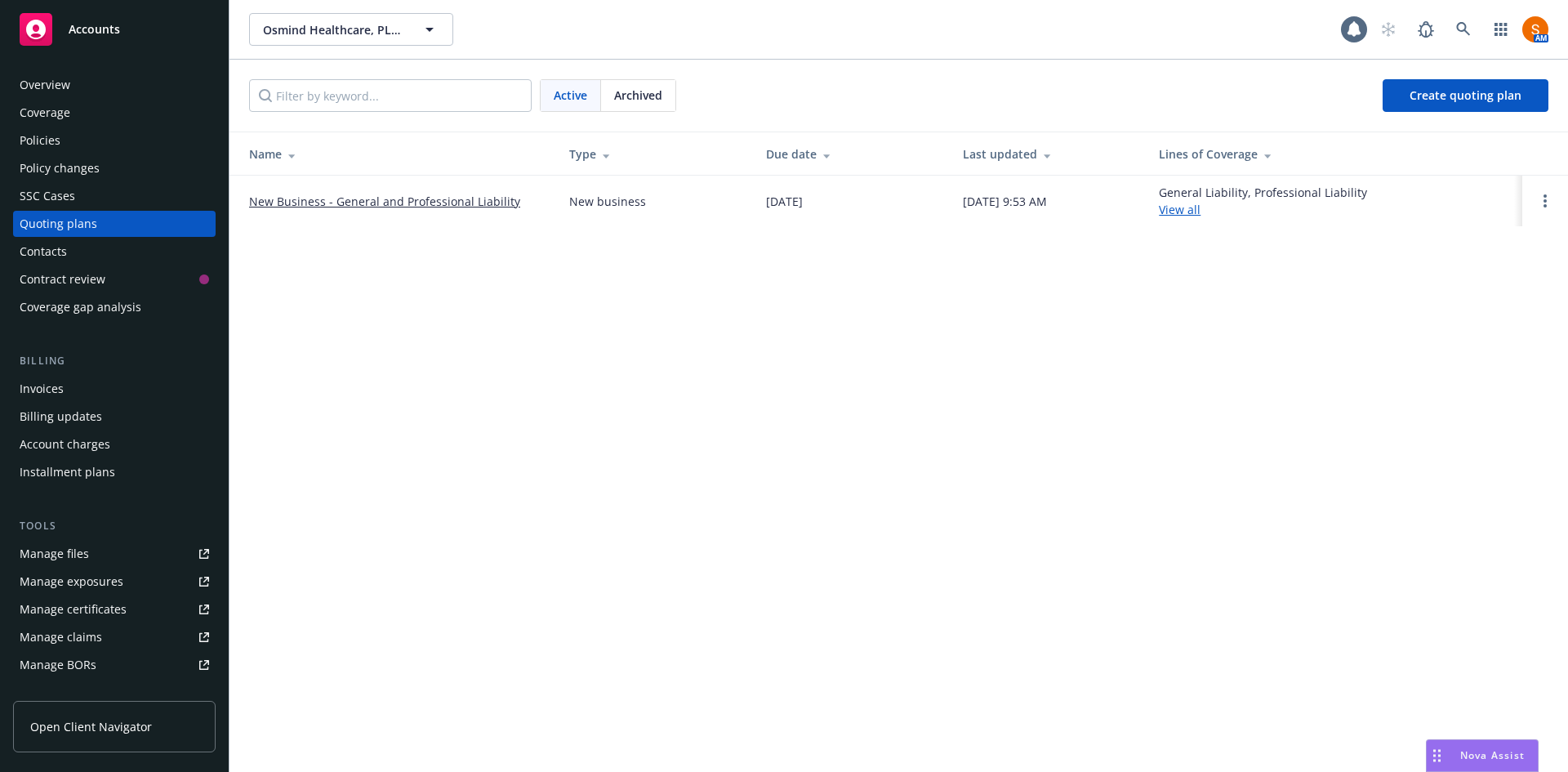
click at [374, 204] on link "New Business - General and Professional Liability" at bounding box center [384, 201] width 271 height 17
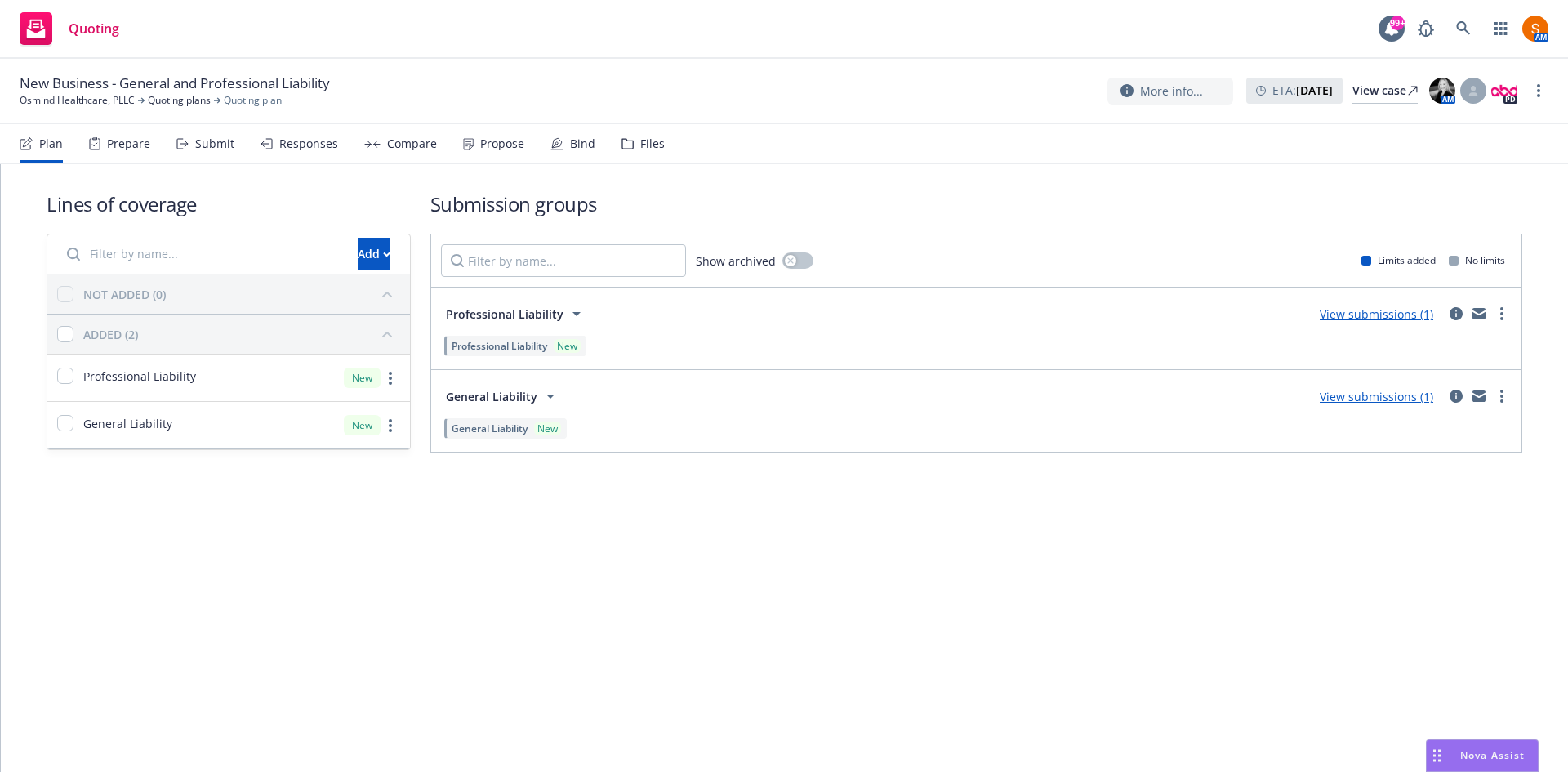
click at [498, 162] on div "Propose" at bounding box center [493, 143] width 61 height 39
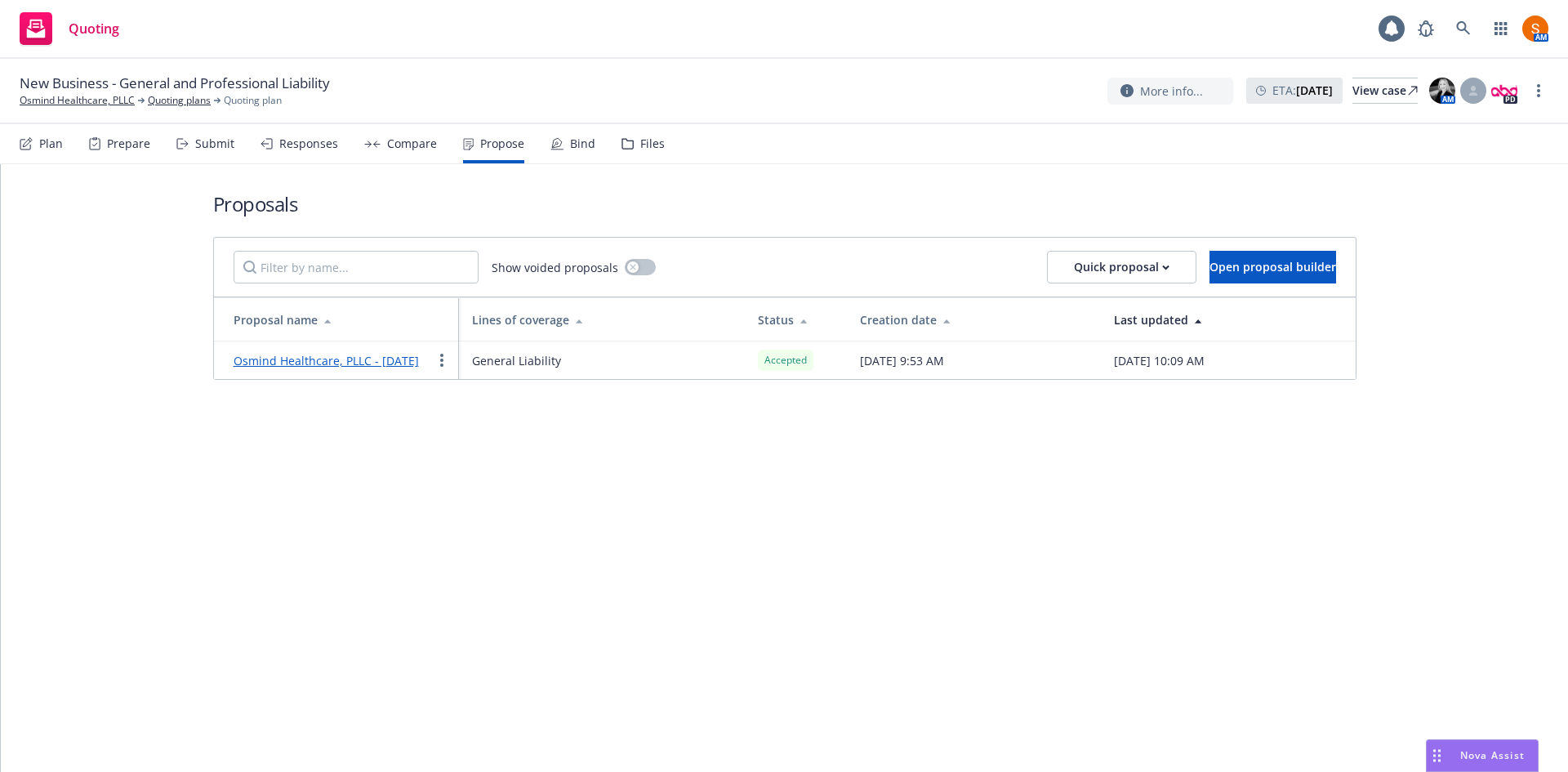
click at [574, 149] on div "Bind" at bounding box center [582, 143] width 25 height 13
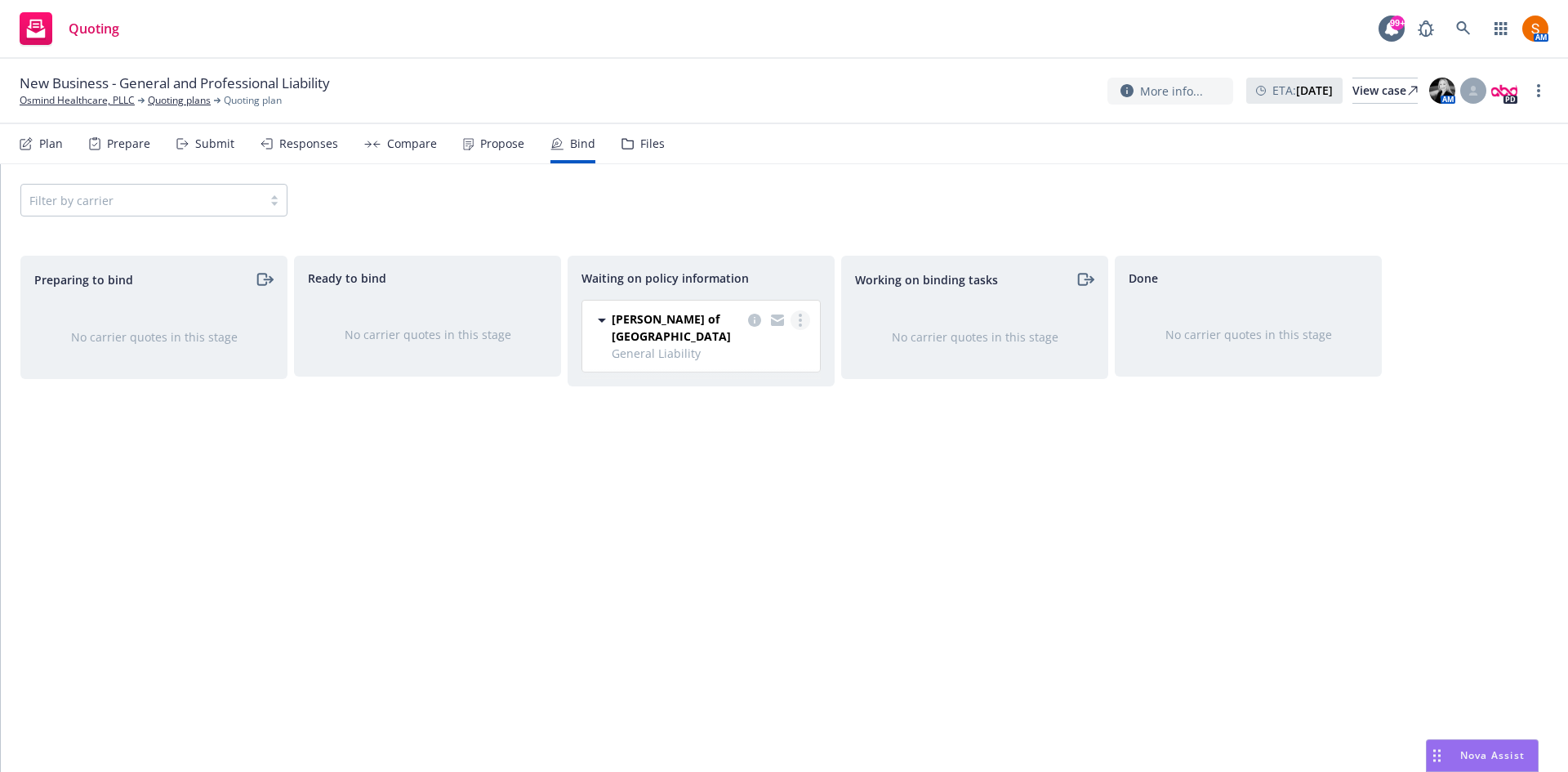
click at [796, 324] on link "more" at bounding box center [800, 321] width 20 height 20
click at [751, 353] on span "Create policies" at bounding box center [722, 354] width 120 height 16
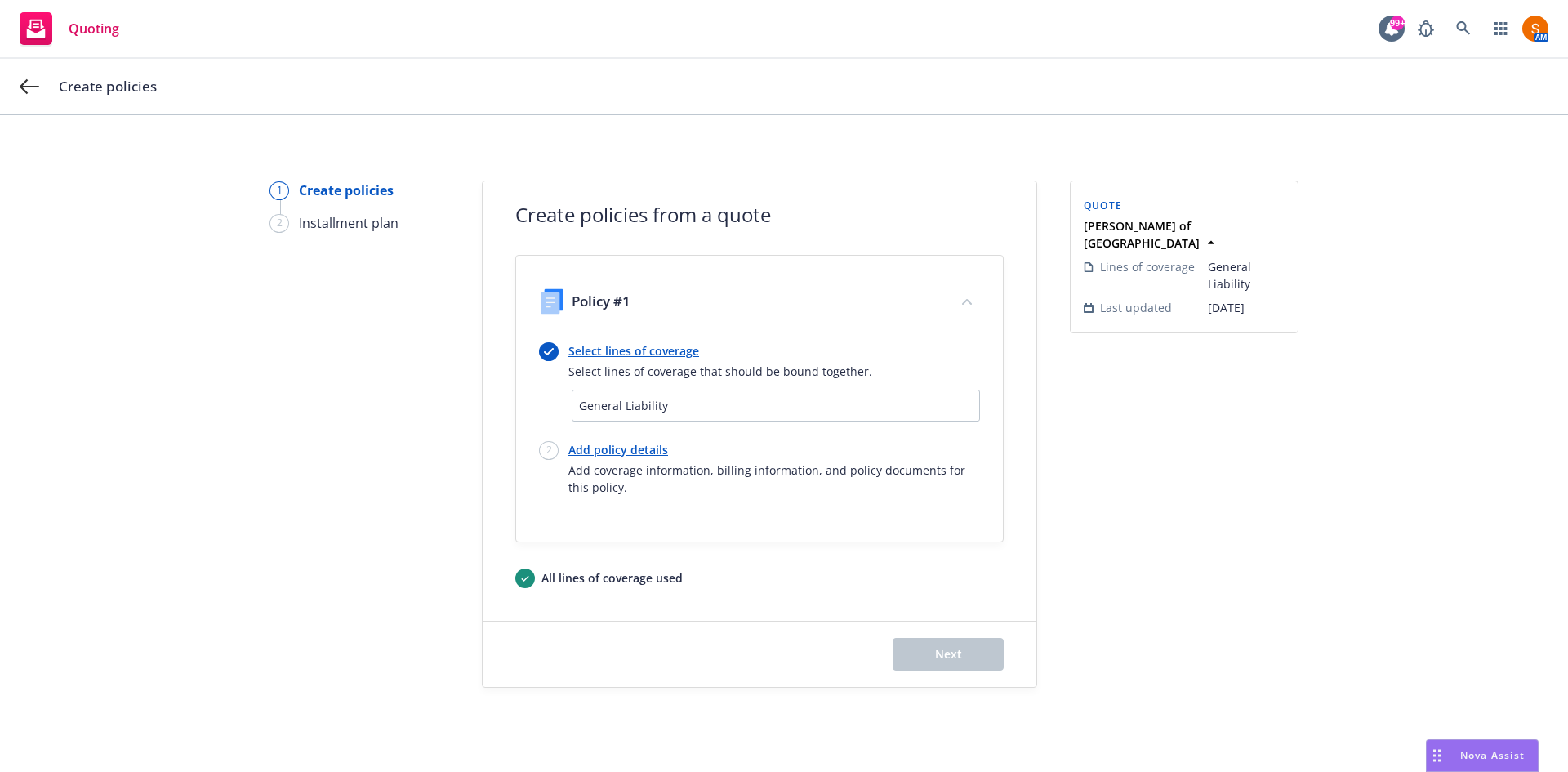
click at [641, 456] on link "Add policy details" at bounding box center [775, 449] width 412 height 17
select select "12"
select select "CA"
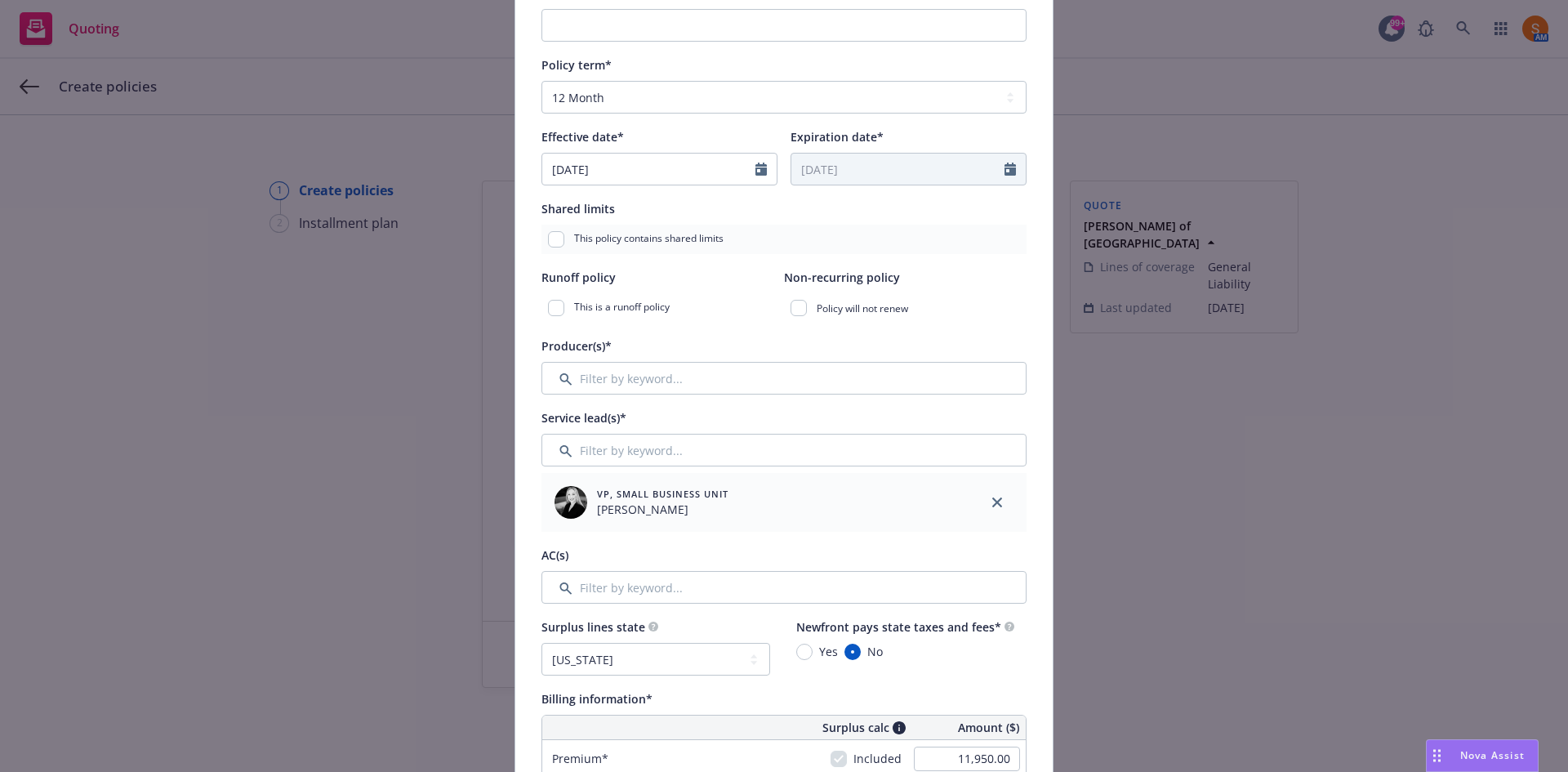
scroll to position [258, 0]
click at [687, 389] on input "Filter by keyword..." at bounding box center [784, 376] width 485 height 33
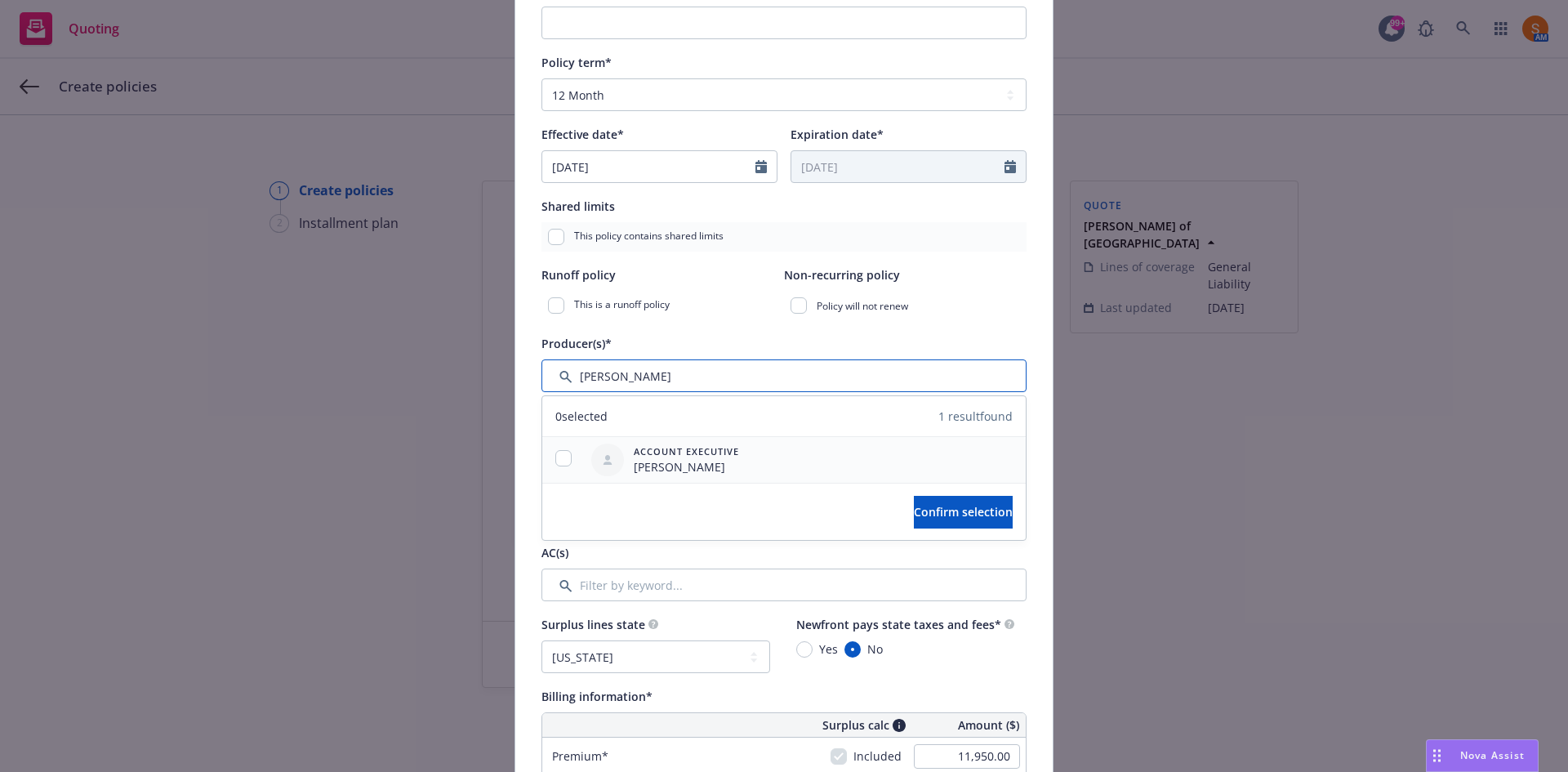
type input "dani"
click at [556, 463] on input "checkbox" at bounding box center [564, 458] width 16 height 16
checkbox input "true"
click at [913, 509] on span "Confirm selection" at bounding box center [962, 512] width 99 height 16
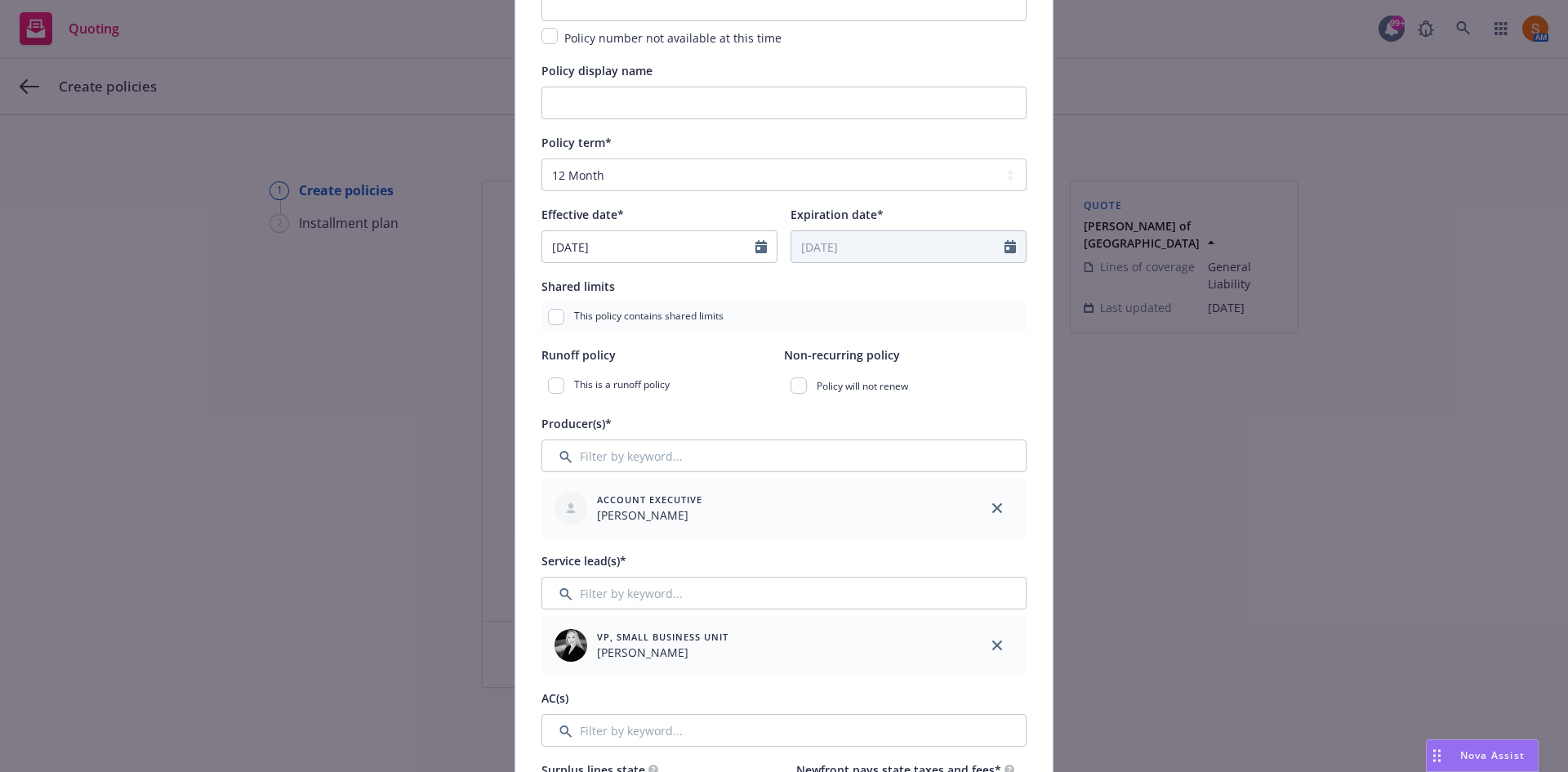
scroll to position [0, 0]
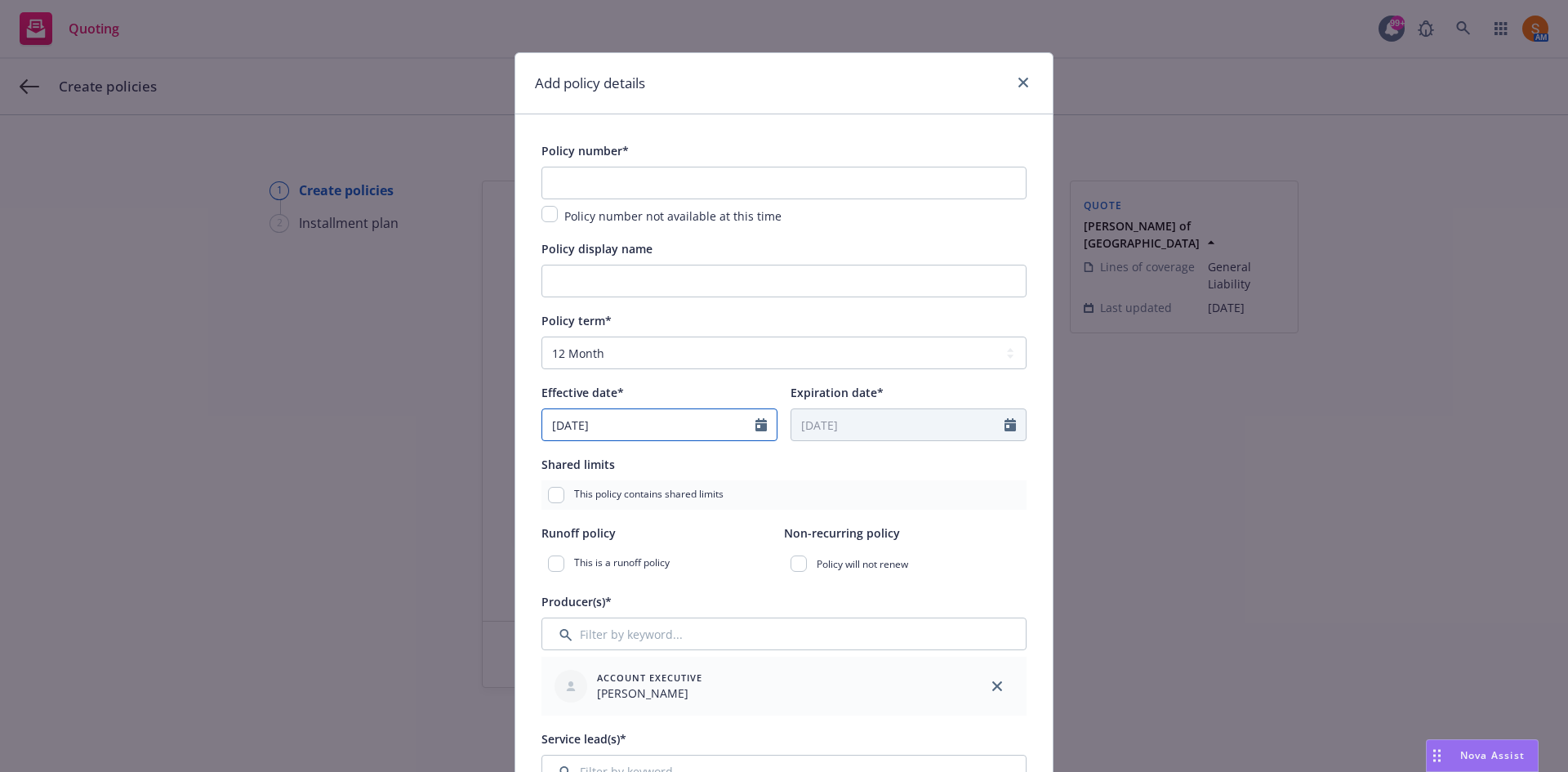
select select "8"
click at [635, 436] on input "08/11/2025" at bounding box center [649, 424] width 213 height 31
click at [636, 588] on span "20" at bounding box center [643, 594] width 24 height 20
type input "08/20/2025"
type input "08/20/2026"
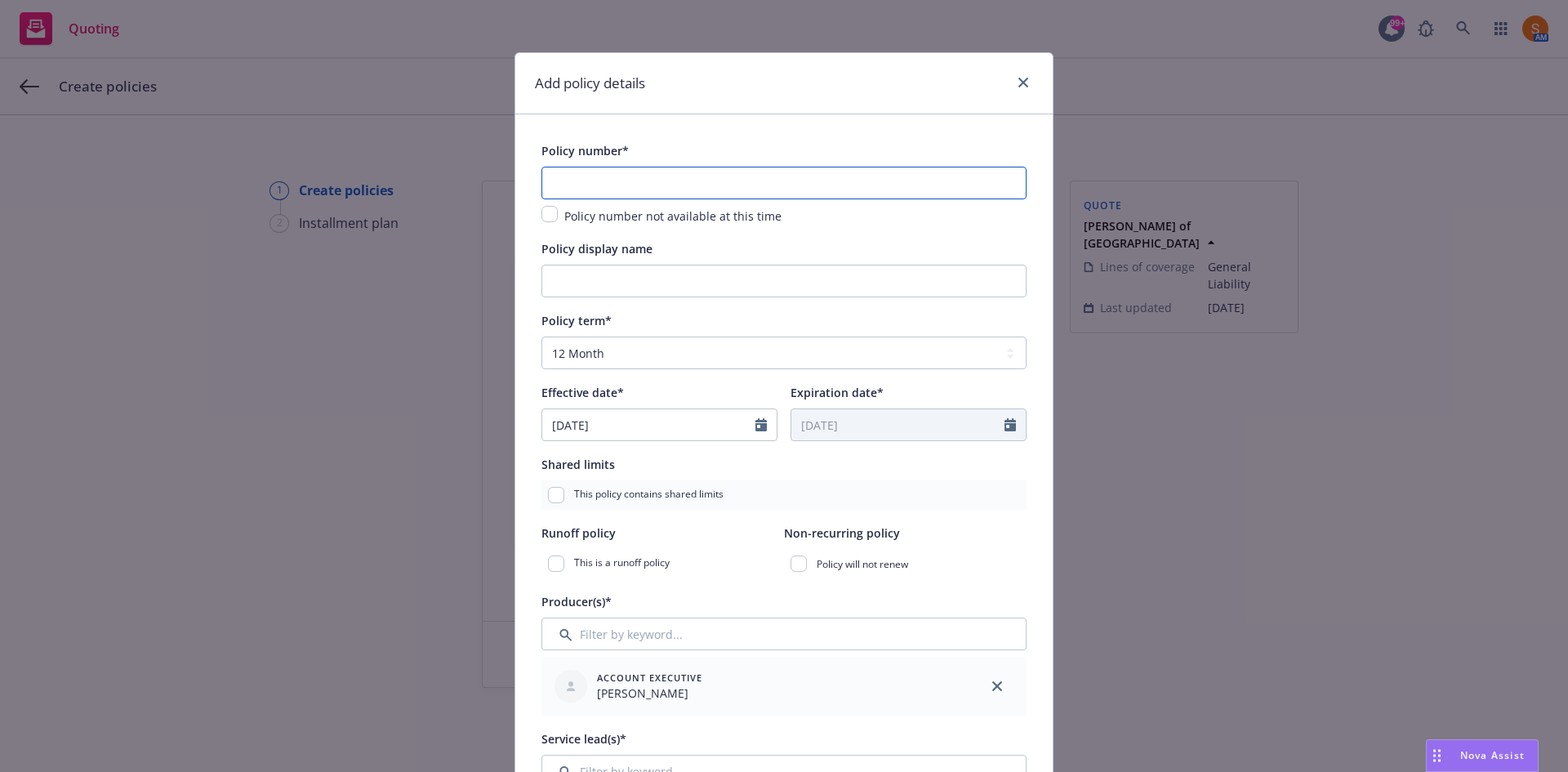
paste input "MSO0040474051"
click at [646, 180] on input "MSO0040474051" at bounding box center [784, 183] width 485 height 33
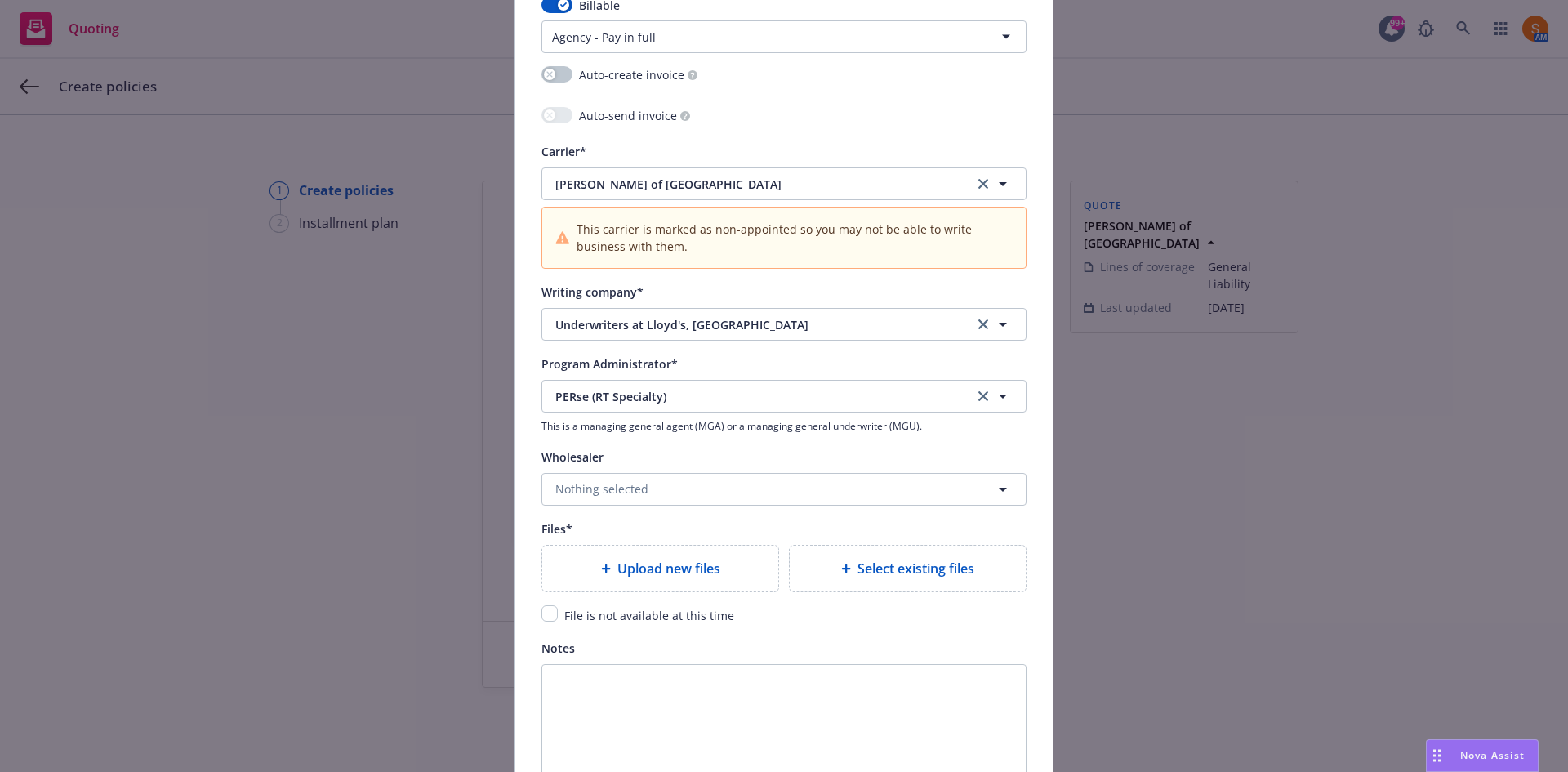
scroll to position [1658, 0]
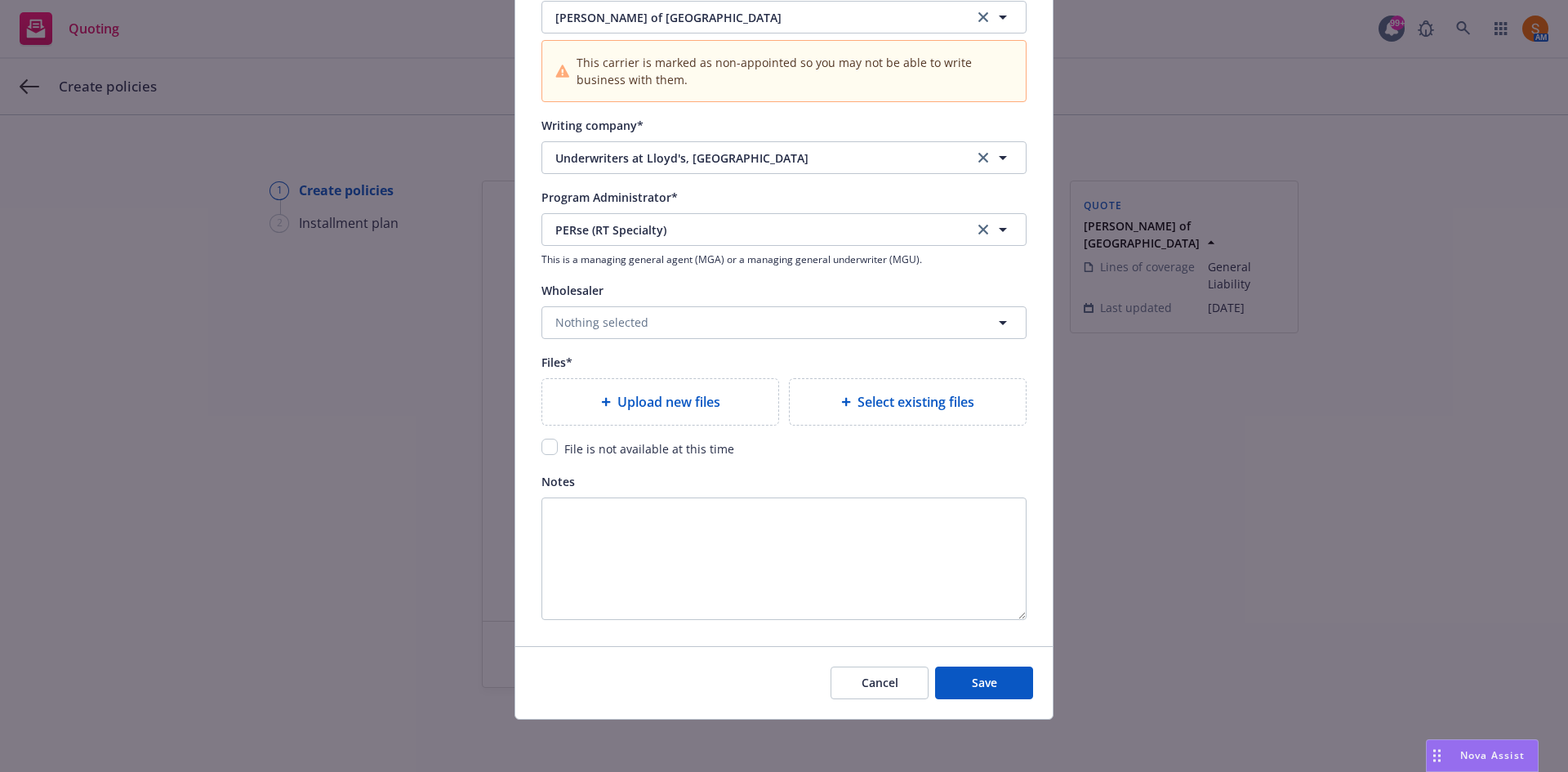
type input "MSO0040474051"
click at [620, 416] on div "Upload new files" at bounding box center [661, 402] width 236 height 46
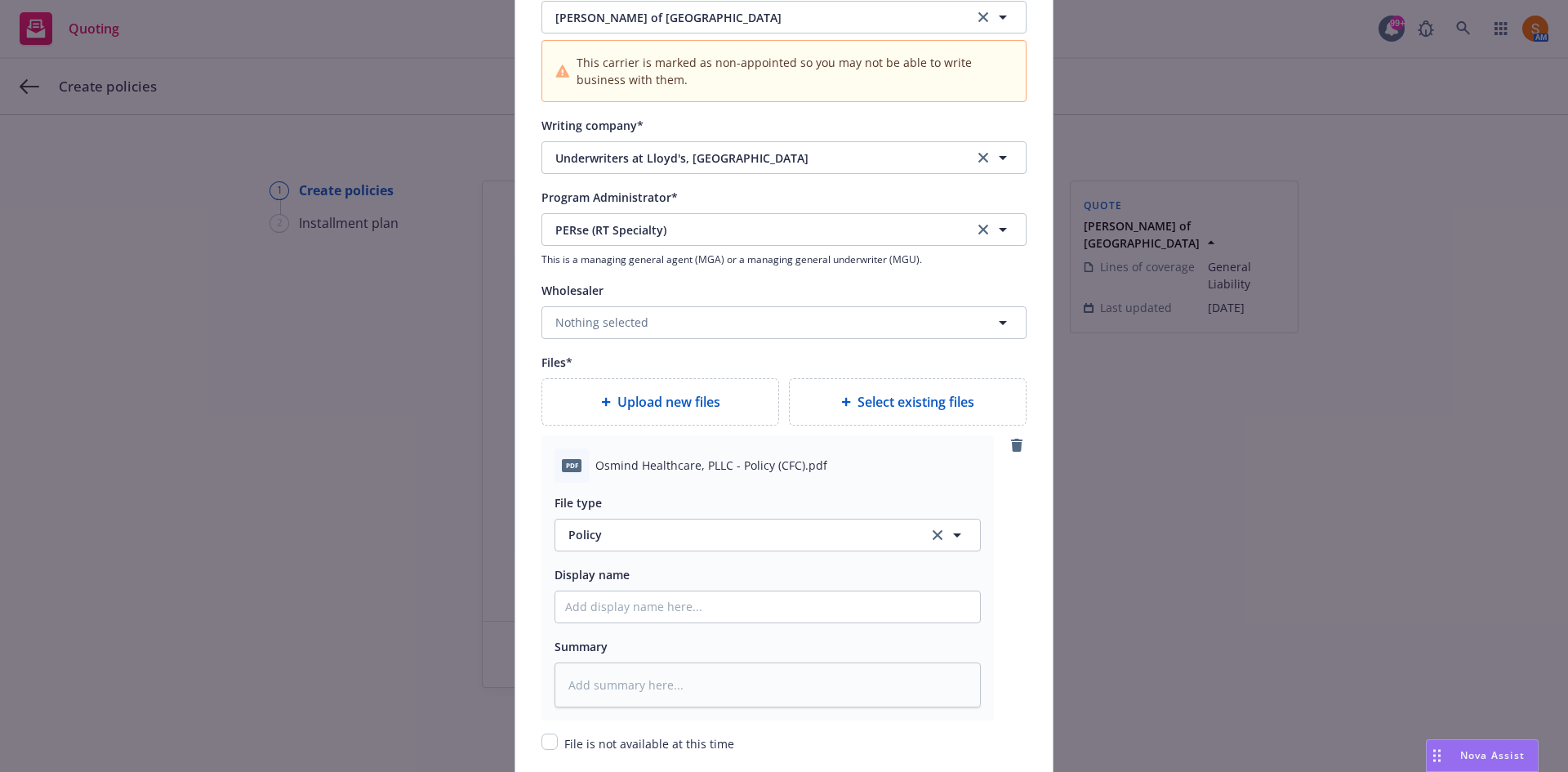
scroll to position [1953, 0]
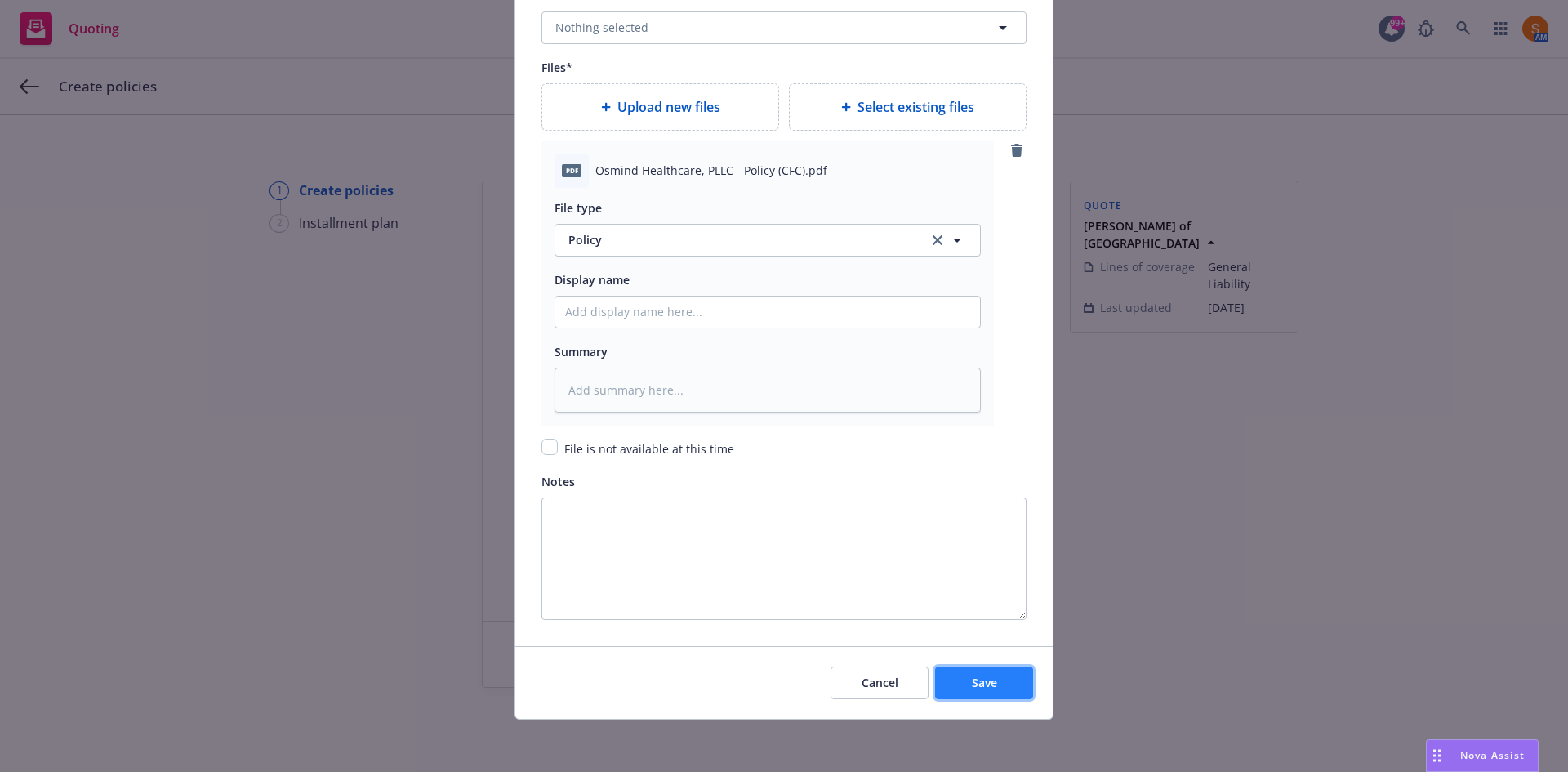
click at [1002, 681] on button "Save" at bounding box center [984, 683] width 98 height 33
type textarea "x"
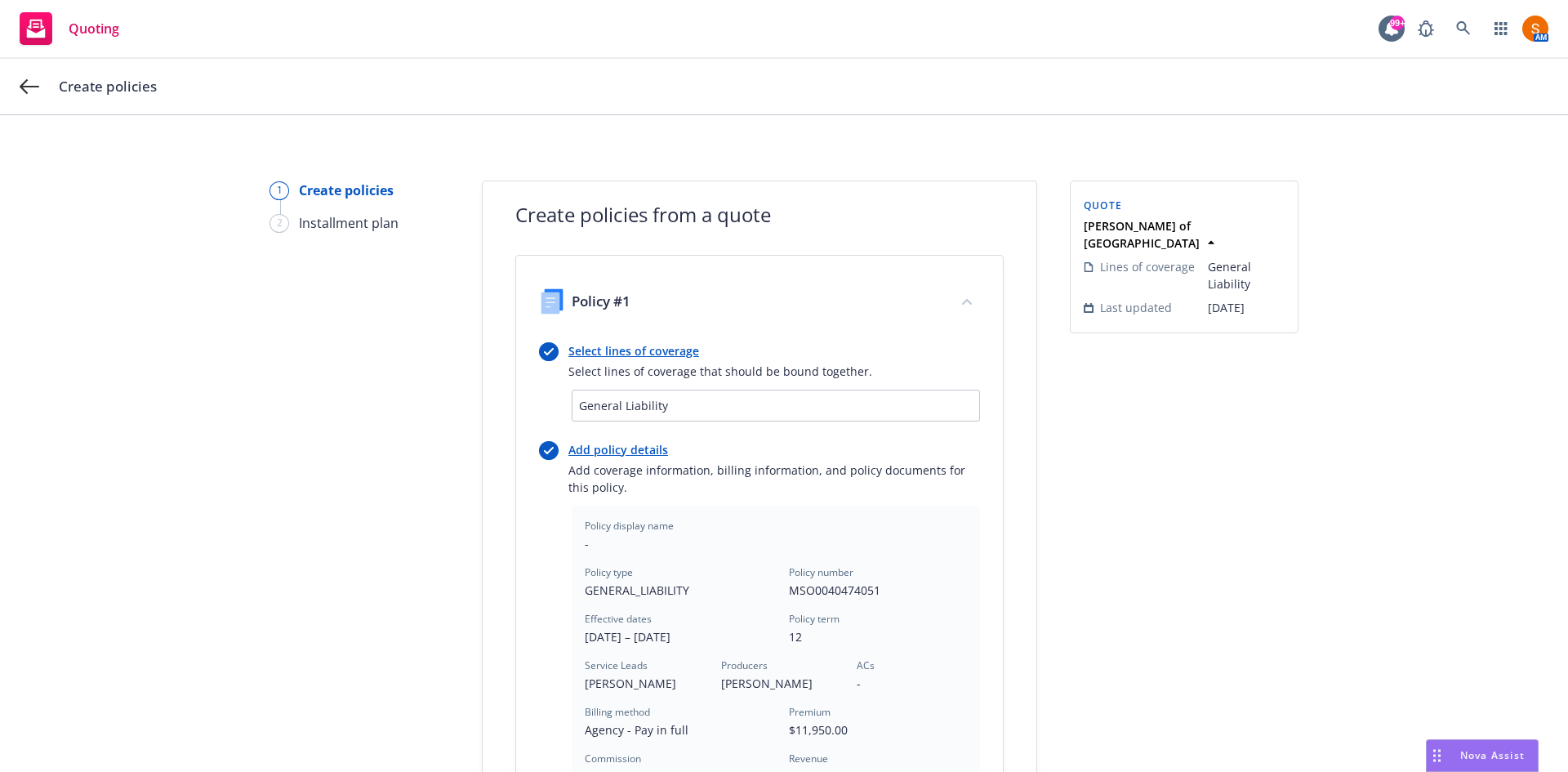
scroll to position [423, 0]
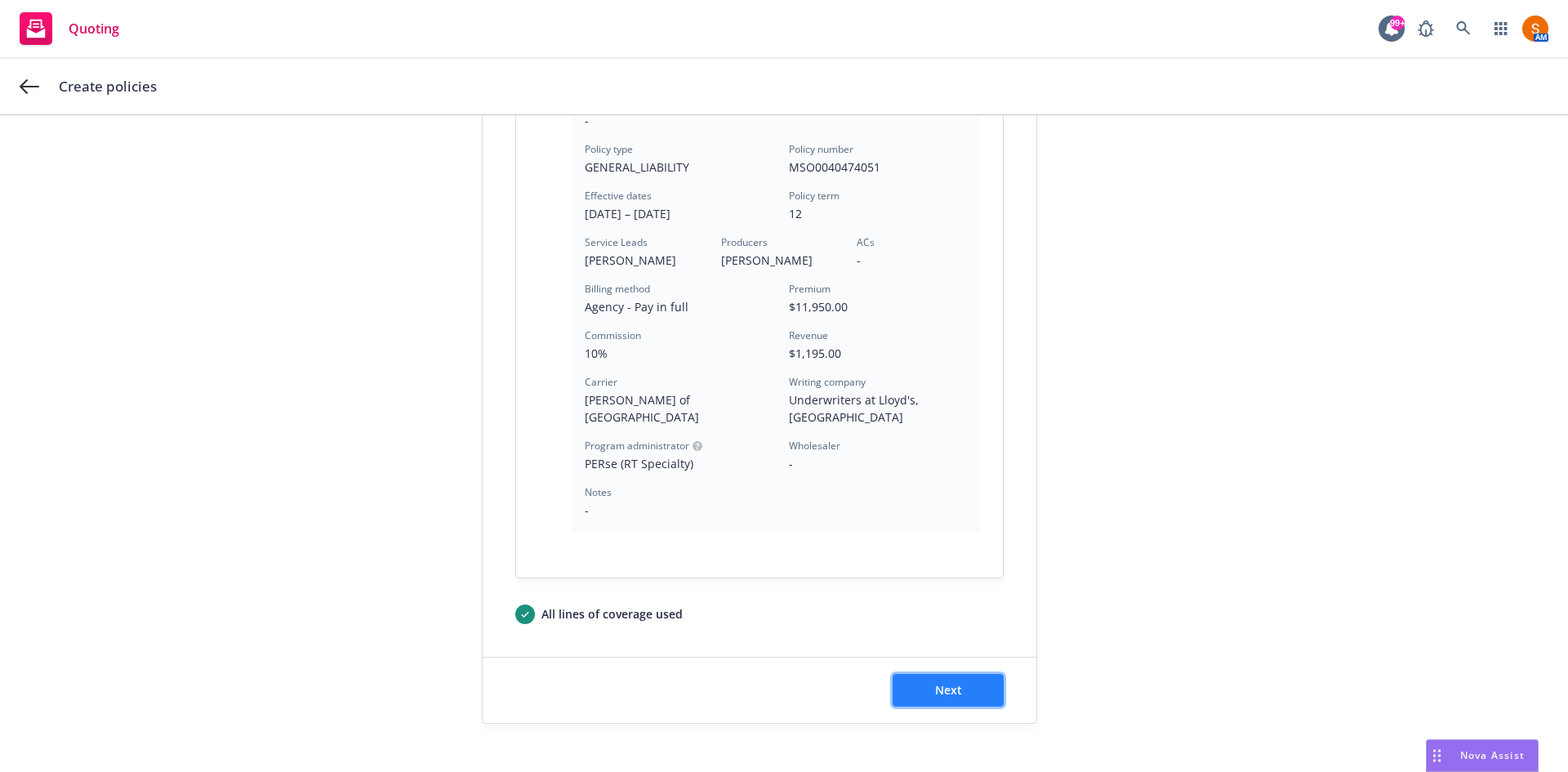
click at [935, 682] on span "Next" at bounding box center [948, 690] width 27 height 16
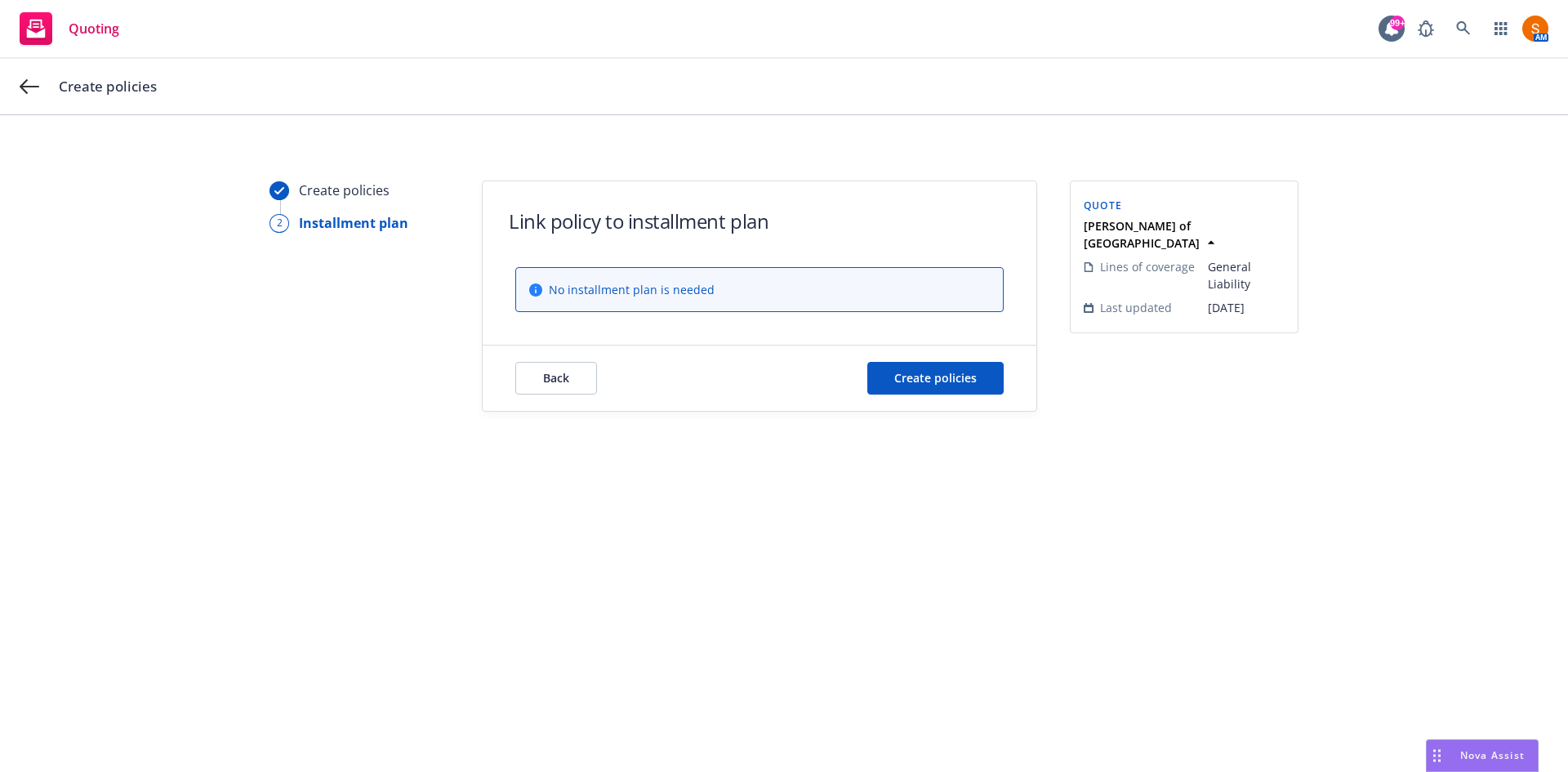
scroll to position [0, 0]
click at [931, 397] on div "Back Create policies" at bounding box center [760, 378] width 554 height 65
click at [935, 374] on span "Create policies" at bounding box center [935, 378] width 83 height 16
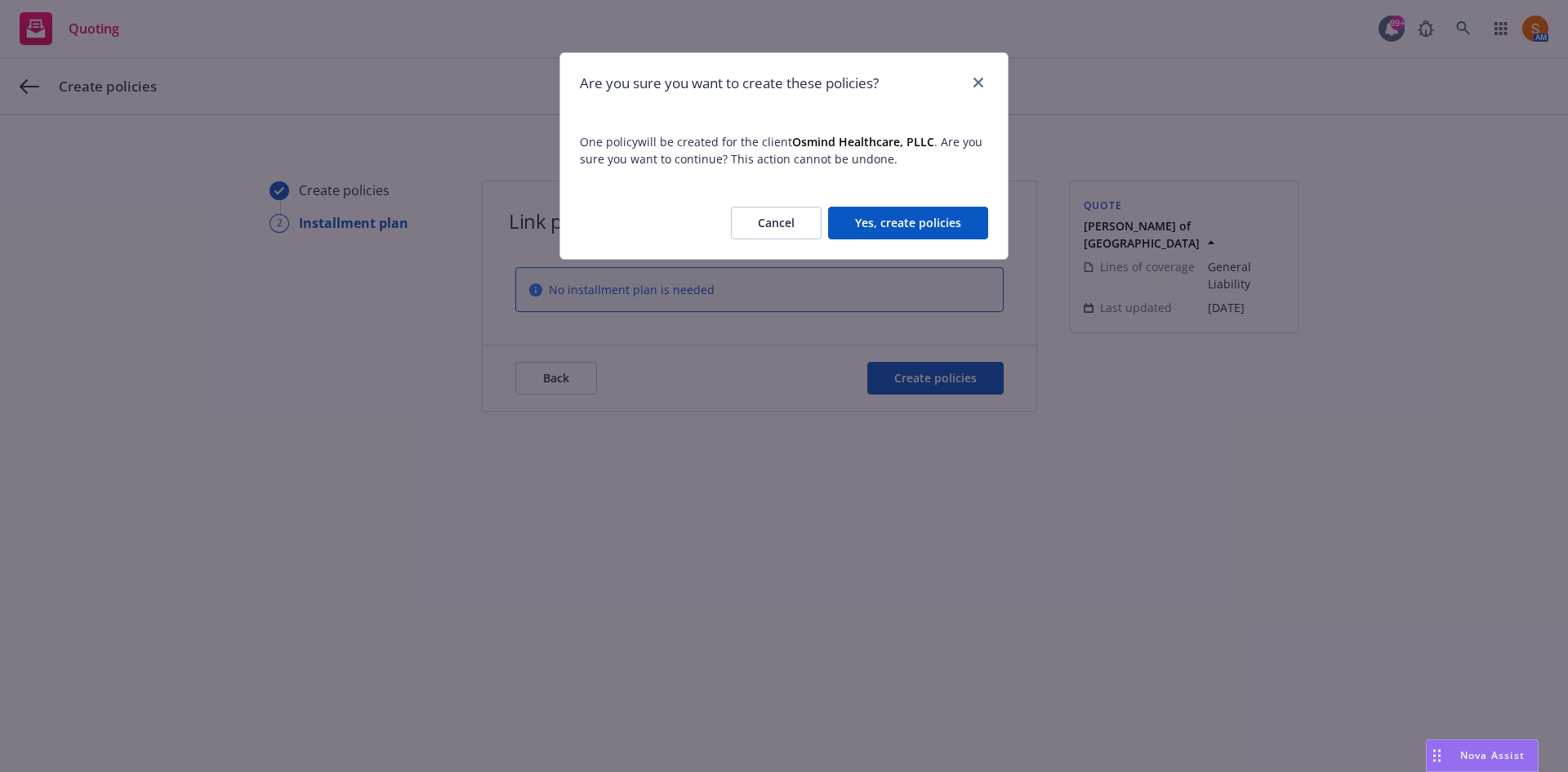
click at [870, 236] on button "Yes, create policies" at bounding box center [908, 223] width 160 height 33
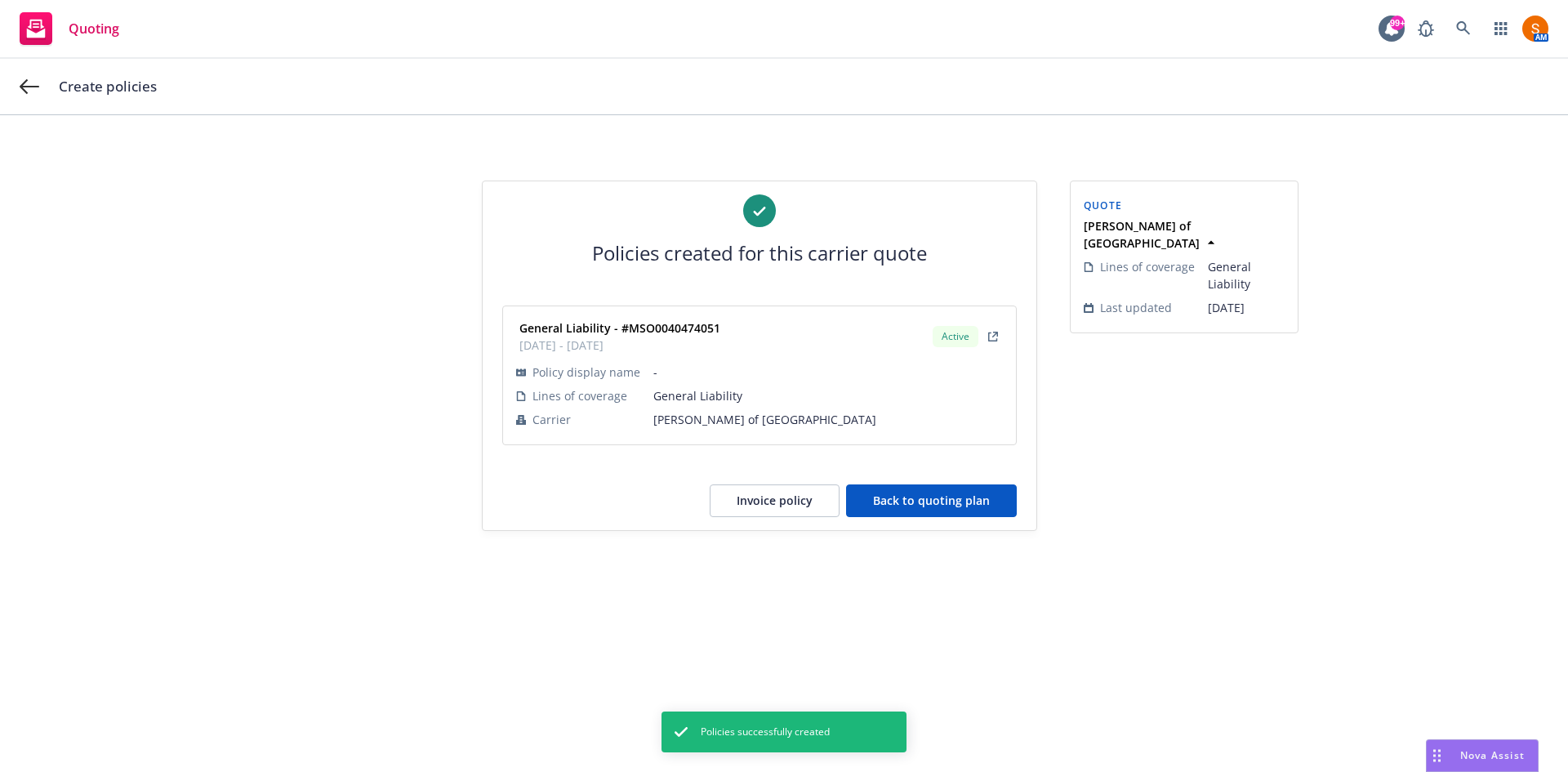
click at [804, 496] on button "Invoice policy" at bounding box center [775, 501] width 130 height 33
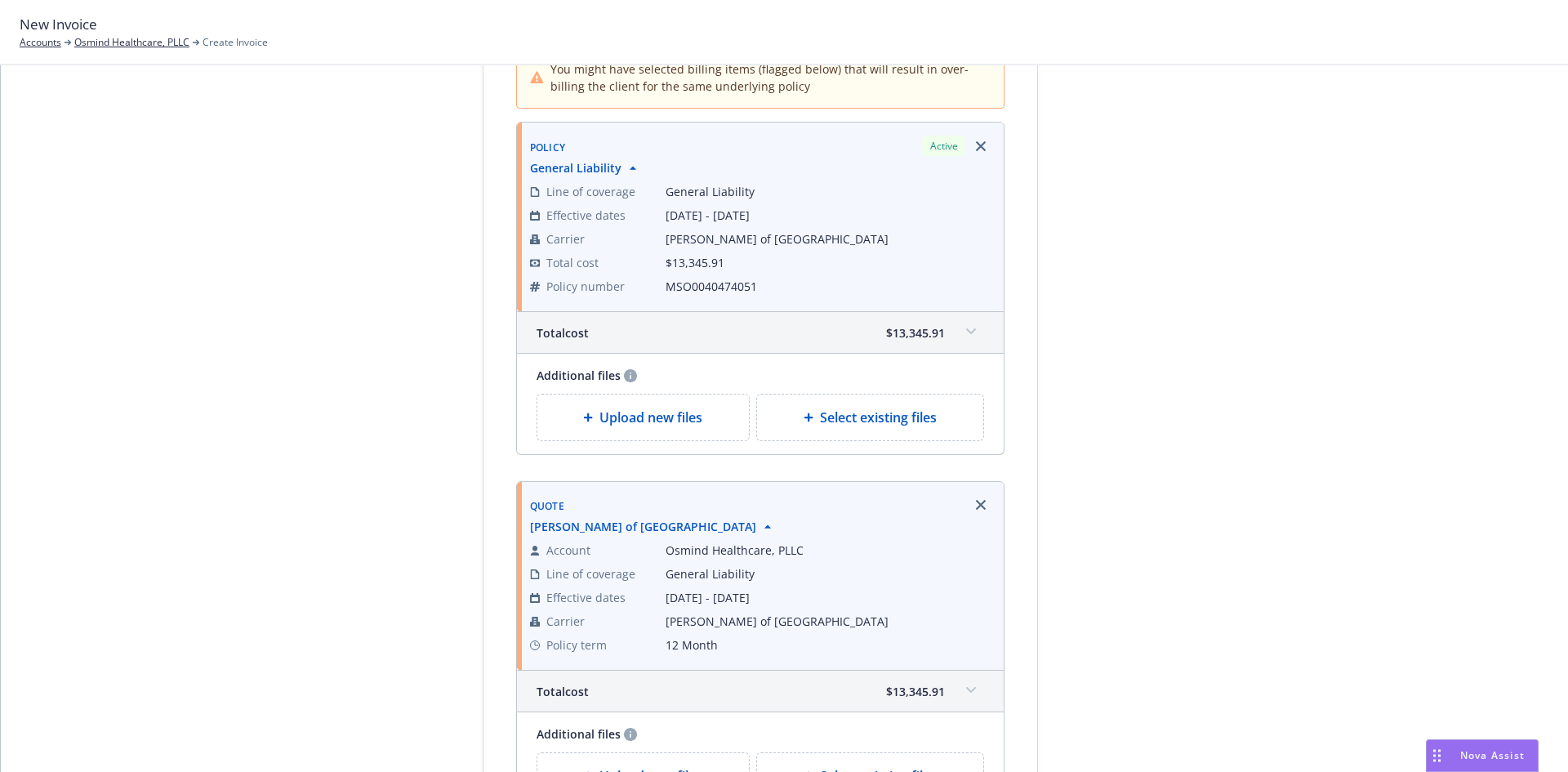
scroll to position [185, 0]
click at [645, 423] on span "Upload new files" at bounding box center [651, 417] width 103 height 20
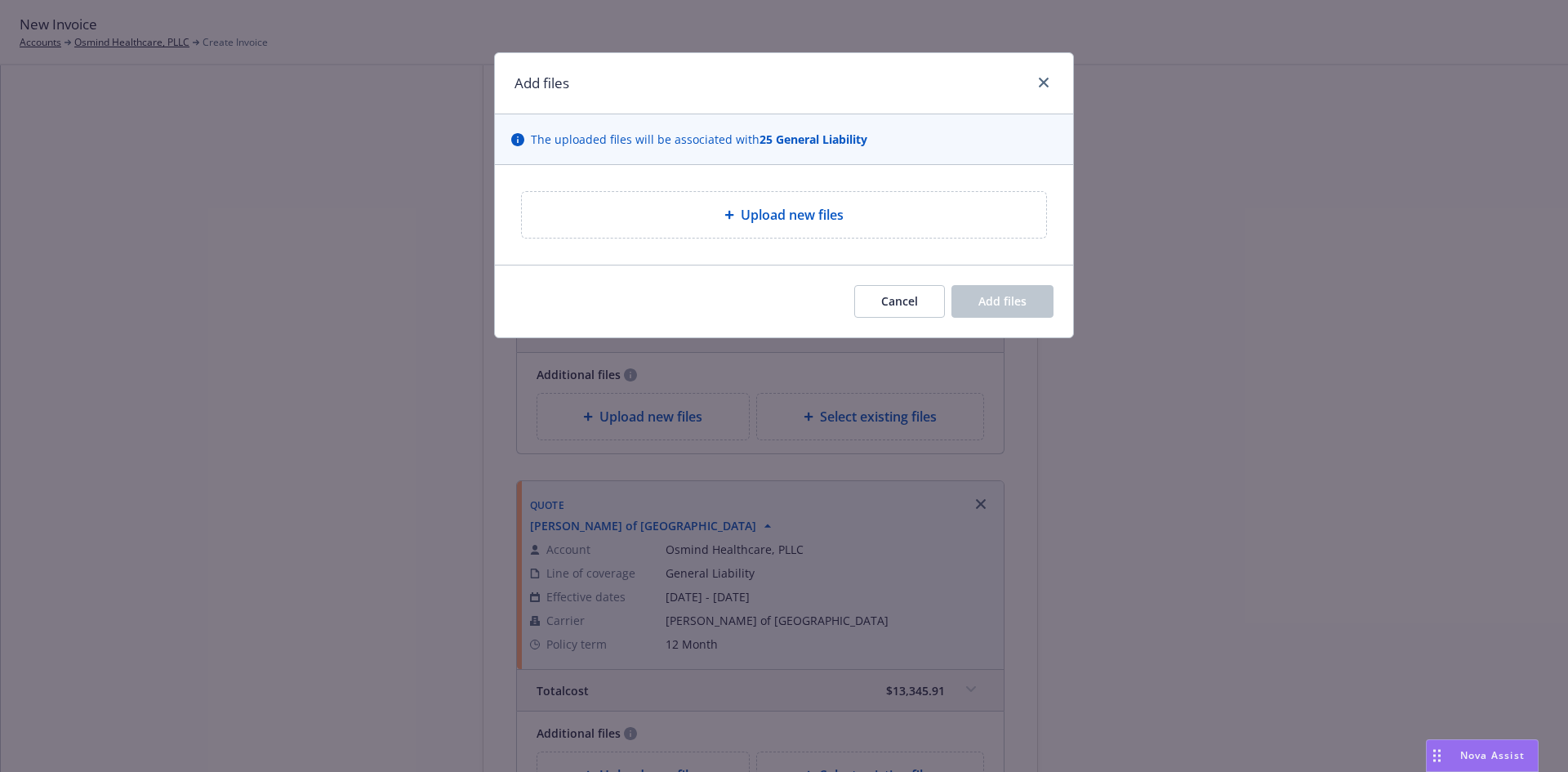
click at [724, 206] on div "Upload new files" at bounding box center [784, 215] width 498 height 20
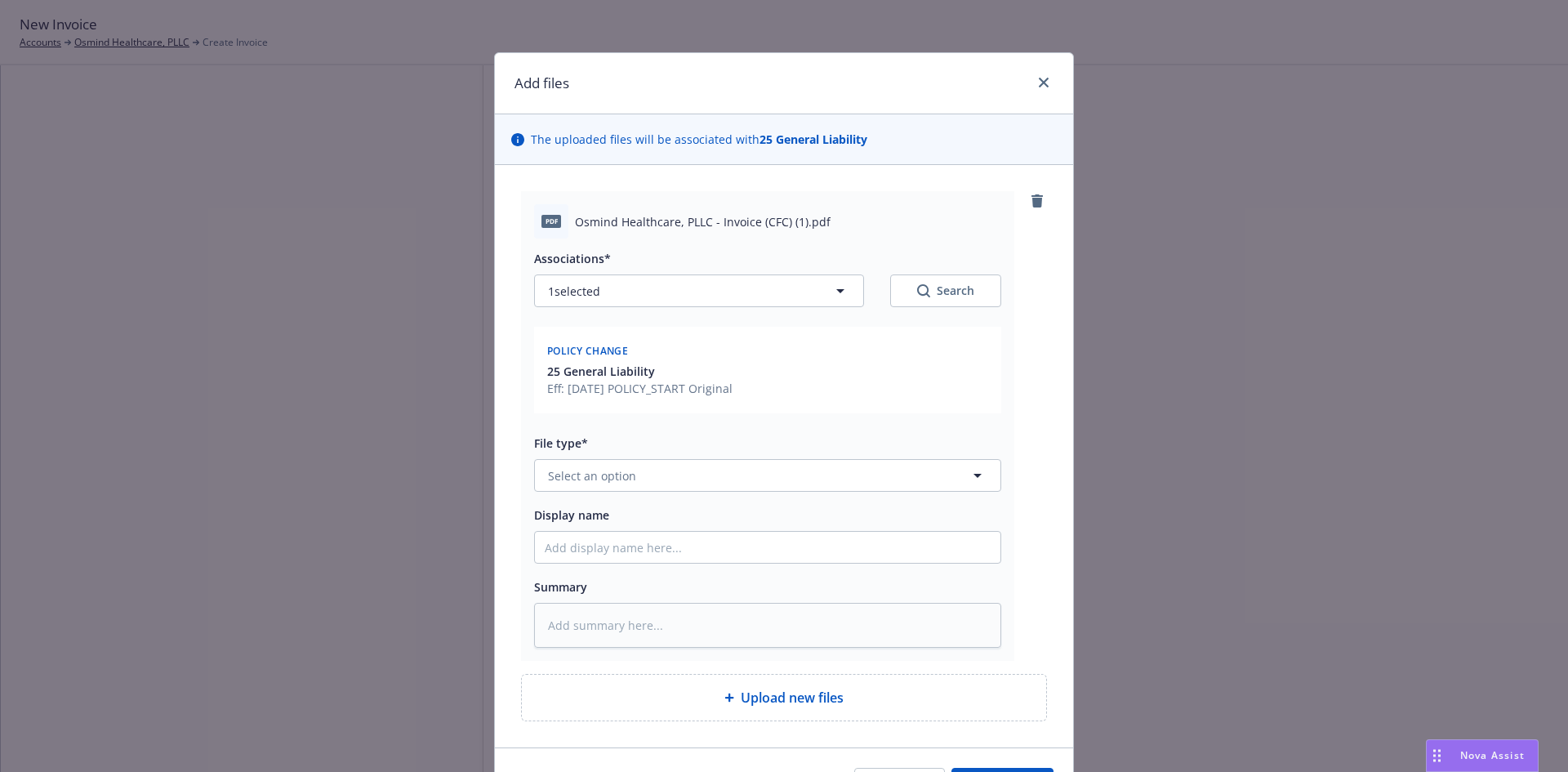
scroll to position [101, 0]
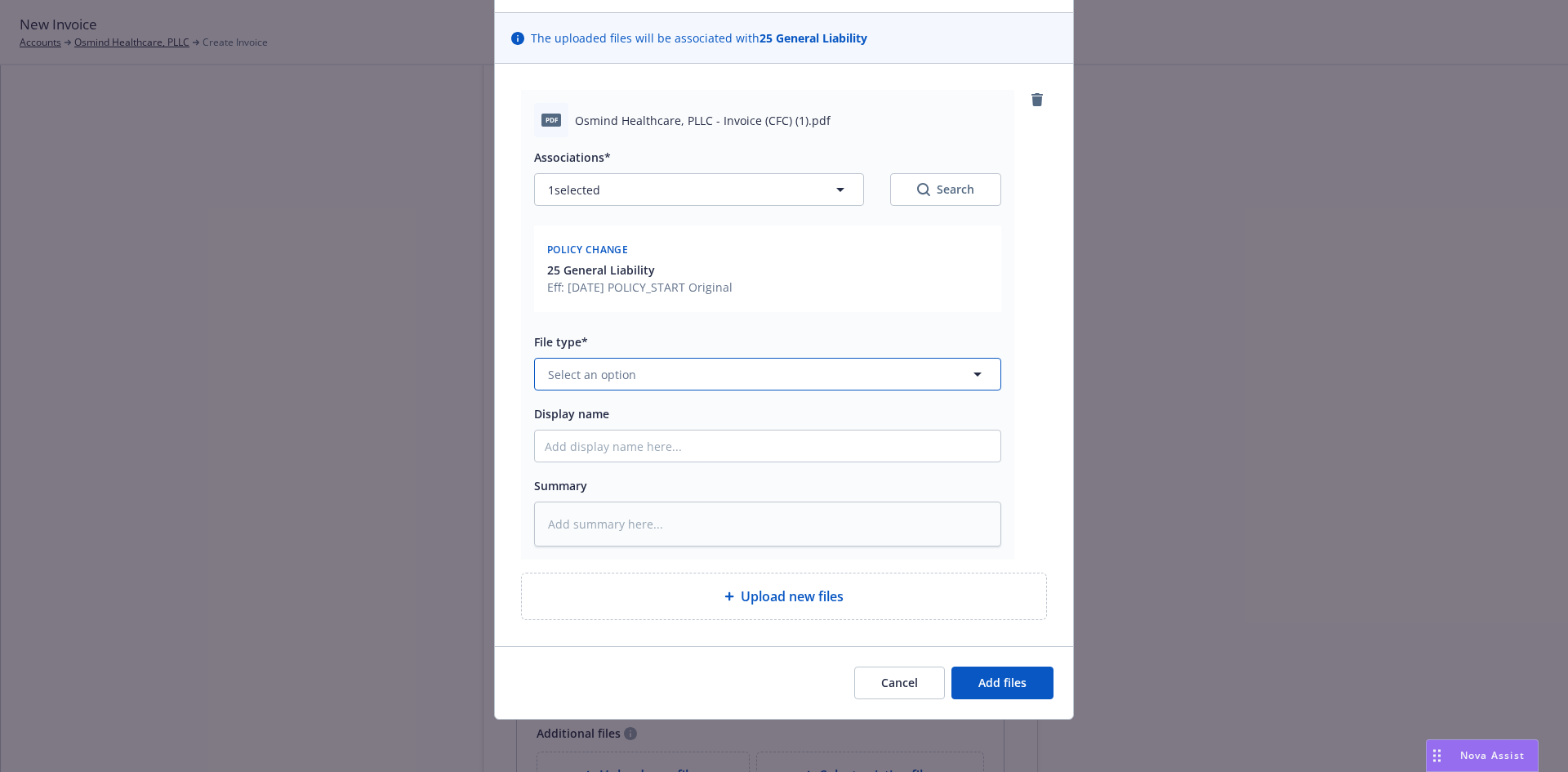
click at [726, 383] on button "Select an option" at bounding box center [767, 374] width 467 height 33
type input "invoice"
click at [679, 464] on div "Invoice - Third Party" at bounding box center [768, 463] width 446 height 24
click at [1012, 686] on span "Add files" at bounding box center [1002, 683] width 48 height 16
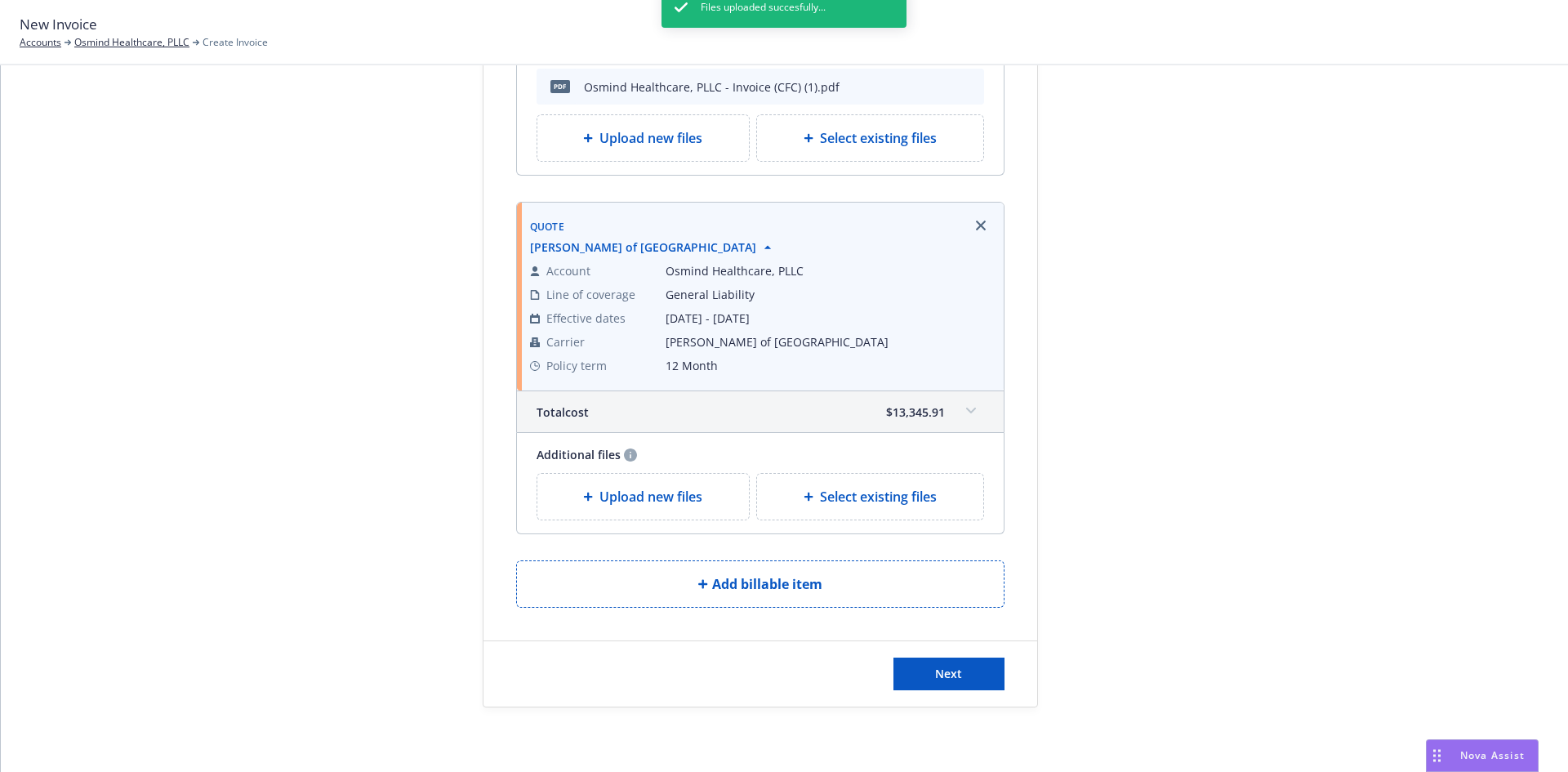
scroll to position [510, 0]
click at [598, 514] on div "Upload new files" at bounding box center [644, 496] width 212 height 46
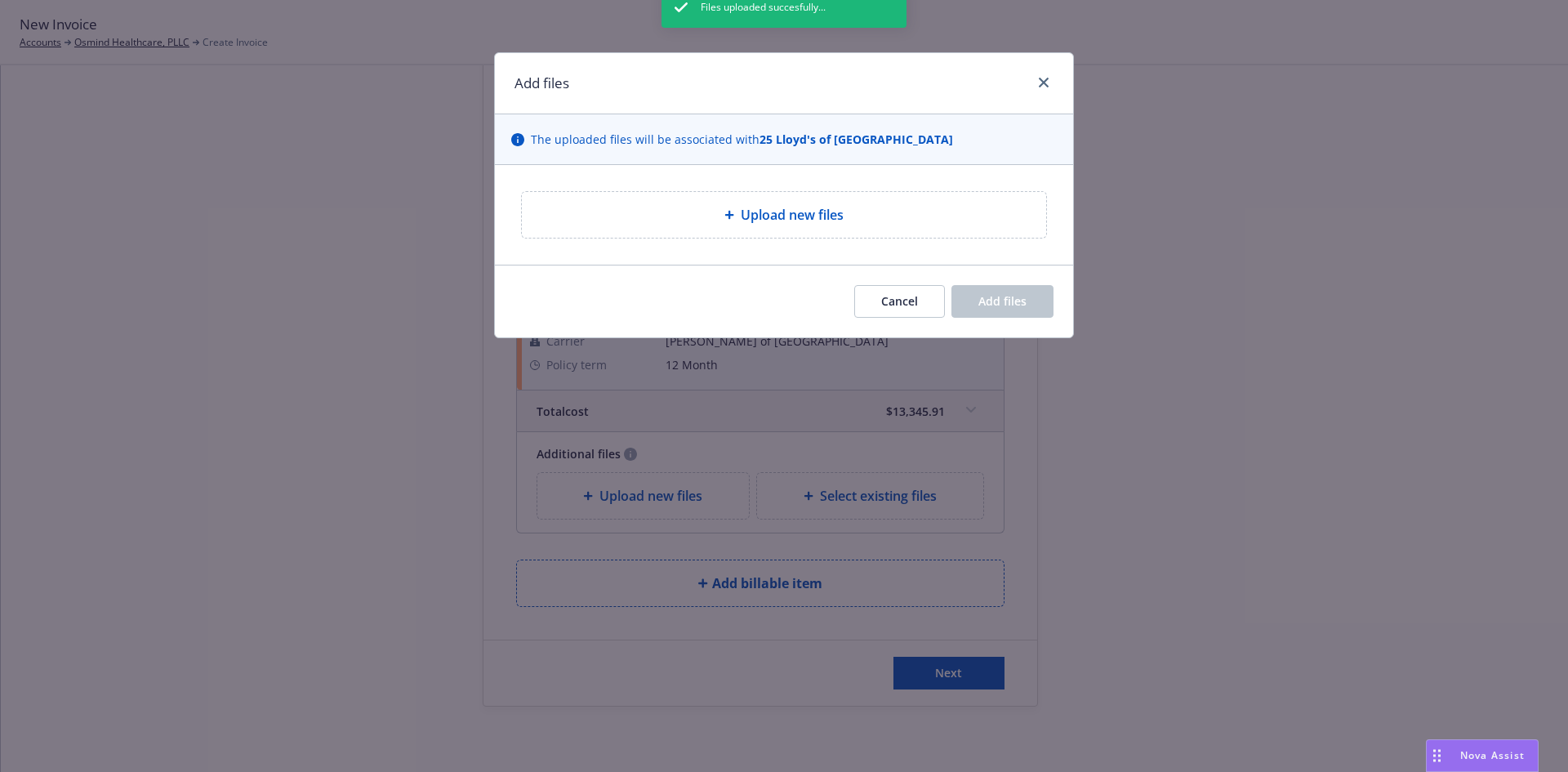
click at [760, 209] on div "Files uploaded succesfully..." at bounding box center [784, 373] width 245 height 772
click at [774, 218] on span "Upload new files" at bounding box center [791, 215] width 103 height 20
type textarea "x"
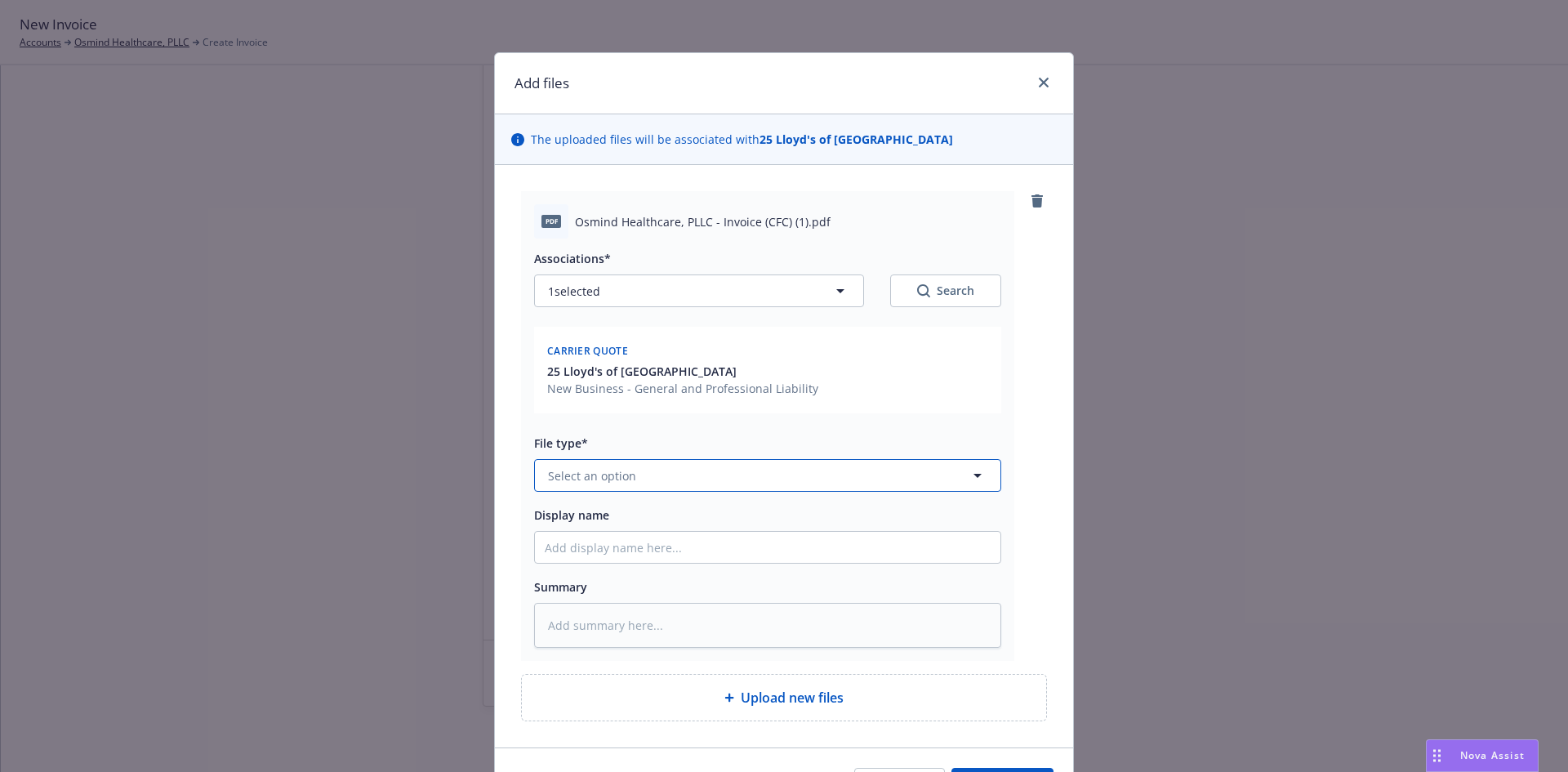
click at [726, 467] on button "Select an option" at bounding box center [767, 475] width 467 height 33
type input "invoice"
click at [693, 436] on div "Invoice - Third Party" at bounding box center [768, 430] width 446 height 24
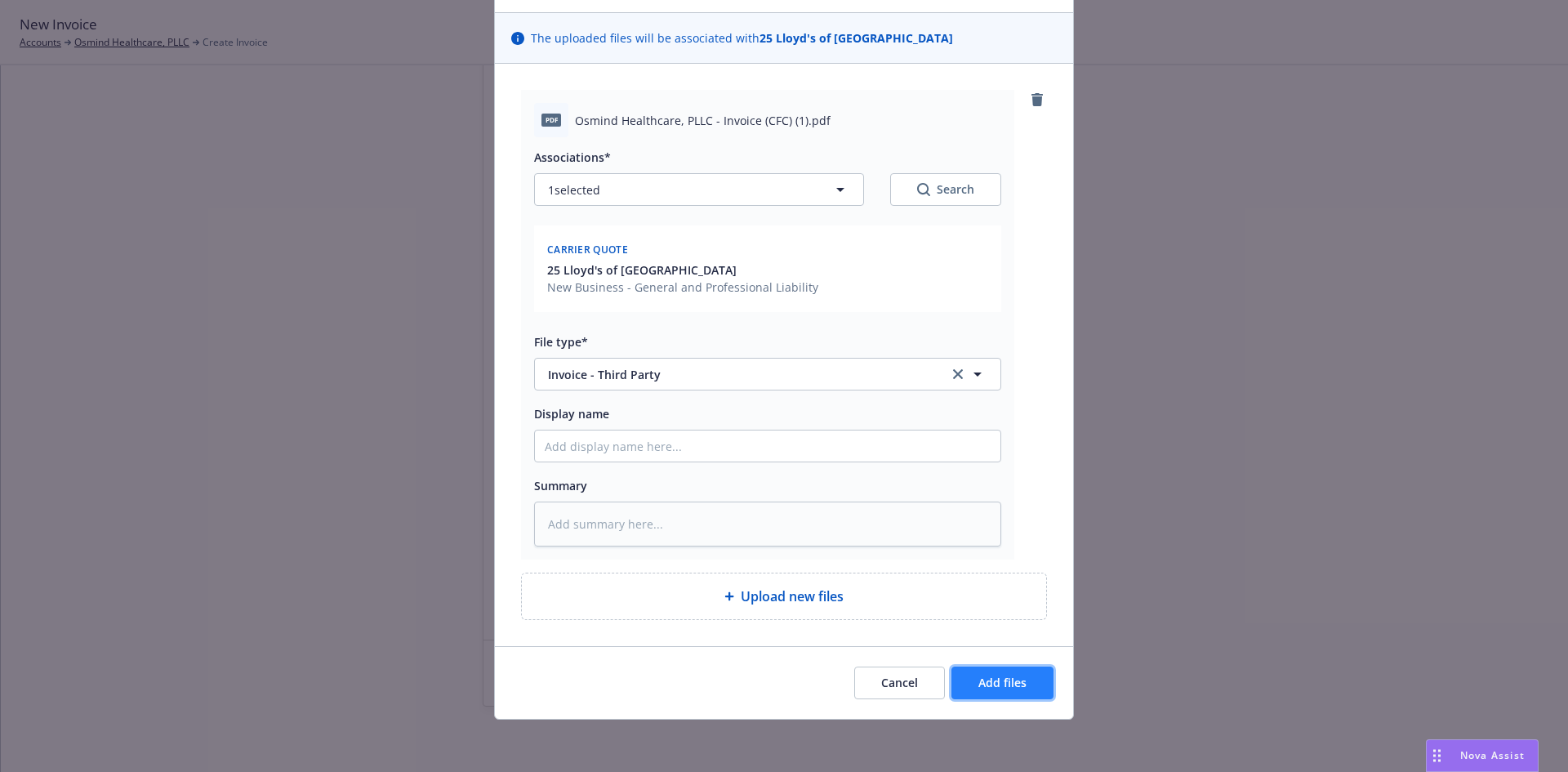
click at [1007, 676] on span "Add files" at bounding box center [1002, 683] width 48 height 16
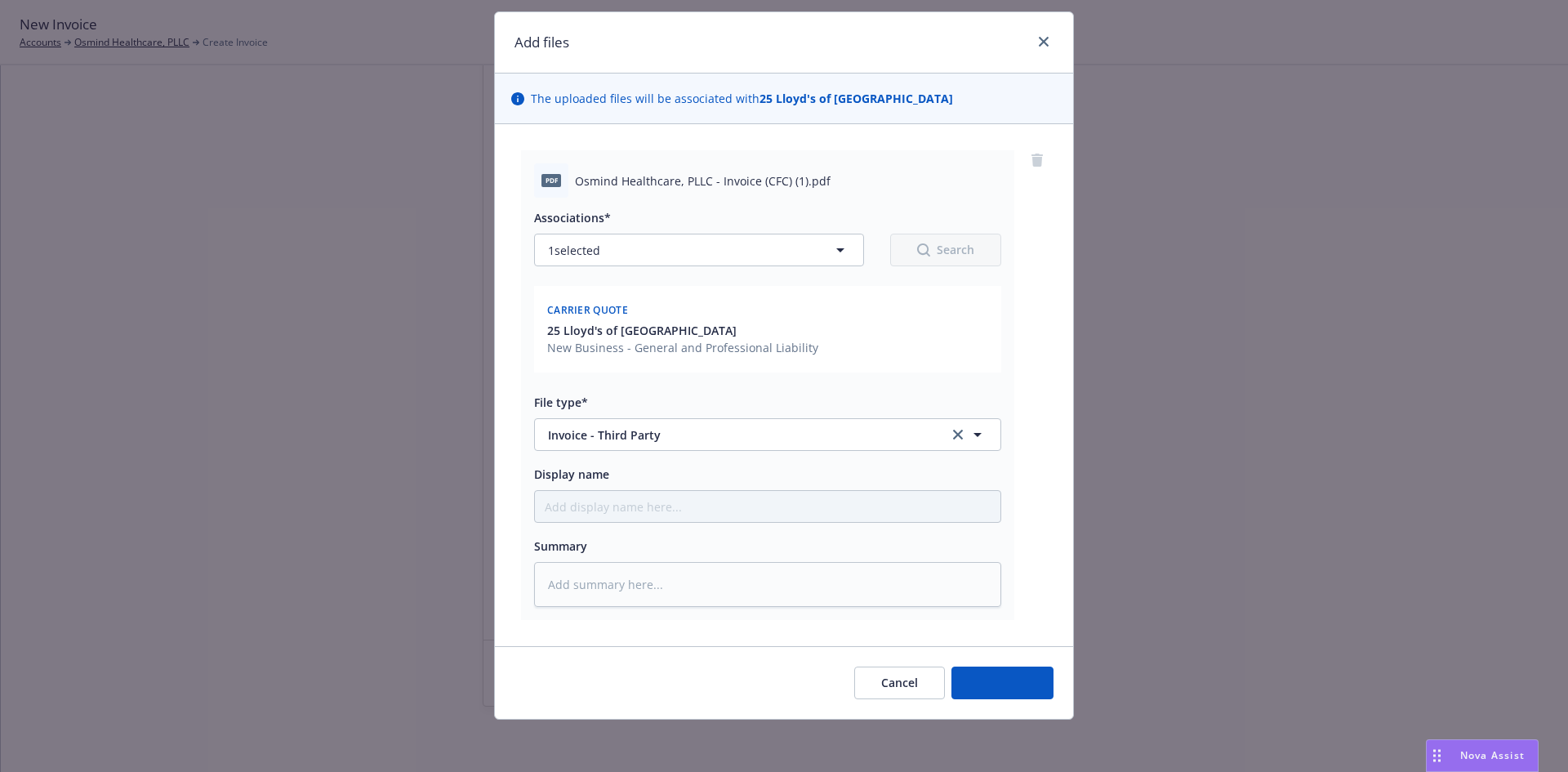
scroll to position [41, 0]
type textarea "x"
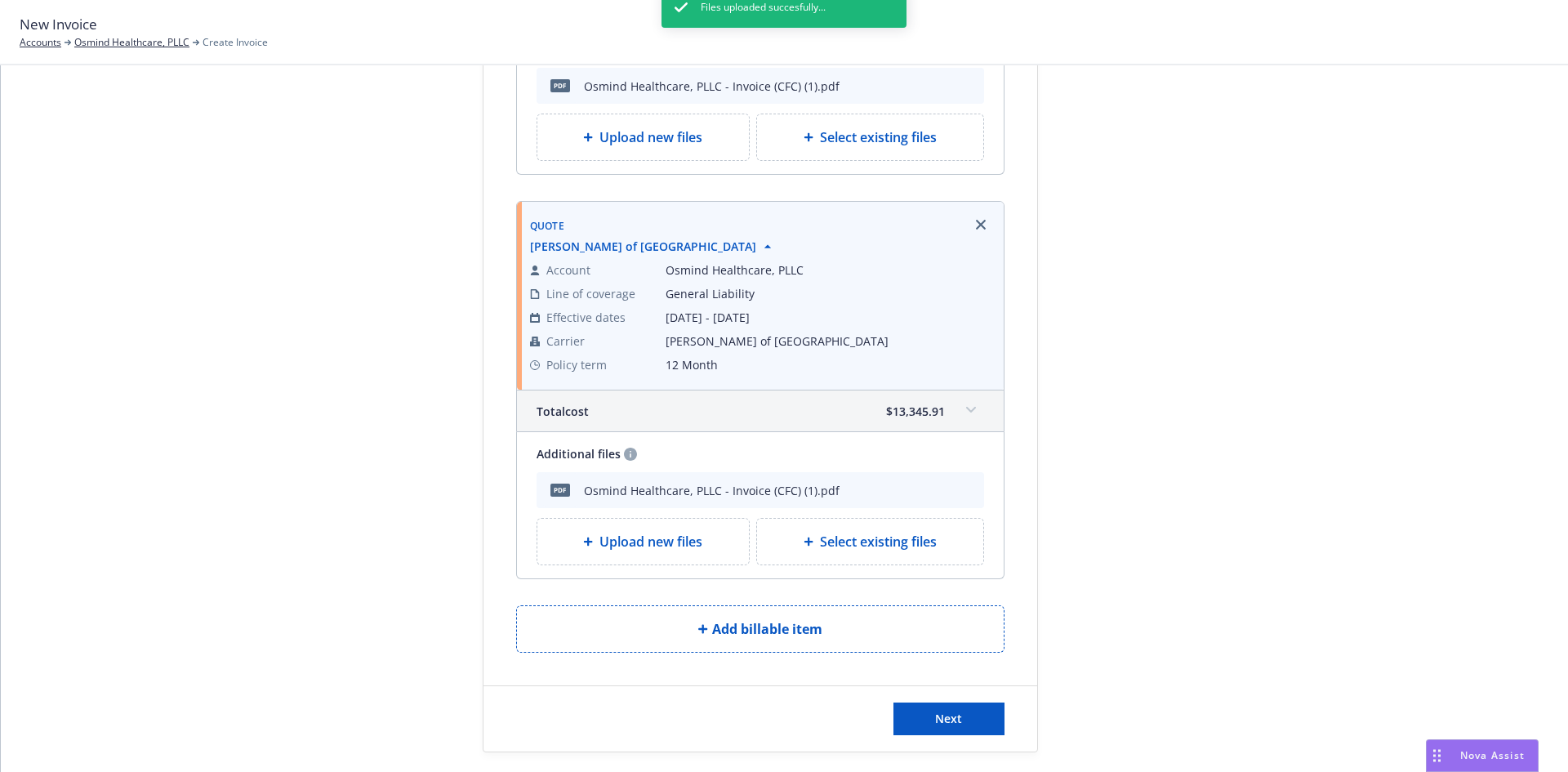
scroll to position [556, 0]
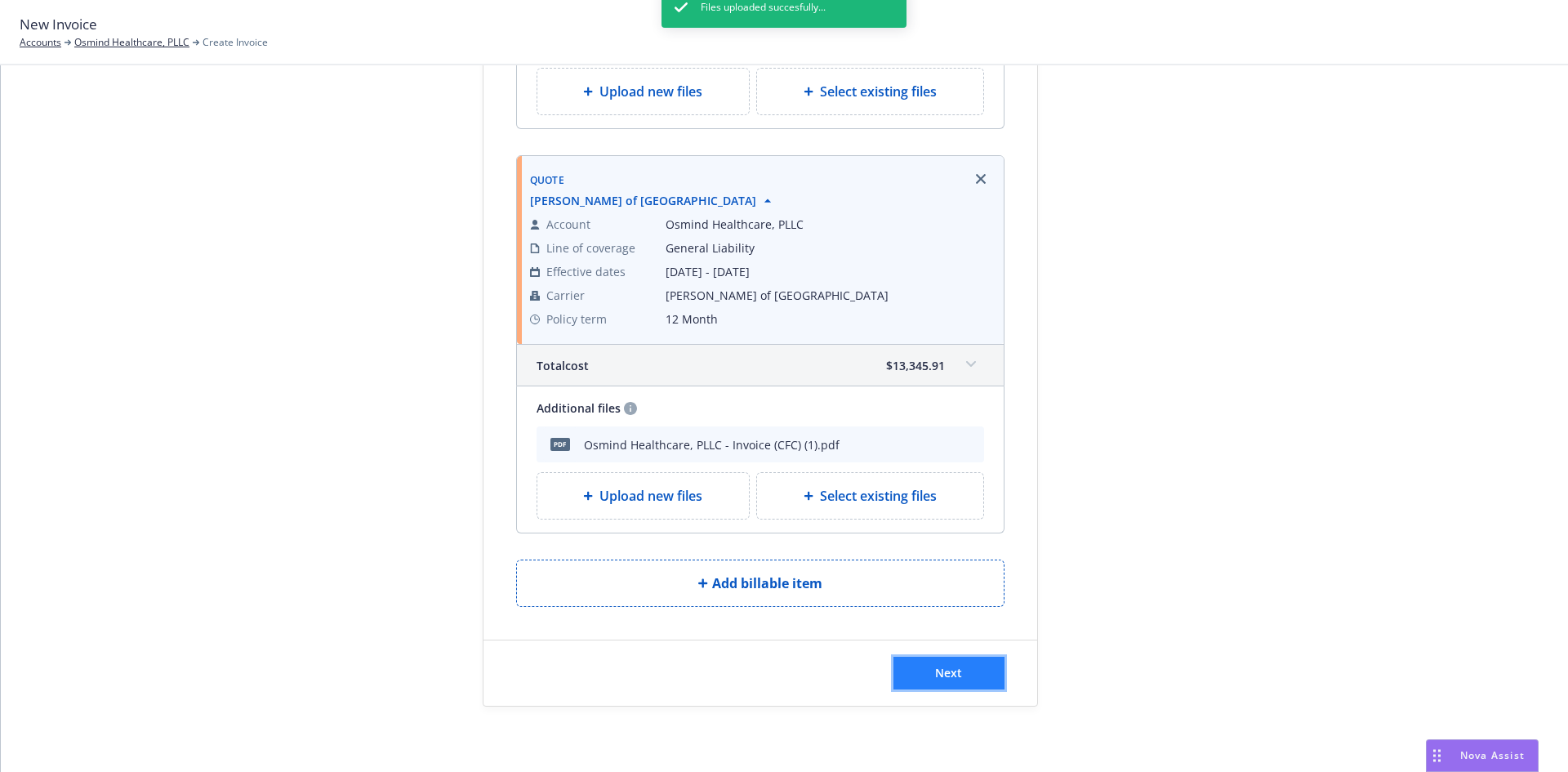
click at [949, 681] on button "Next" at bounding box center [948, 673] width 111 height 33
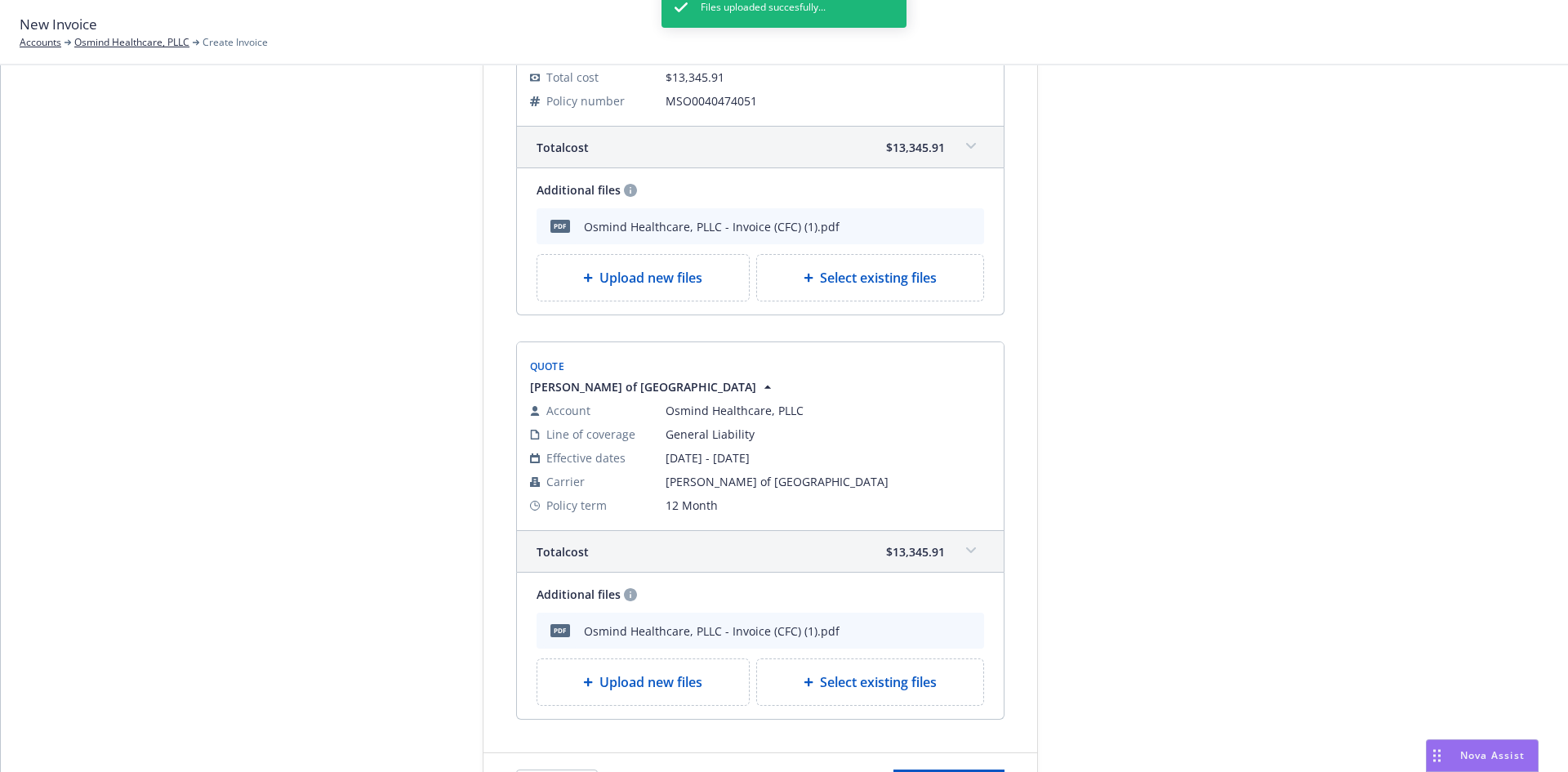
scroll to position [0, 0]
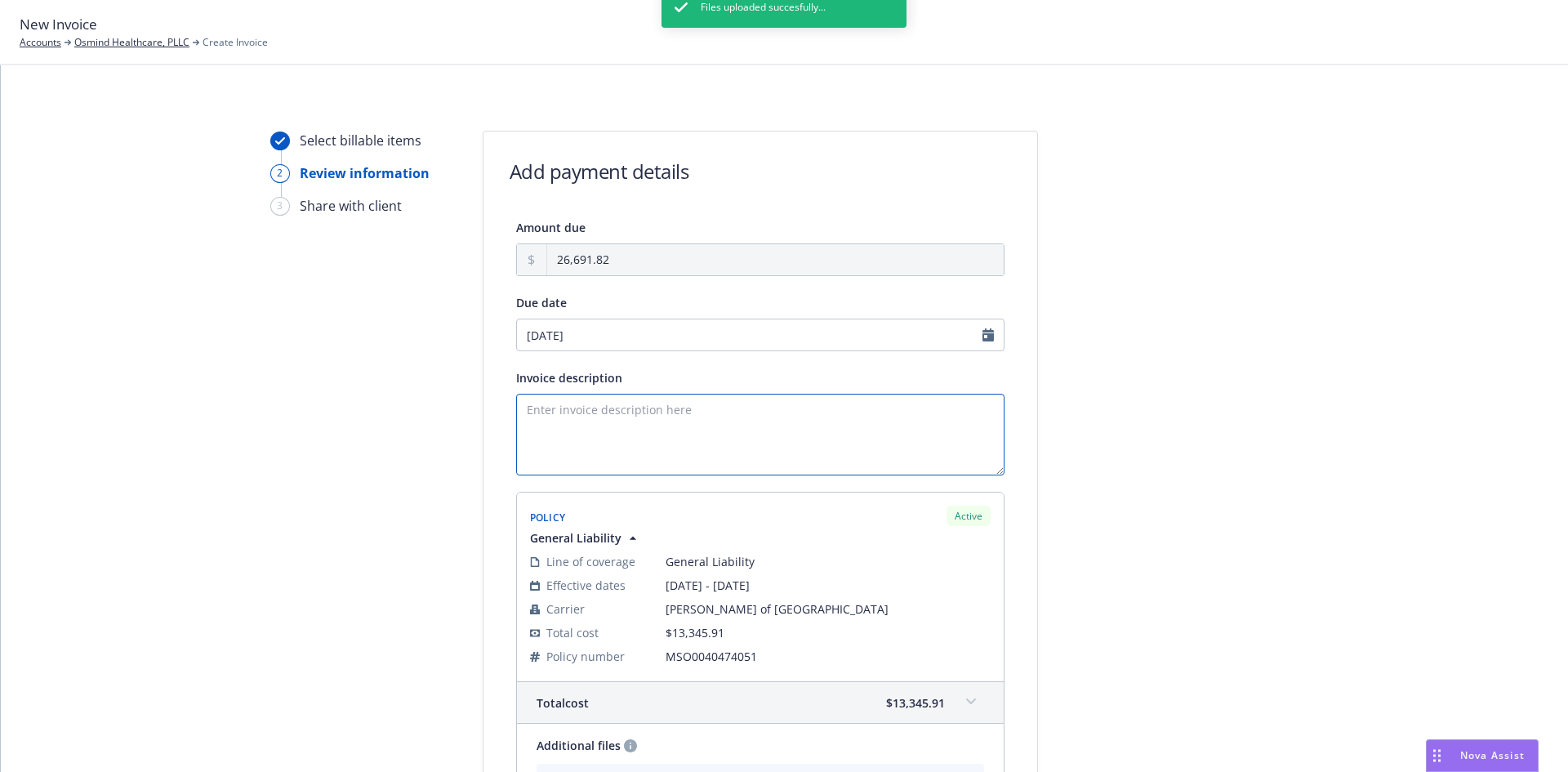
click at [619, 429] on textarea "Invoice description" at bounding box center [760, 435] width 489 height 82
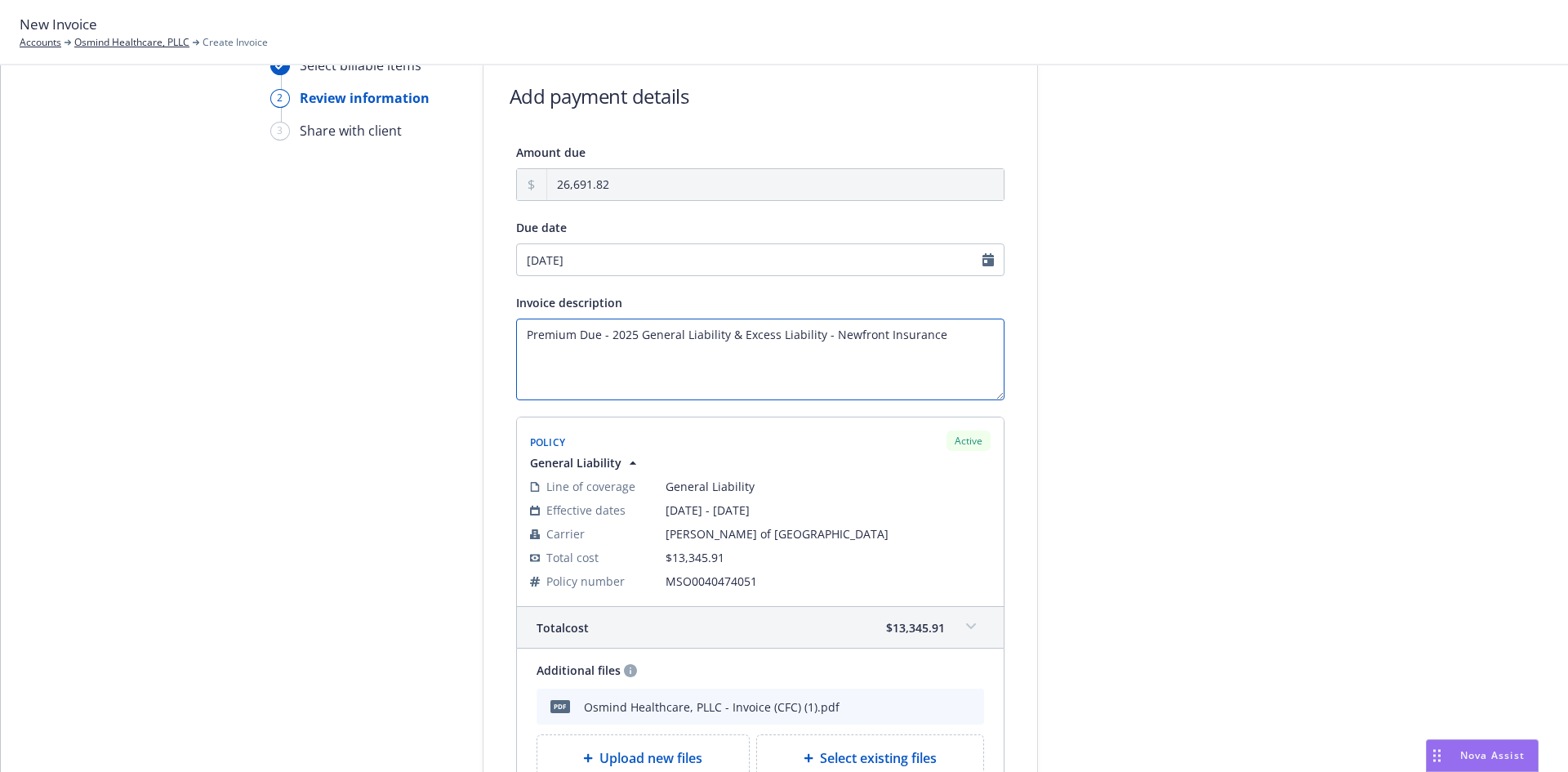
scroll to position [69, 0]
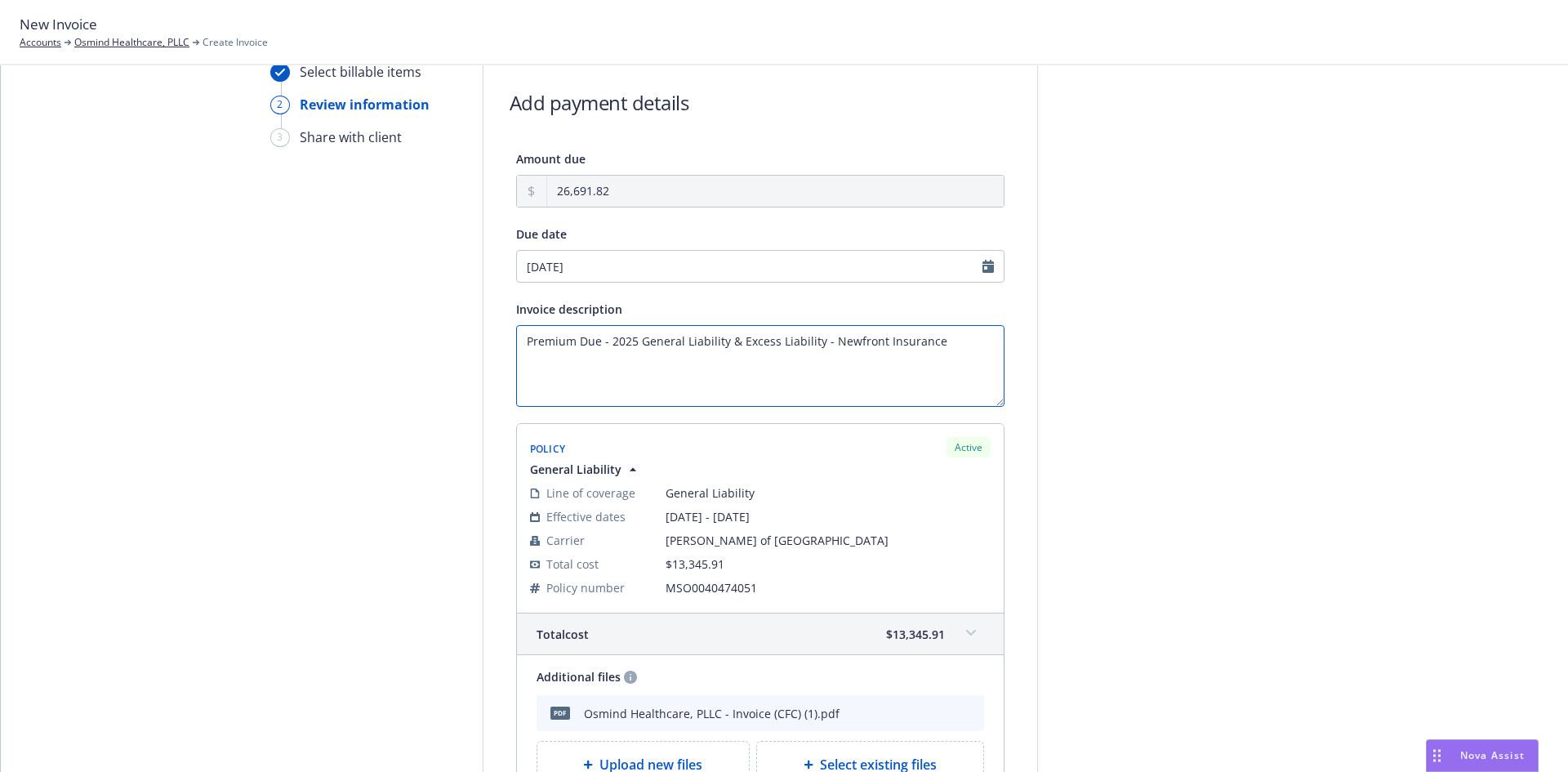
type textarea "Premium Due - 2025 General Liability & Excess Liability - Newfront Insurance"
select select "August"
select select "2025"
click at [619, 263] on input "08/25/2025" at bounding box center [760, 266] width 489 height 33
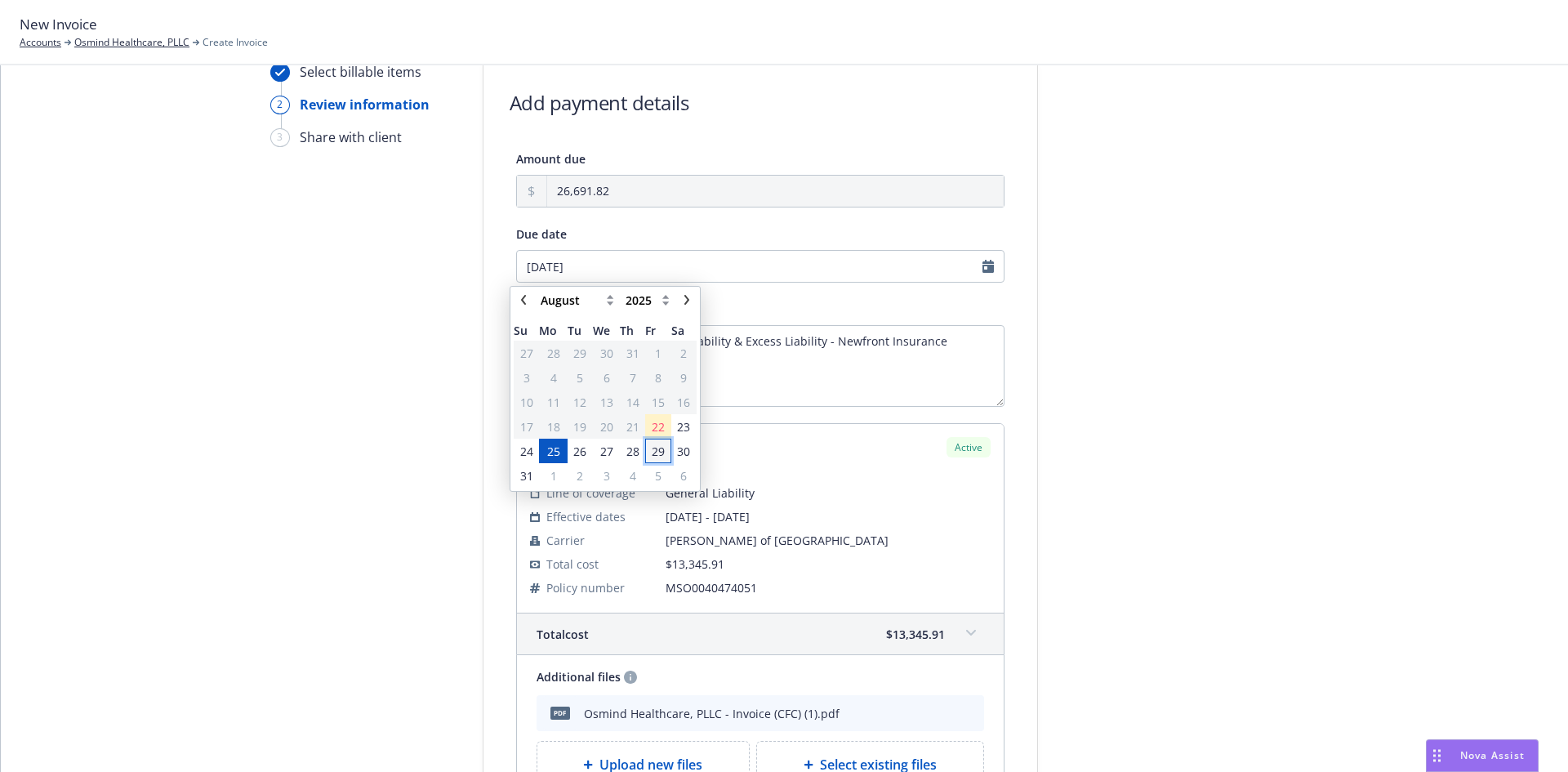
click at [661, 453] on span "29" at bounding box center [658, 451] width 13 height 17
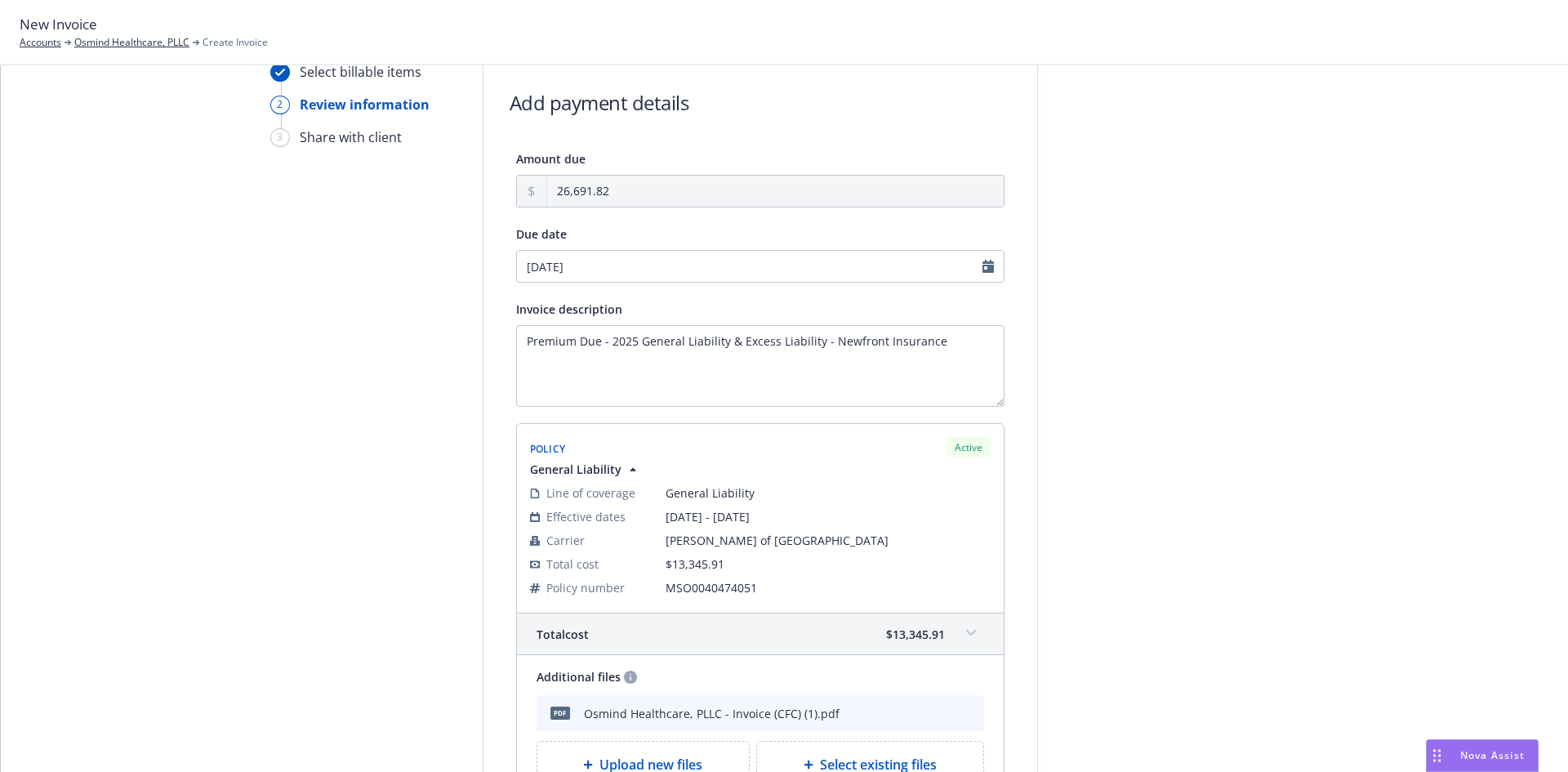
type input "[DATE]"
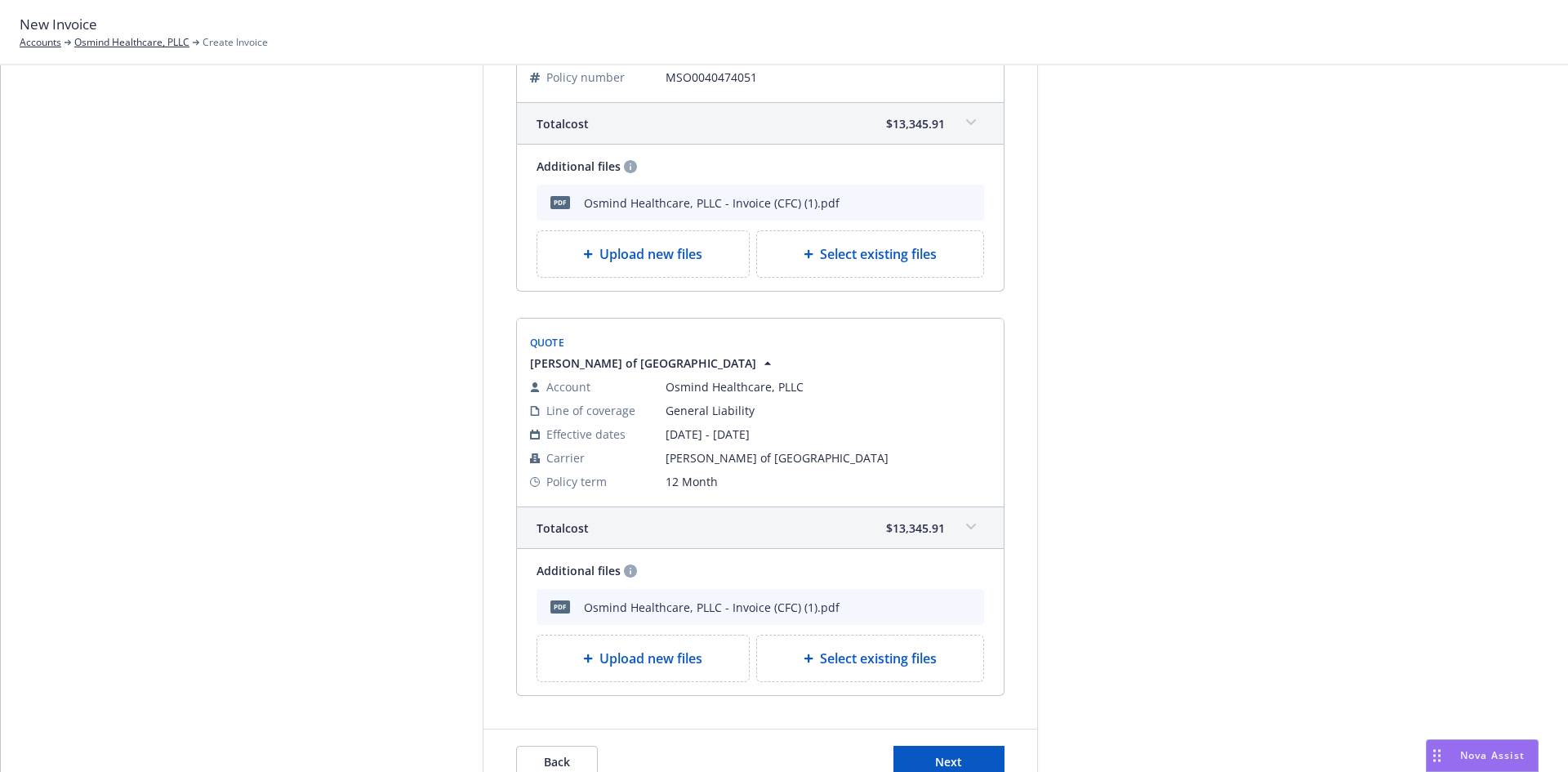
scroll to position [665, 0]
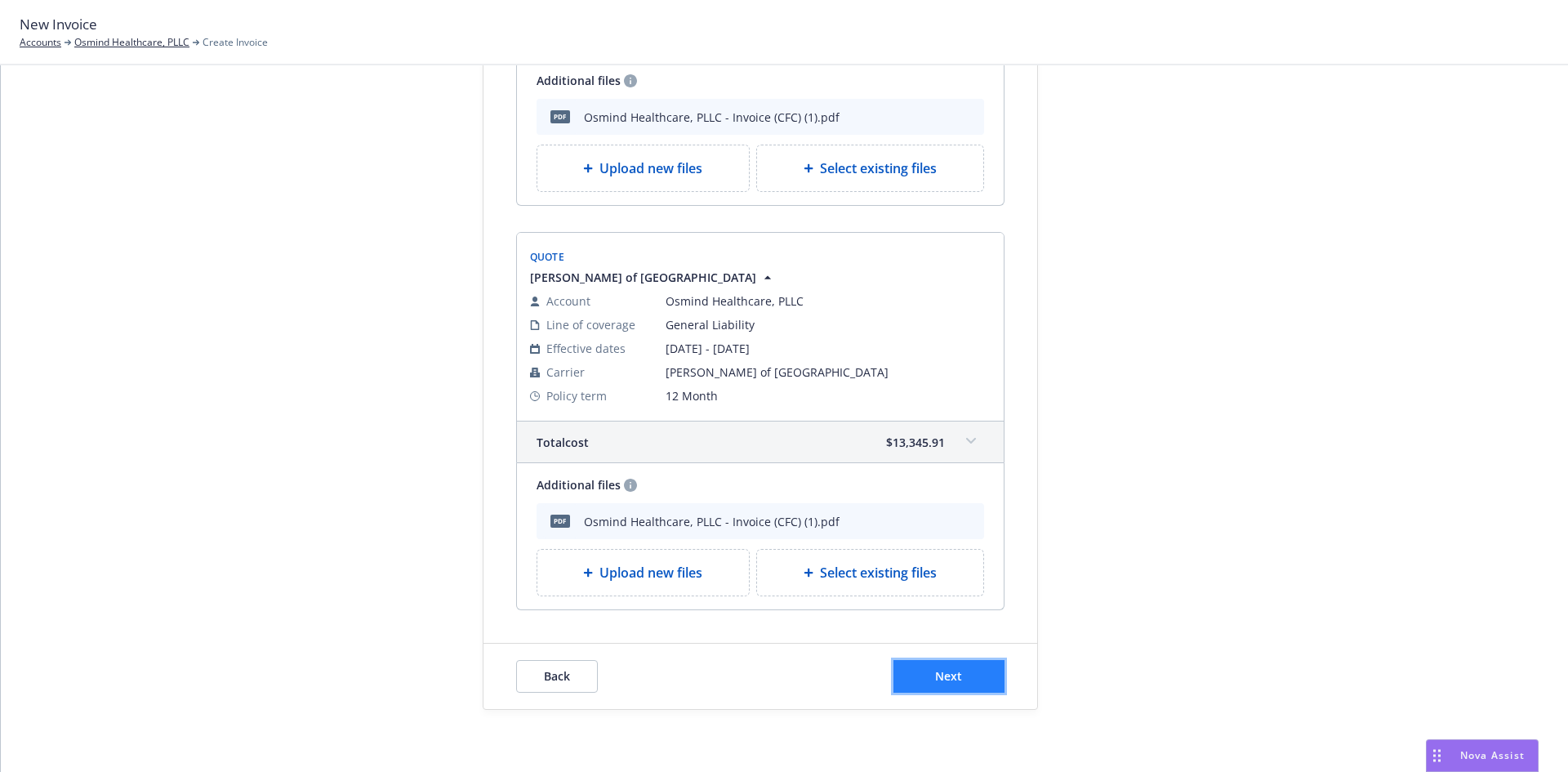
click at [927, 686] on button "Next" at bounding box center [948, 676] width 111 height 33
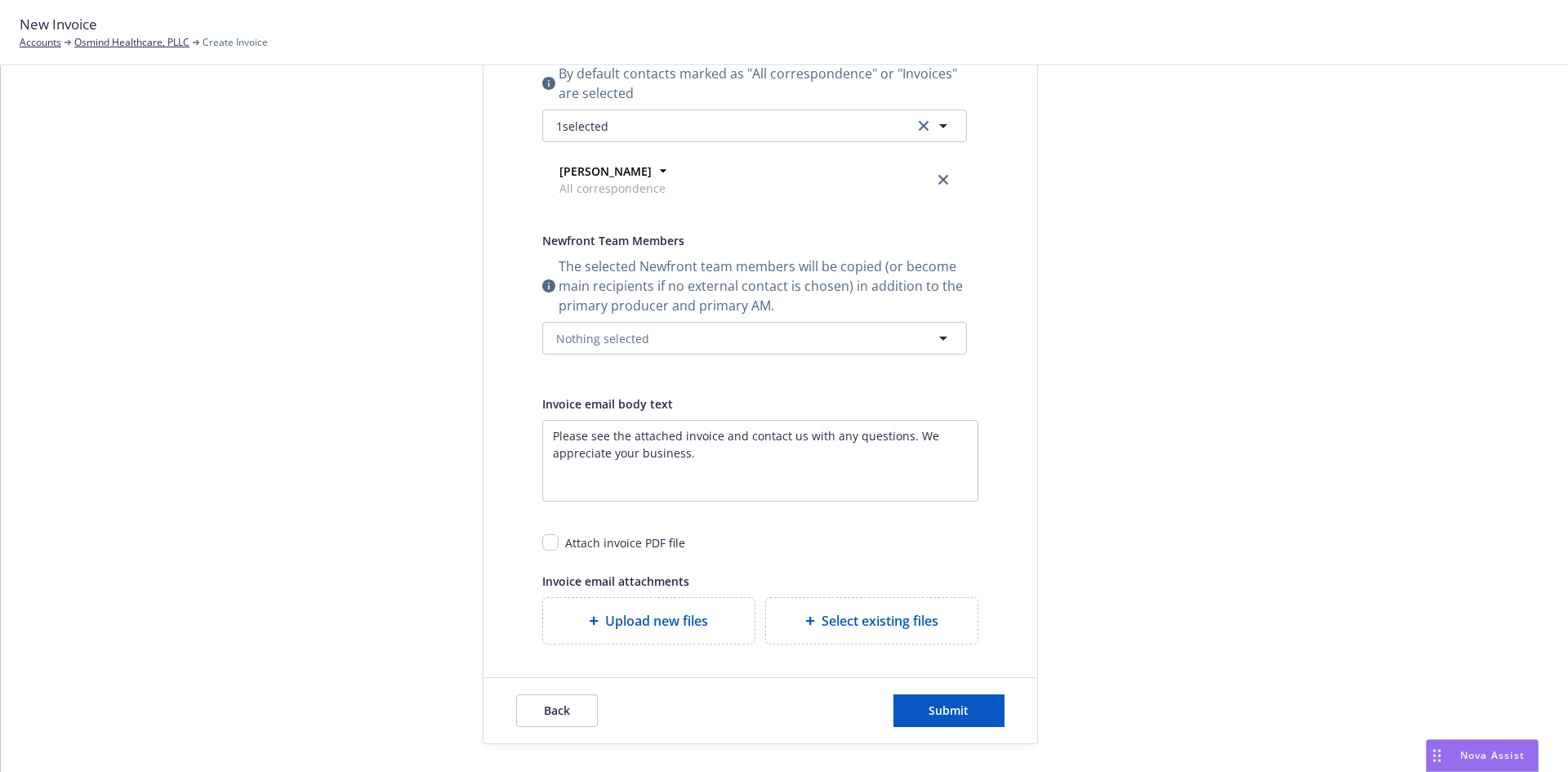
scroll to position [343, 0]
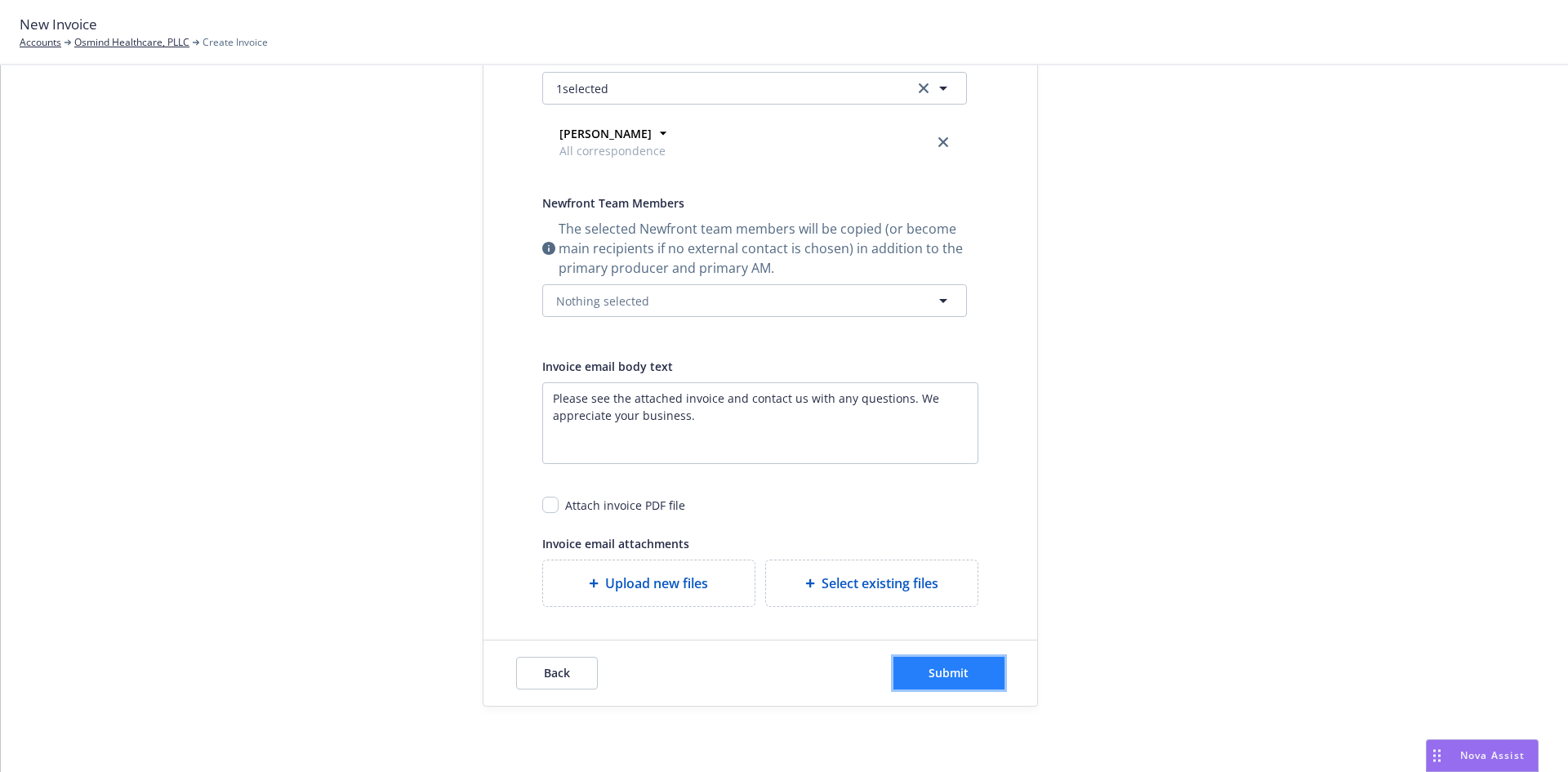
click at [967, 681] on button "Submit" at bounding box center [948, 673] width 111 height 33
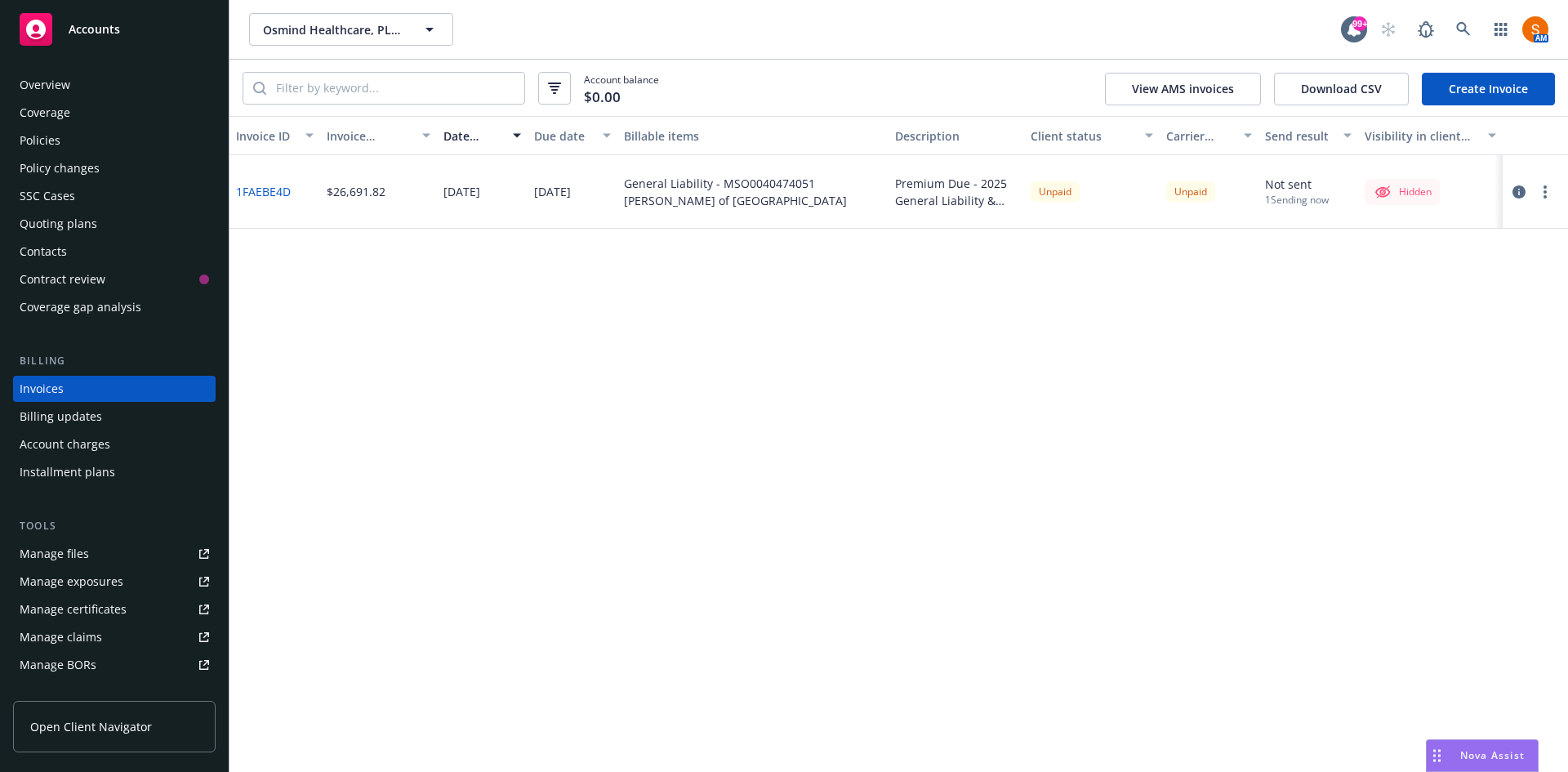
click at [1541, 194] on button "button" at bounding box center [1545, 192] width 20 height 20
click at [1459, 332] on link "Make it visible in client dash" at bounding box center [1450, 323] width 208 height 33
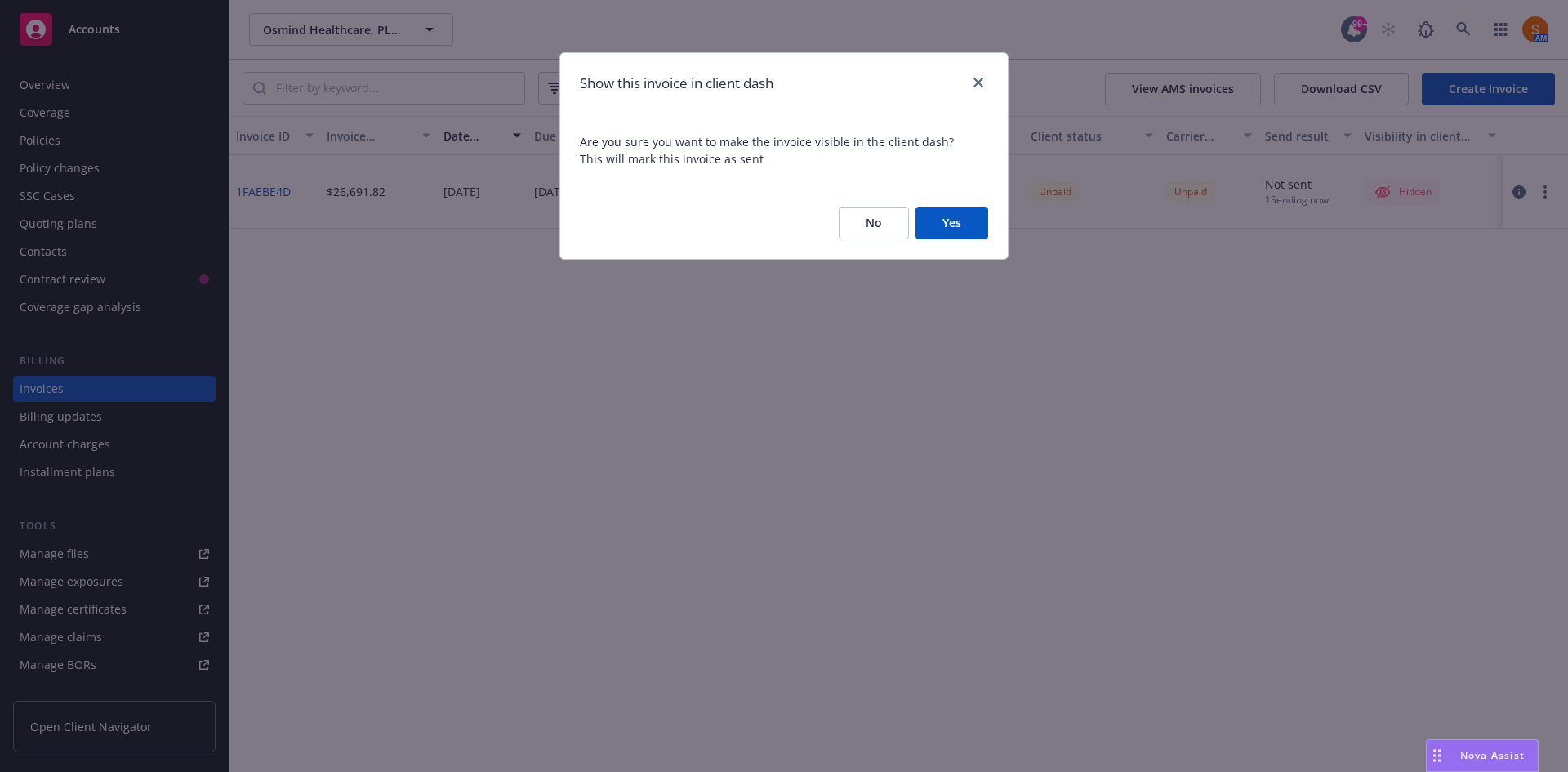
click at [967, 227] on button "Yes" at bounding box center [951, 223] width 73 height 33
